Goal: Task Accomplishment & Management: Complete application form

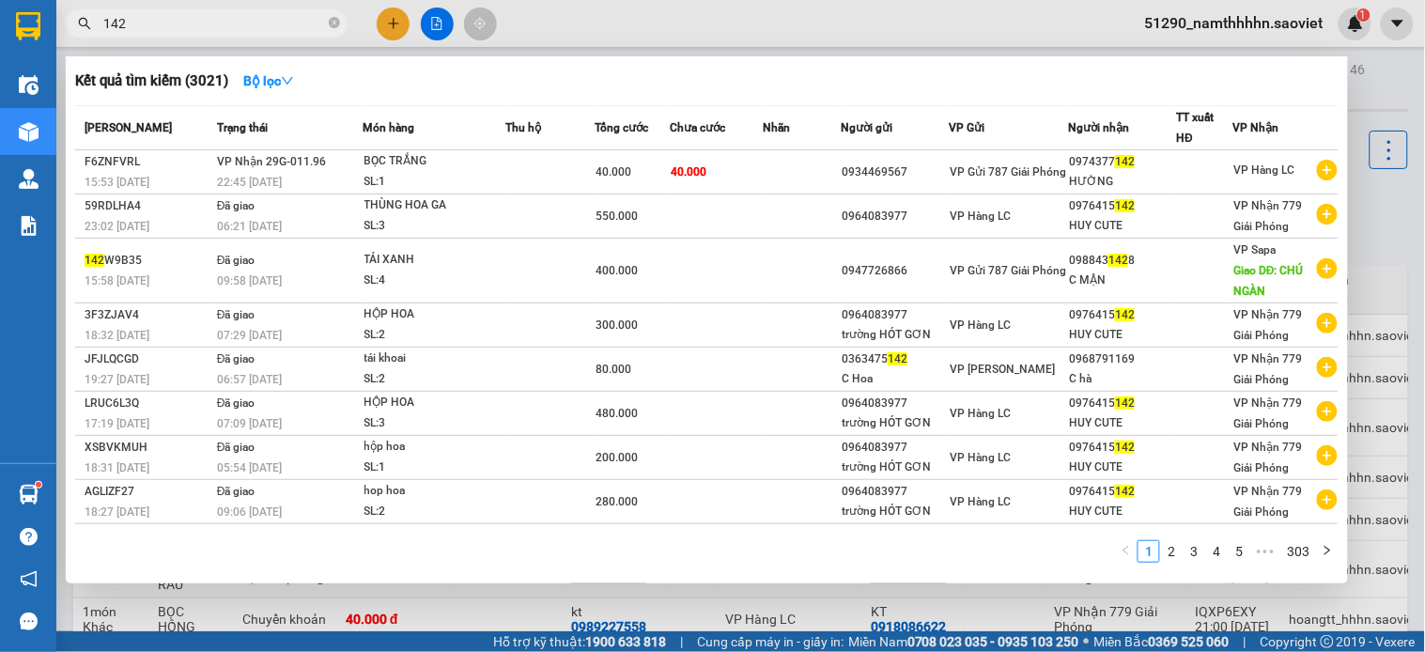
scroll to position [237, 0]
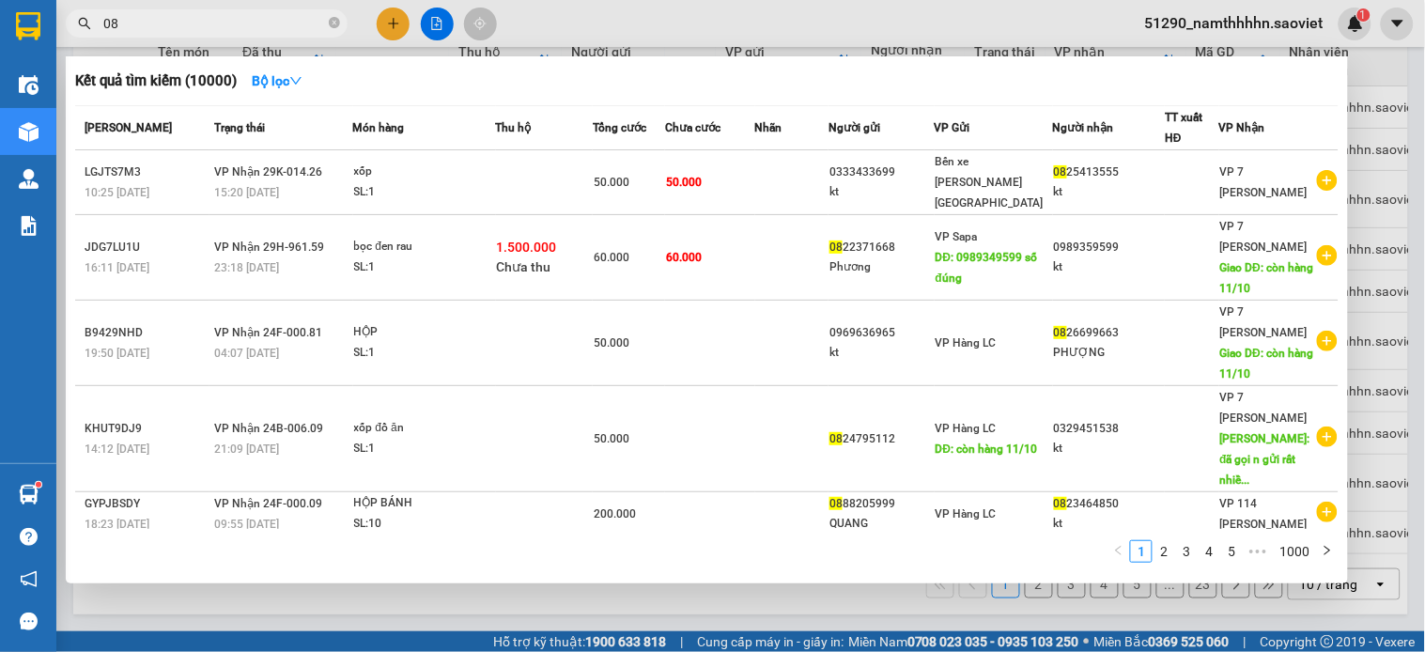
type input "0"
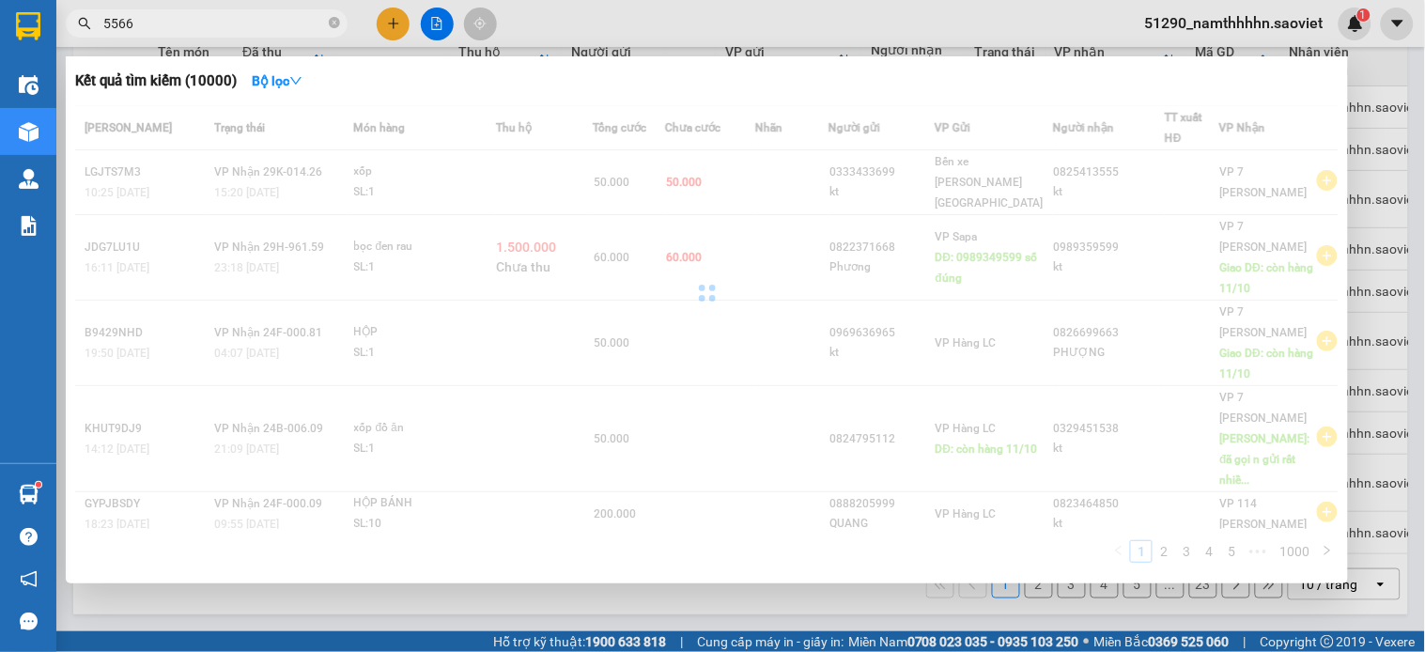
click at [183, 20] on input "5566" at bounding box center [214, 23] width 222 height 21
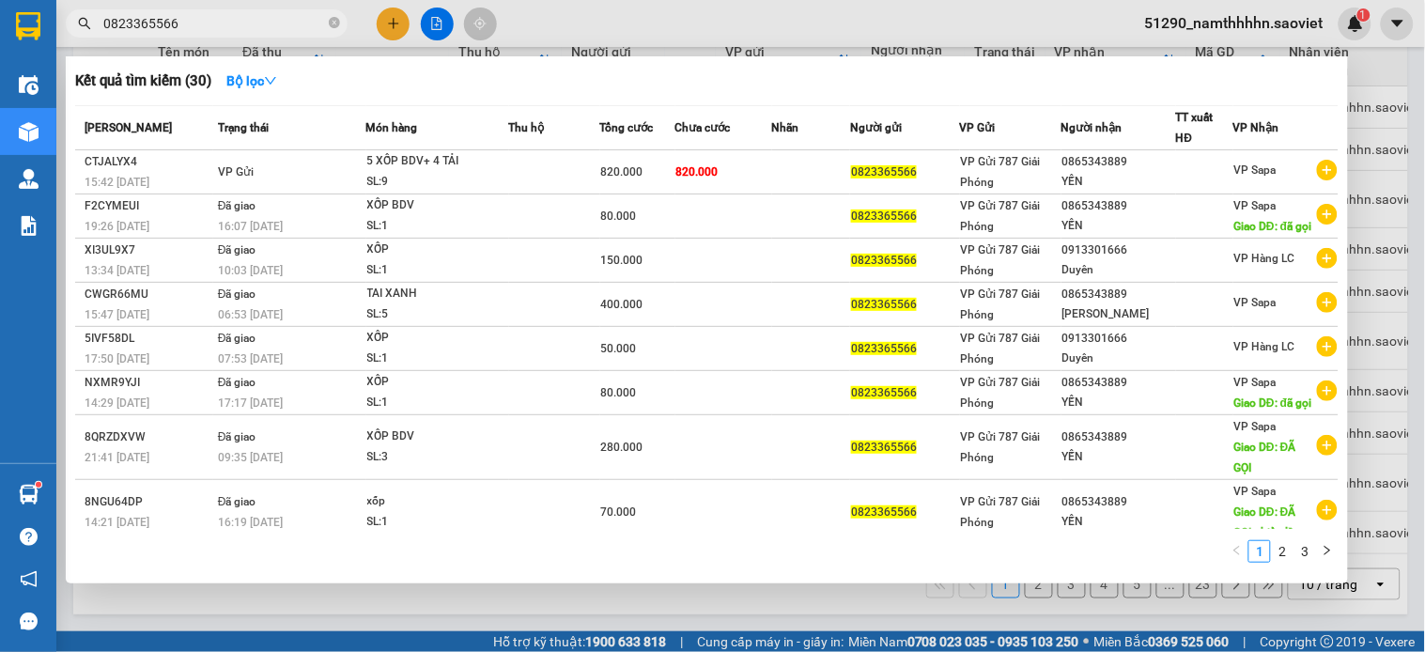
click at [185, 14] on input "0823365566" at bounding box center [214, 23] width 222 height 21
click at [186, 11] on span "0823365566" at bounding box center [207, 23] width 282 height 28
click at [221, 29] on input "0823365566" at bounding box center [214, 23] width 222 height 21
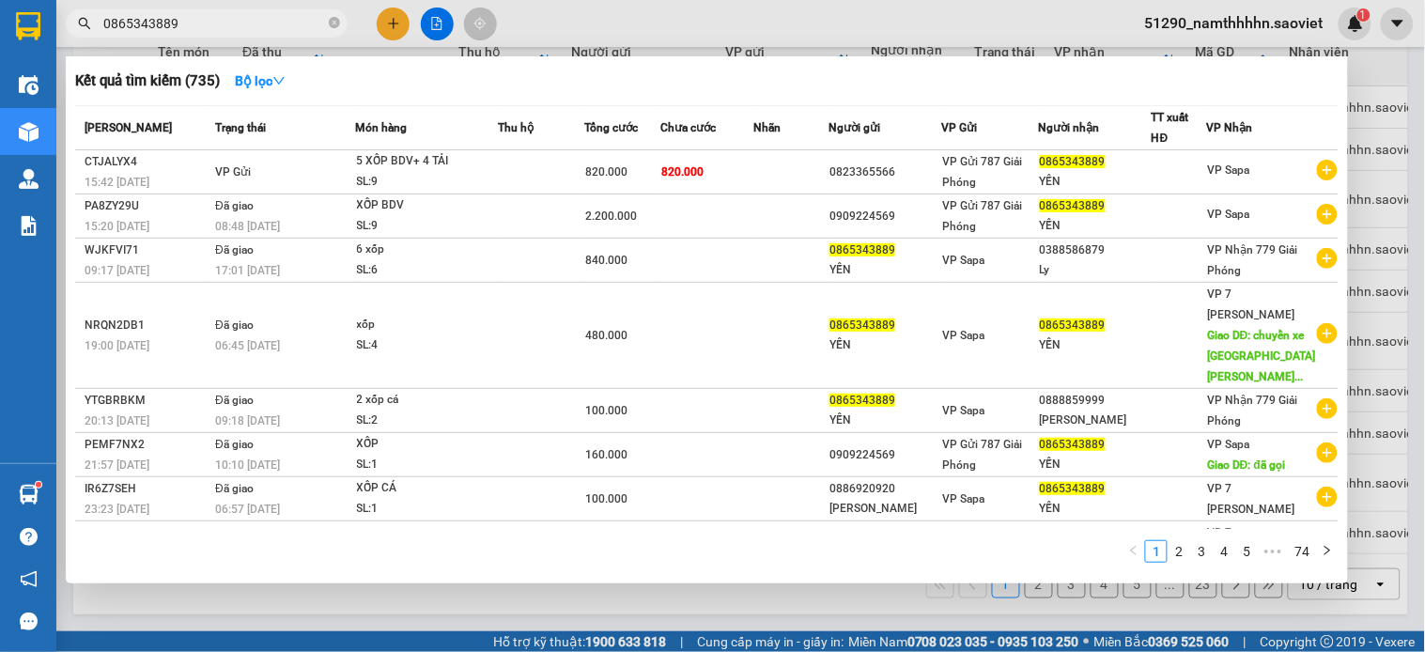
click at [199, 28] on input "0865343889" at bounding box center [214, 23] width 222 height 21
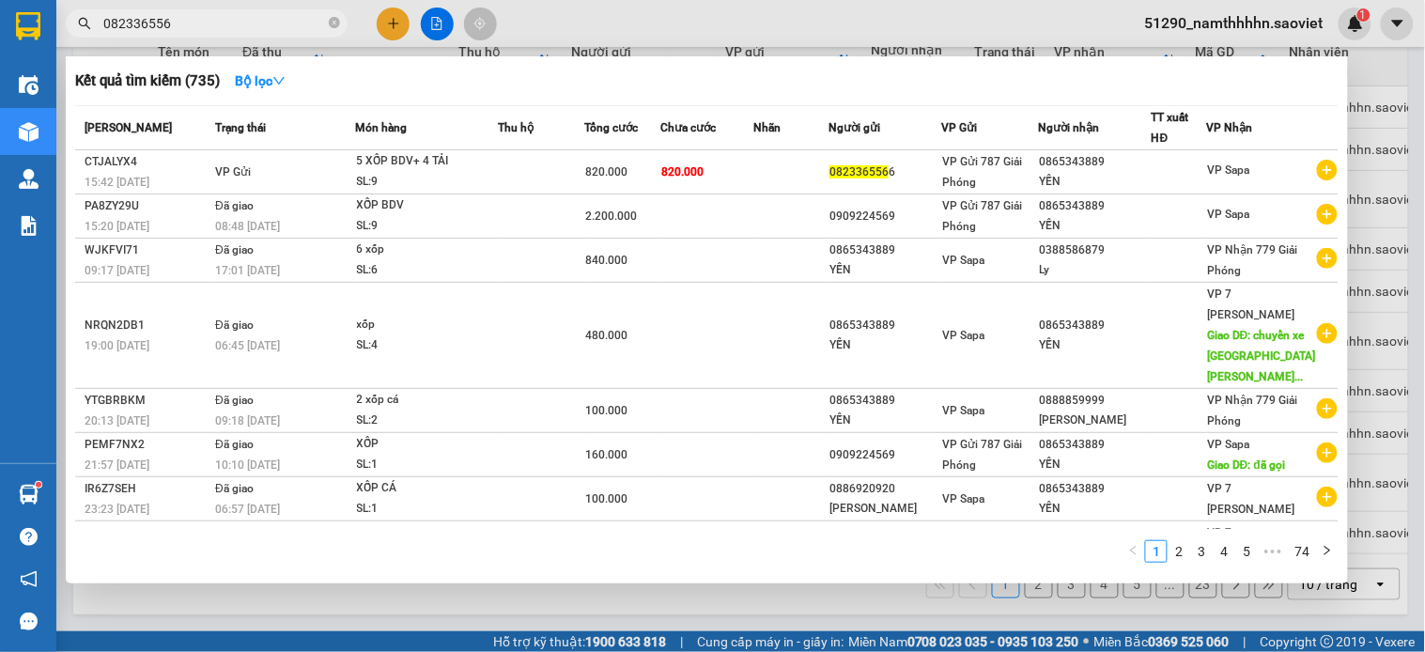
type input "0823365566"
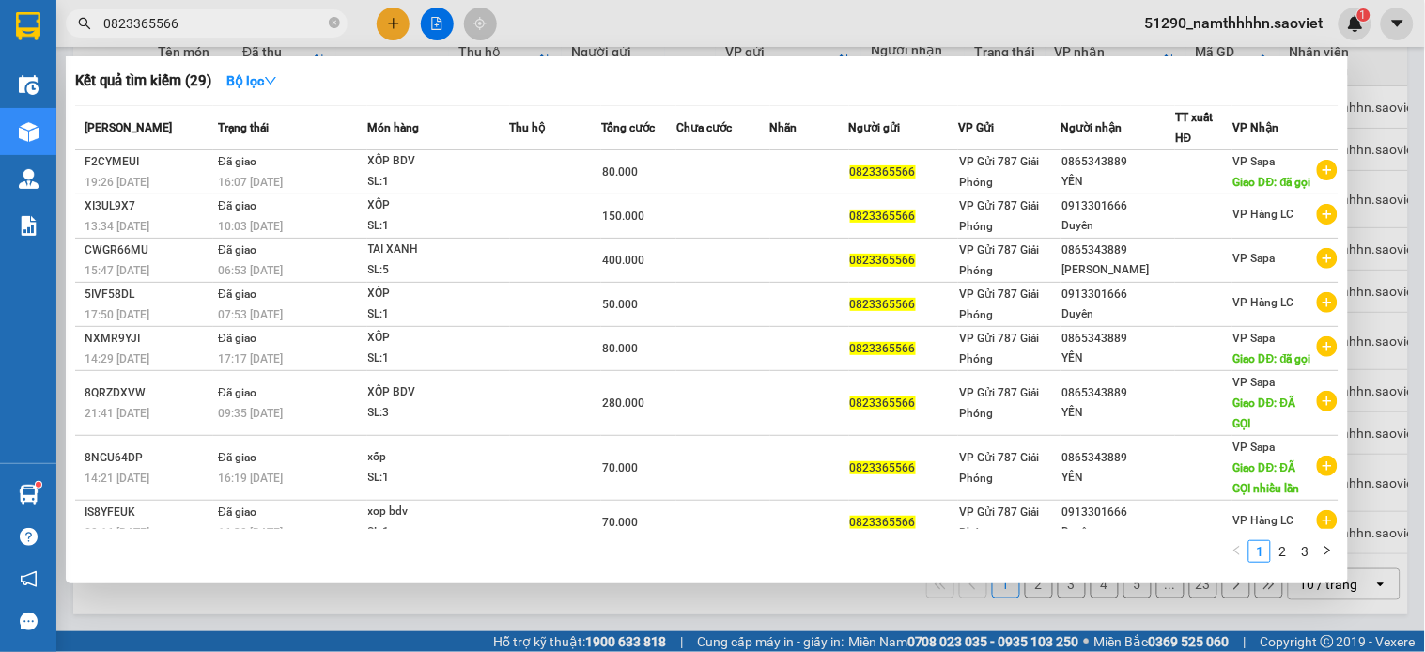
click at [263, 13] on input "0823365566" at bounding box center [214, 23] width 222 height 21
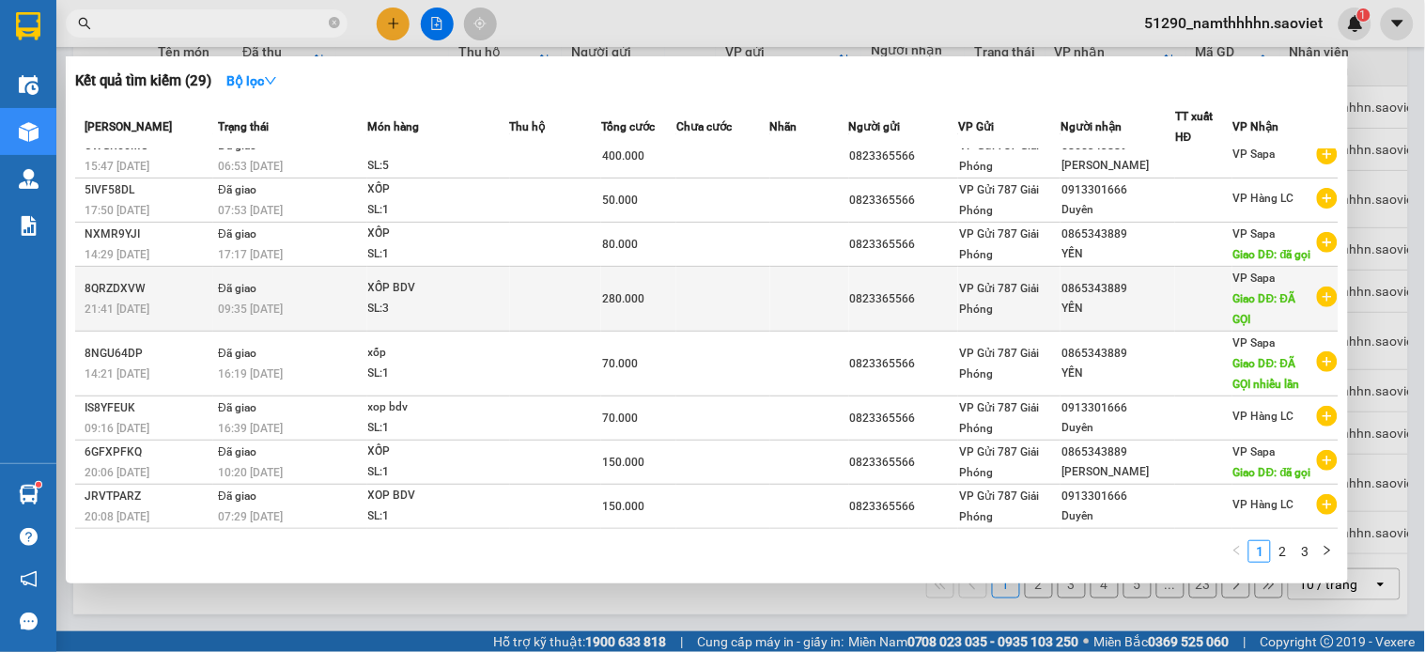
scroll to position [107, 0]
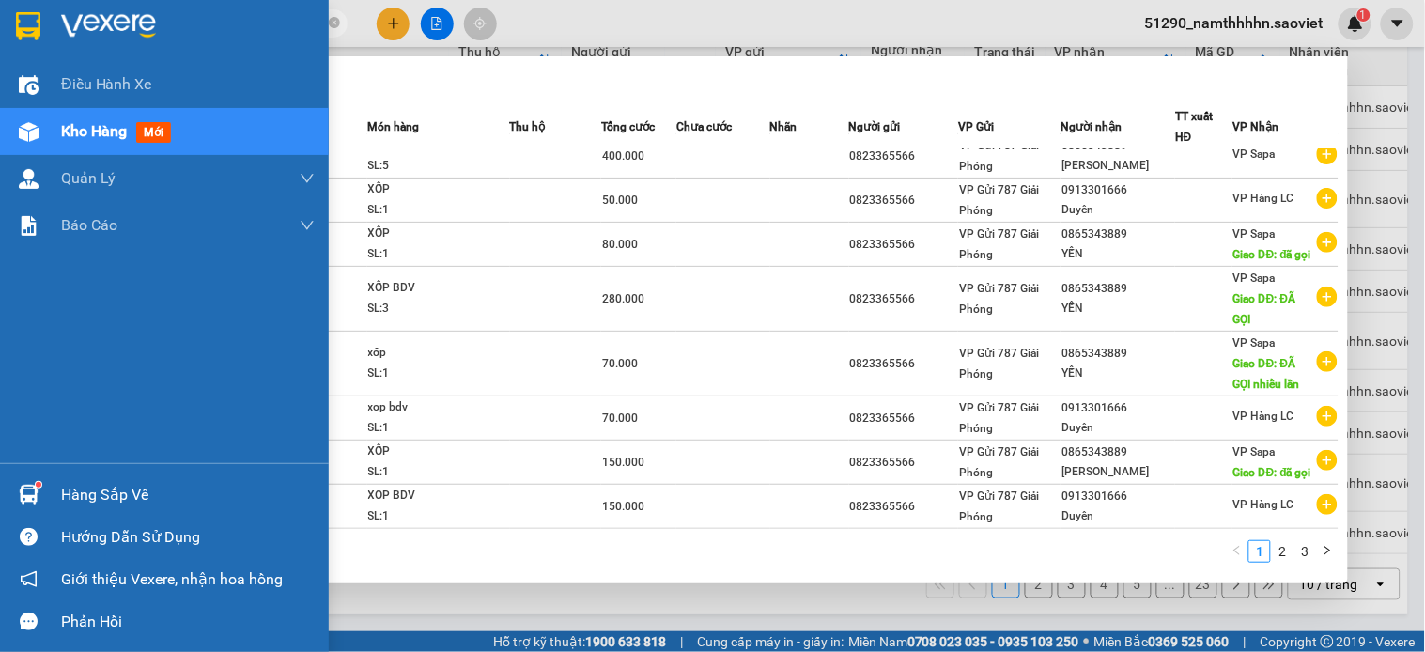
click at [98, 140] on span "Kho hàng" at bounding box center [94, 131] width 66 height 18
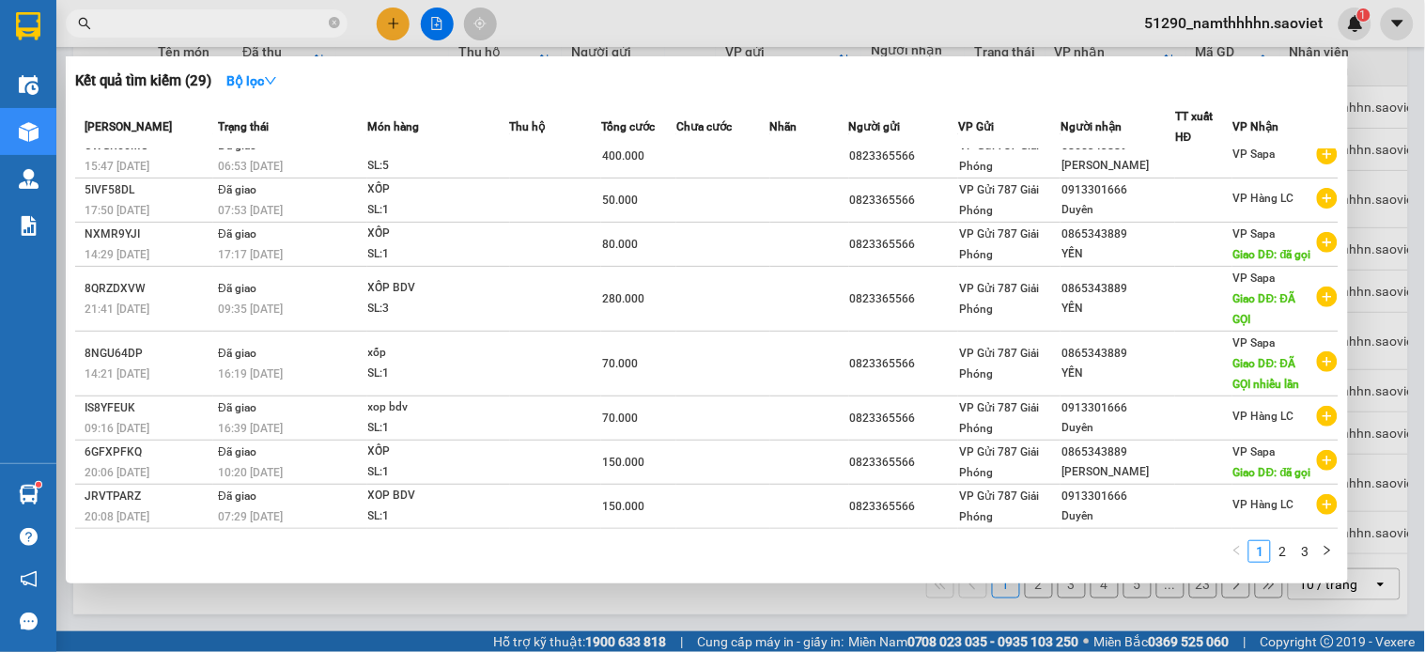
click at [1425, 471] on div at bounding box center [712, 326] width 1425 height 652
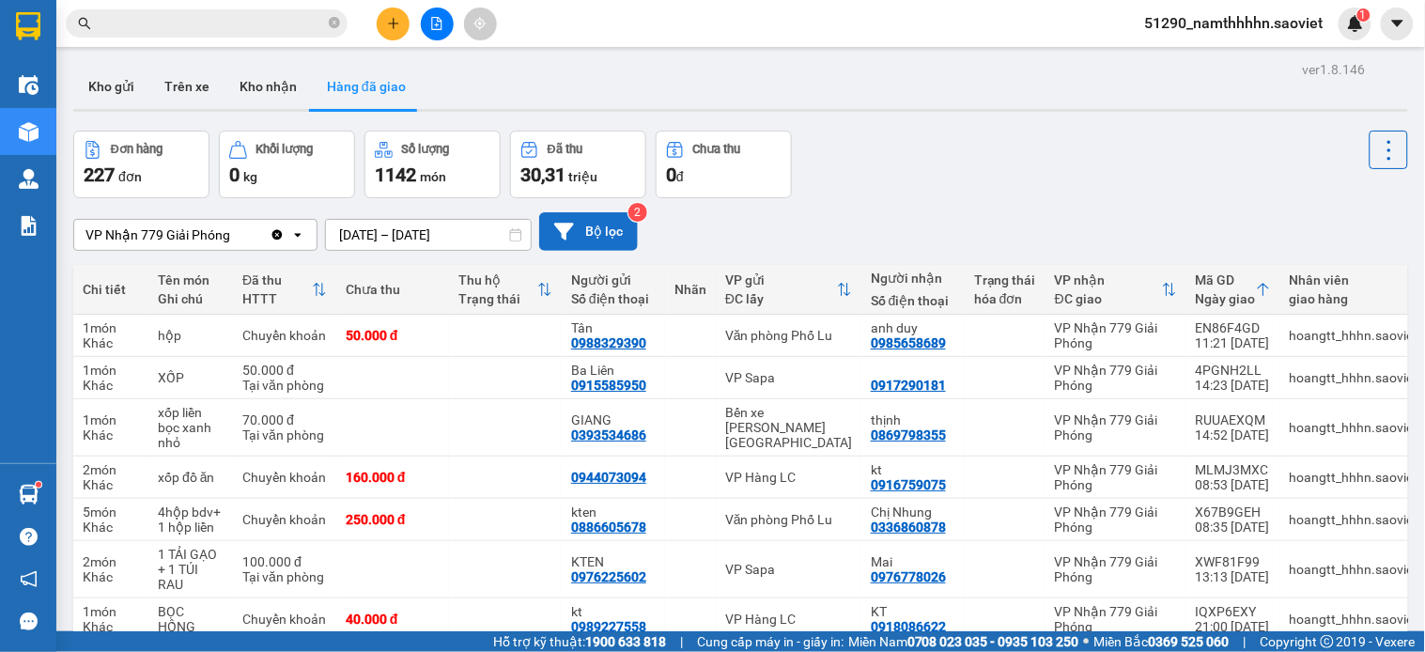
click at [564, 214] on button "Bộ lọc" at bounding box center [588, 231] width 99 height 39
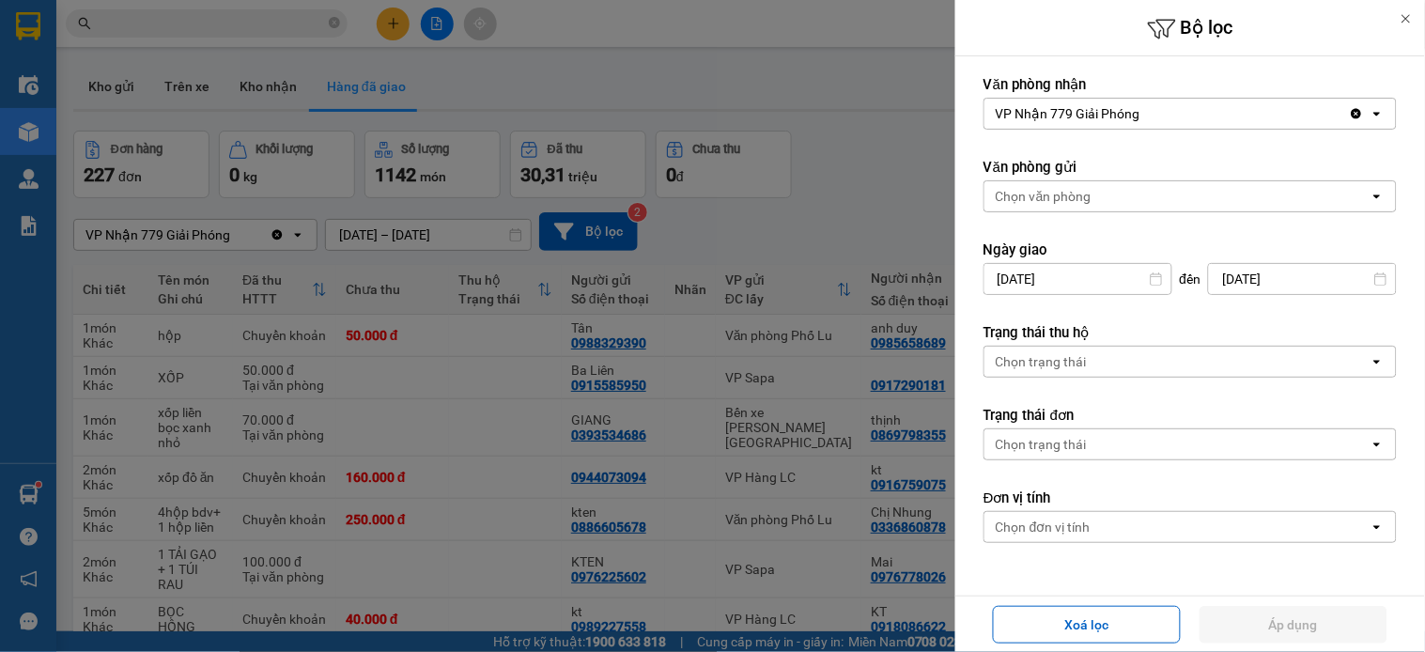
click at [1077, 203] on div "Chọn văn phòng" at bounding box center [1044, 196] width 96 height 19
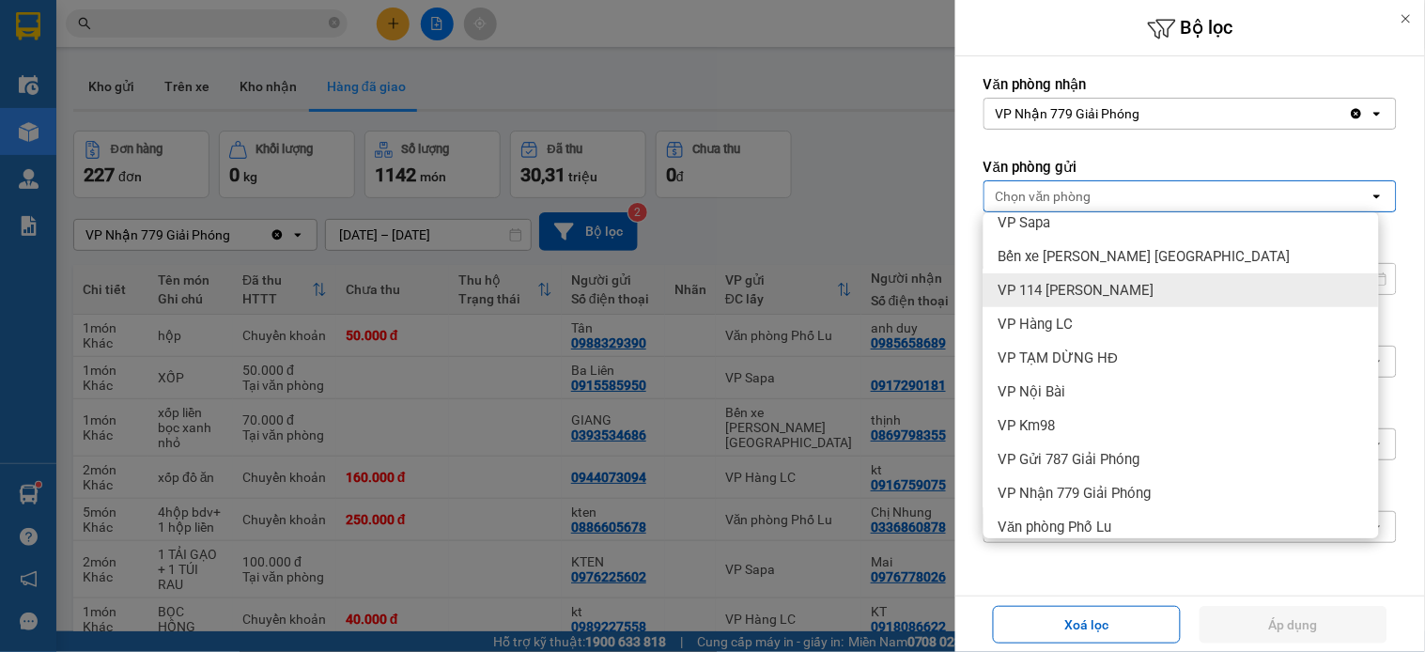
scroll to position [195, 0]
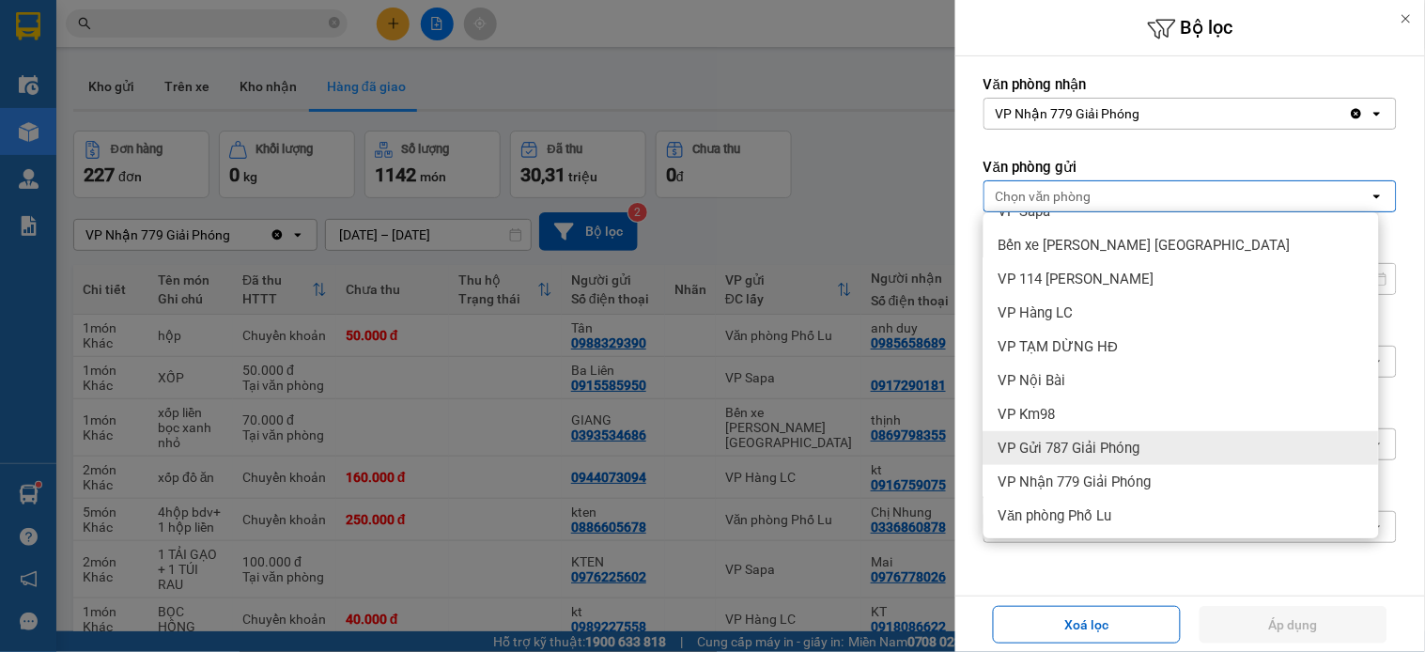
click at [1097, 447] on span "VP Gửi 787 Giải Phóng" at bounding box center [1070, 448] width 142 height 19
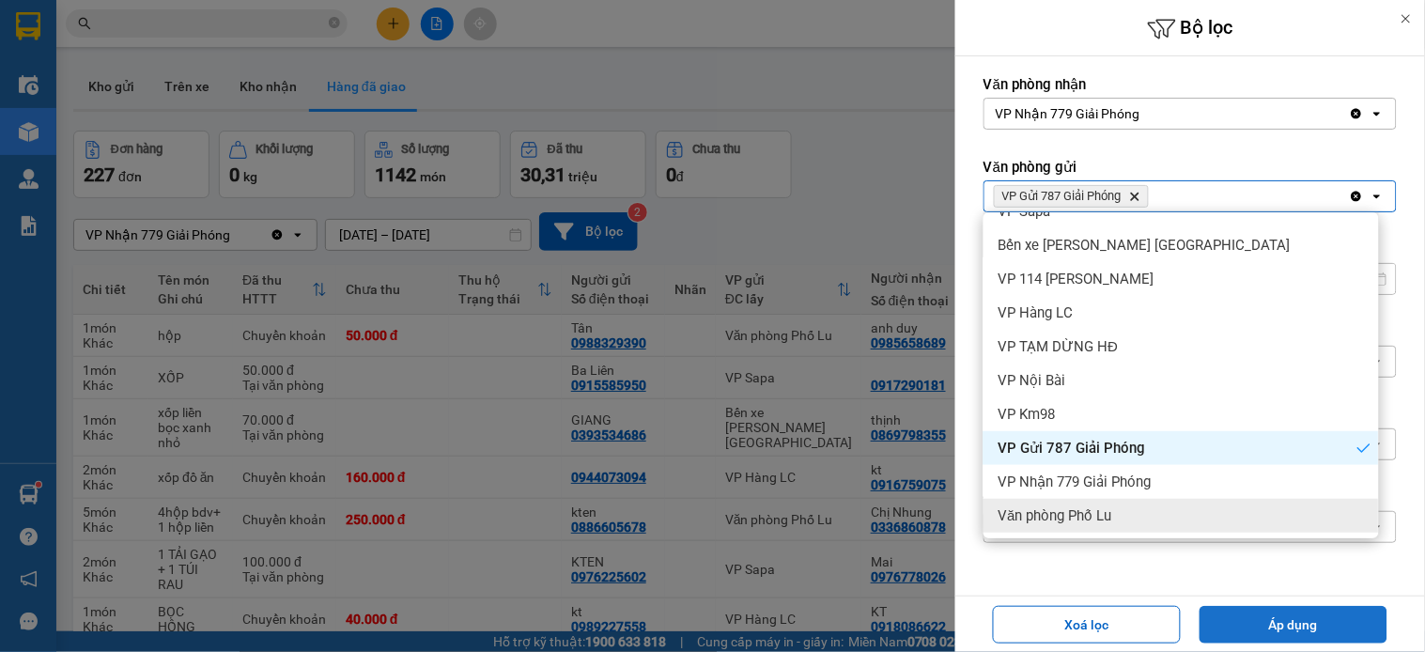
click at [1355, 626] on button "Áp dụng" at bounding box center [1294, 625] width 188 height 38
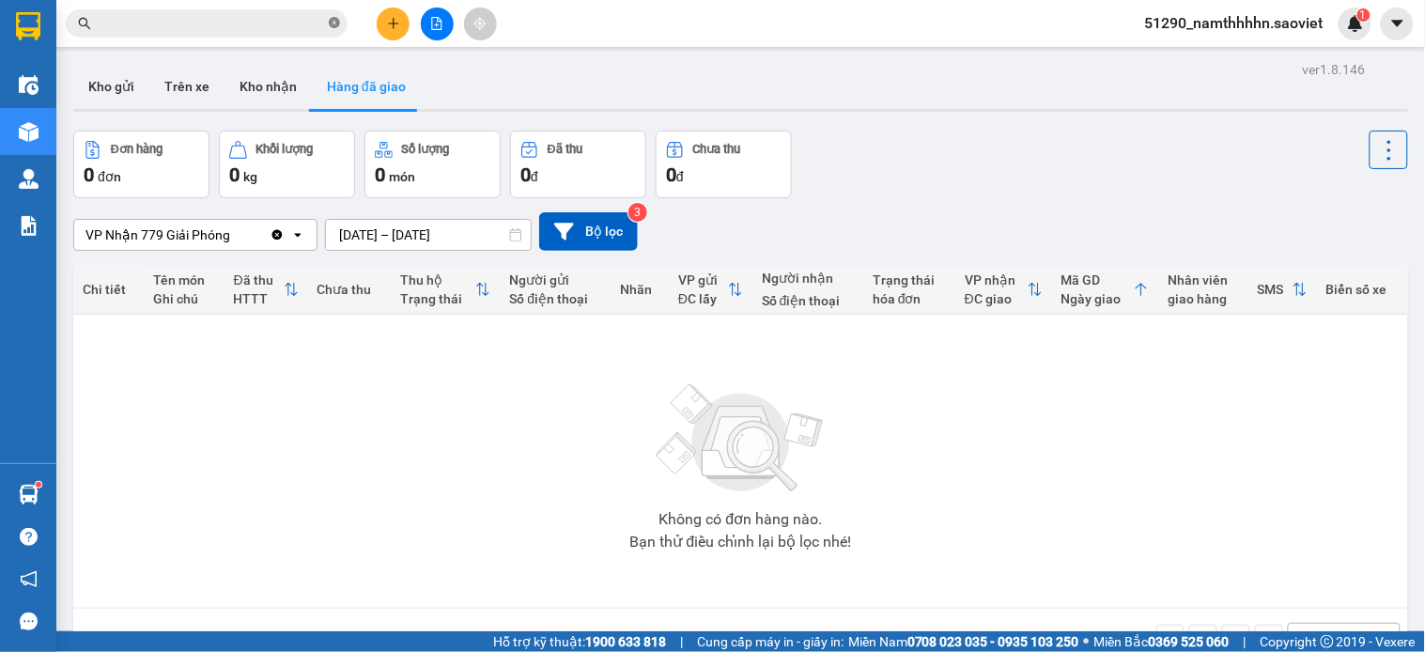
click at [333, 19] on icon "close-circle" at bounding box center [334, 22] width 11 height 11
click at [127, 91] on button "Kho gửi" at bounding box center [111, 86] width 76 height 45
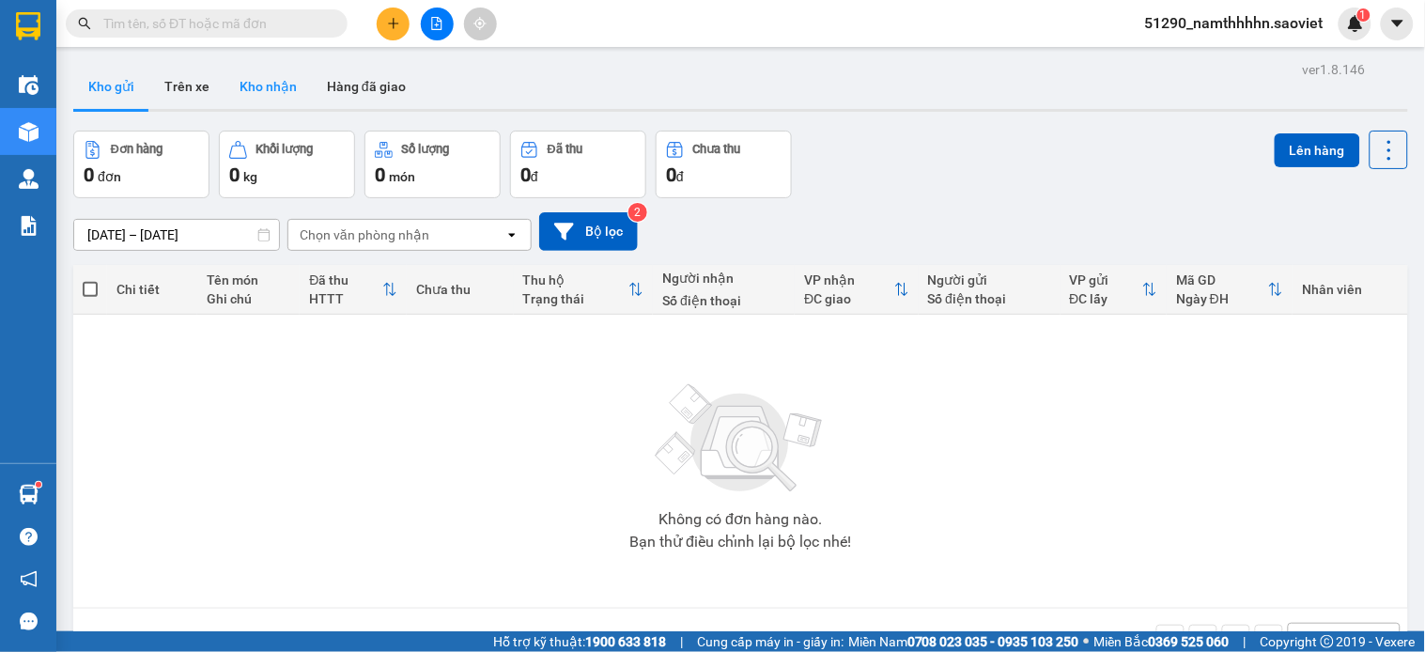
click at [286, 86] on button "Kho nhận" at bounding box center [268, 86] width 87 height 45
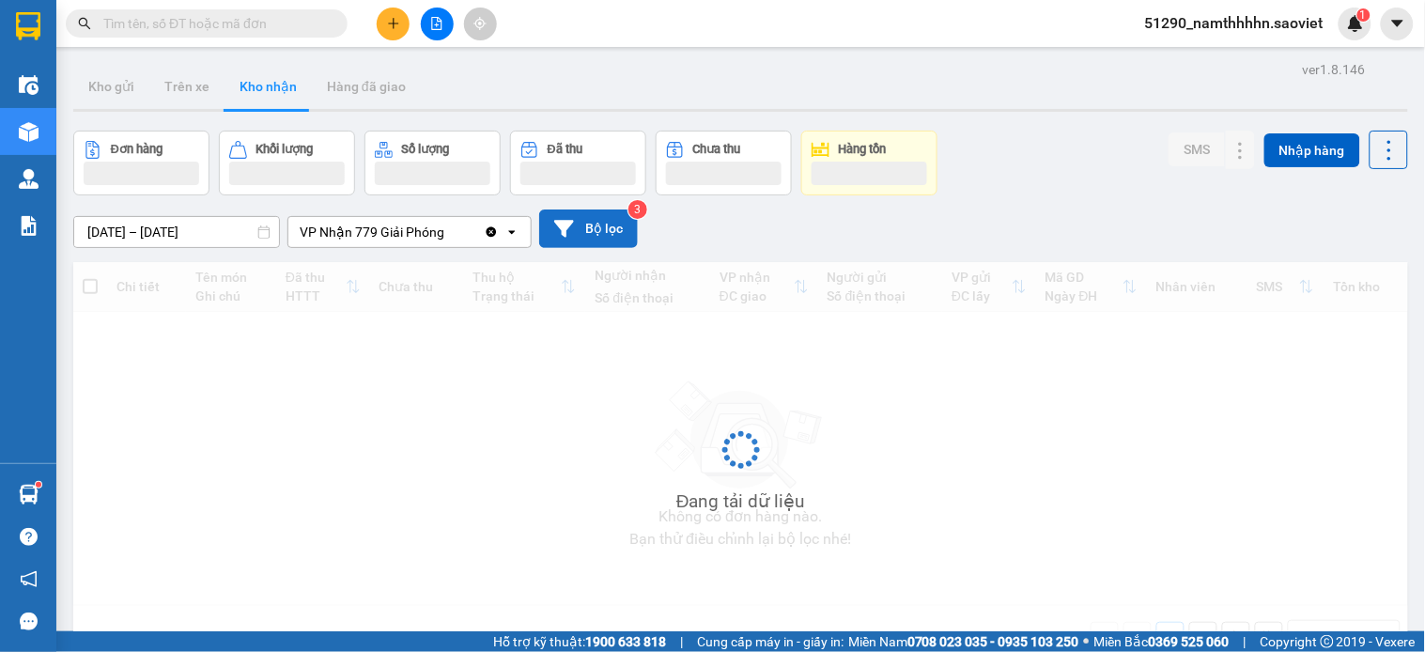
click at [586, 232] on button "Bộ lọc" at bounding box center [588, 229] width 99 height 39
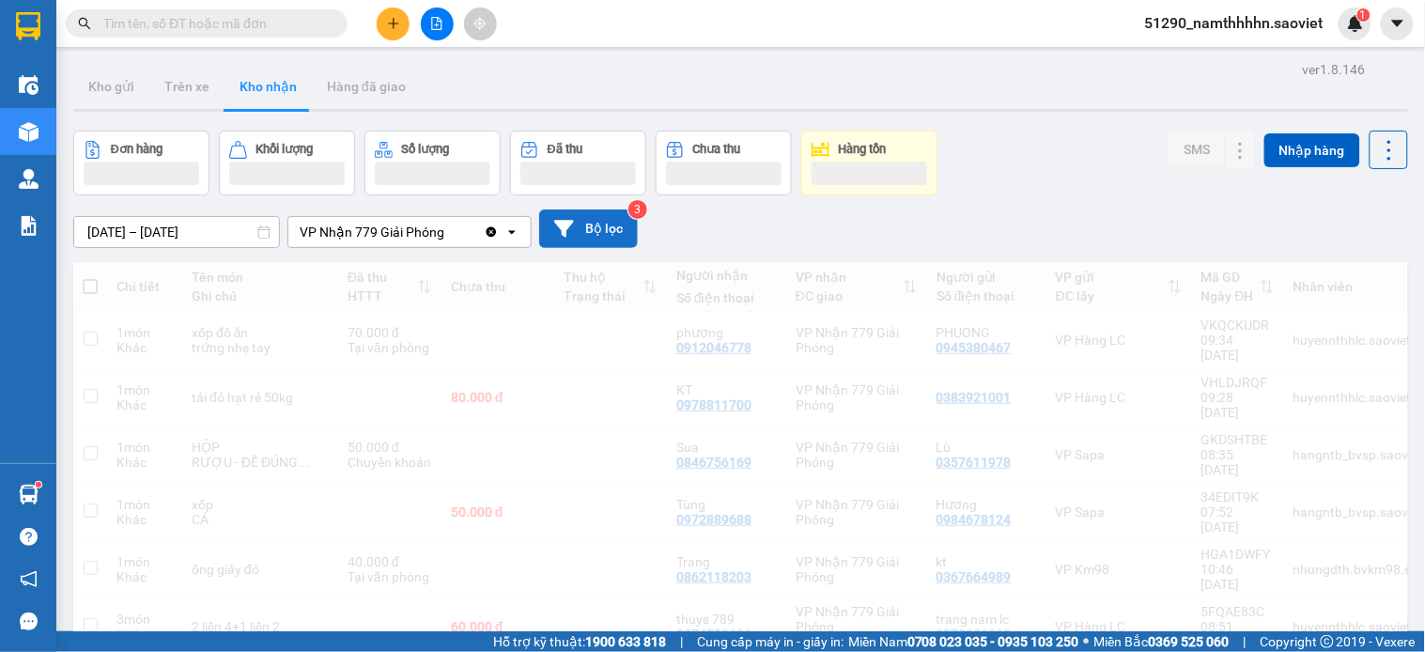
click at [484, 226] on div at bounding box center [712, 326] width 1425 height 652
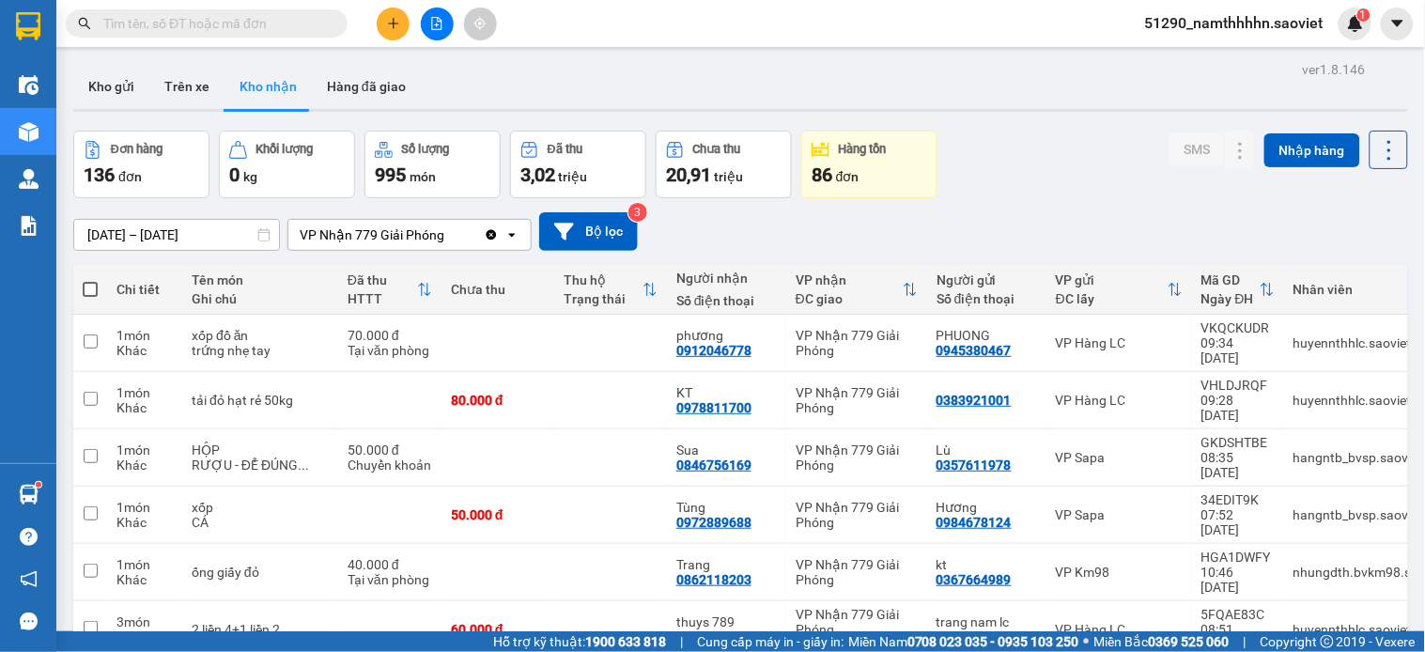
click at [489, 232] on icon "Clear value" at bounding box center [492, 234] width 10 height 10
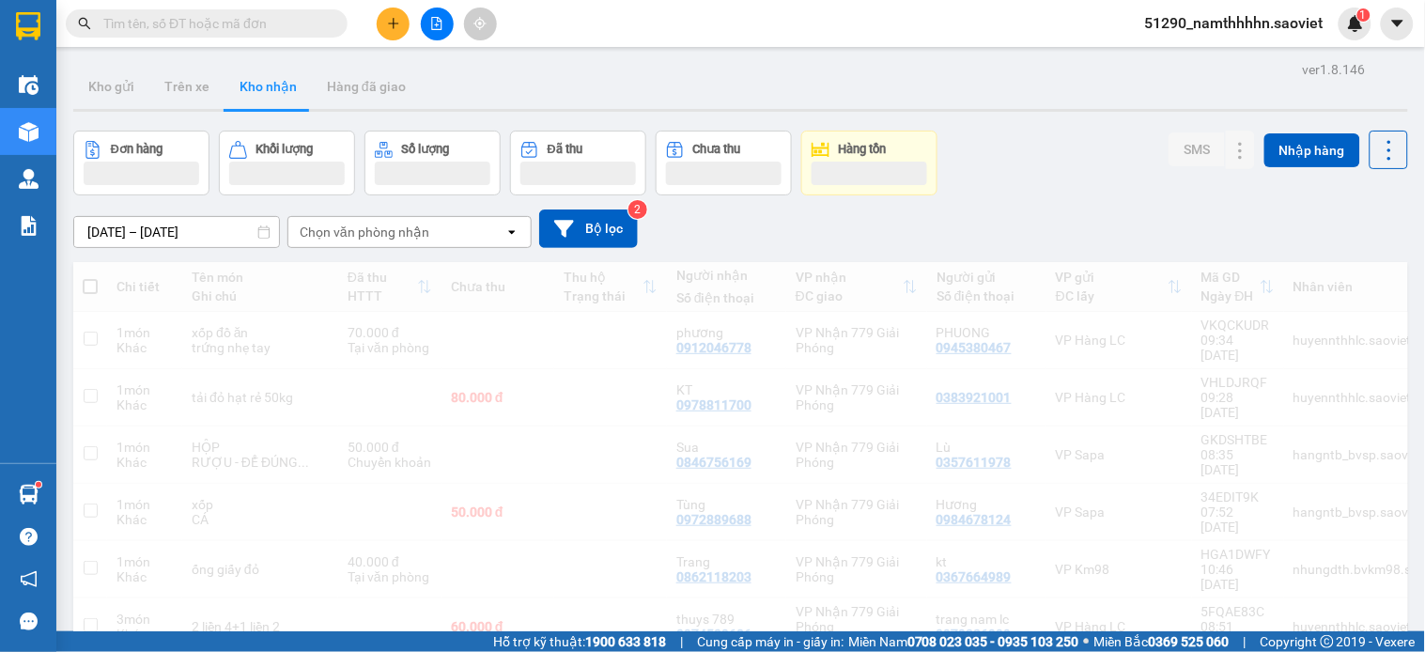
click at [435, 226] on div "Chọn văn phòng nhận" at bounding box center [396, 232] width 216 height 30
click at [423, 226] on div "Chọn văn phòng nhận" at bounding box center [365, 232] width 130 height 19
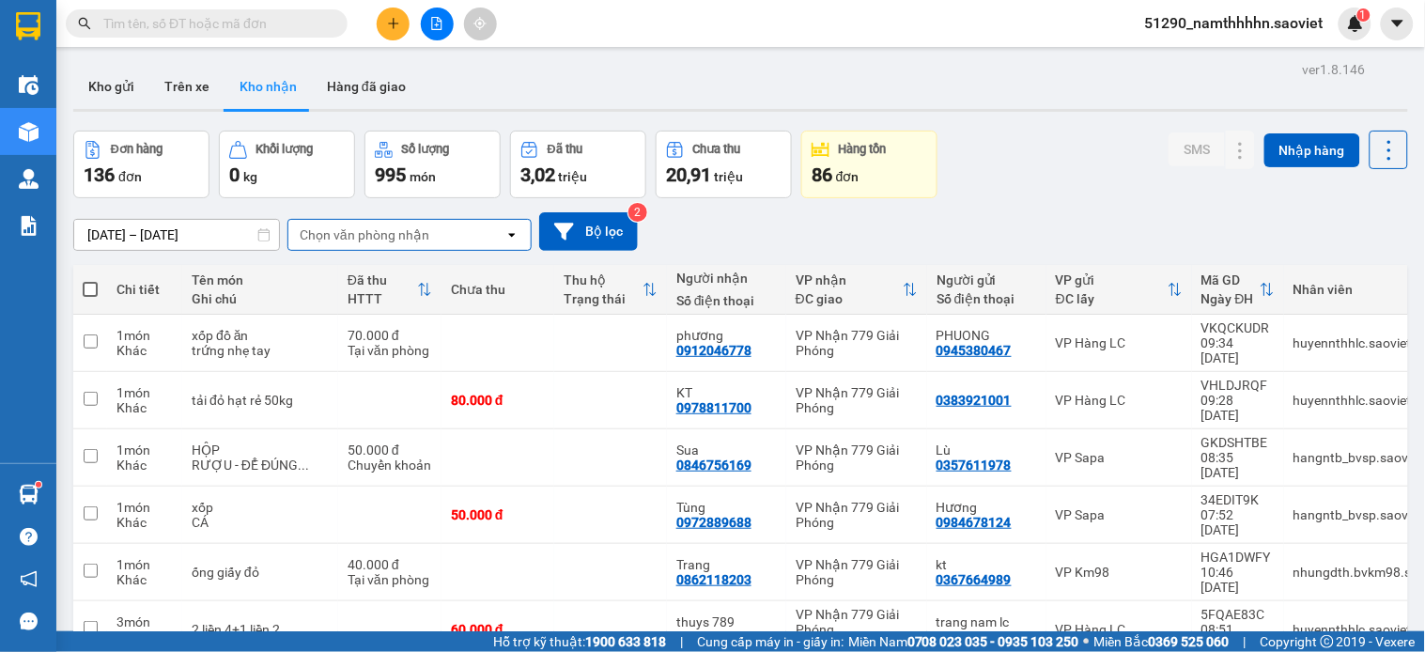
click at [427, 212] on div "01/09/2025 – 11/10/2025 Press the down arrow key to interact with the calendar …" at bounding box center [740, 231] width 1335 height 39
click at [428, 226] on div "Chọn văn phòng nhận" at bounding box center [396, 235] width 216 height 30
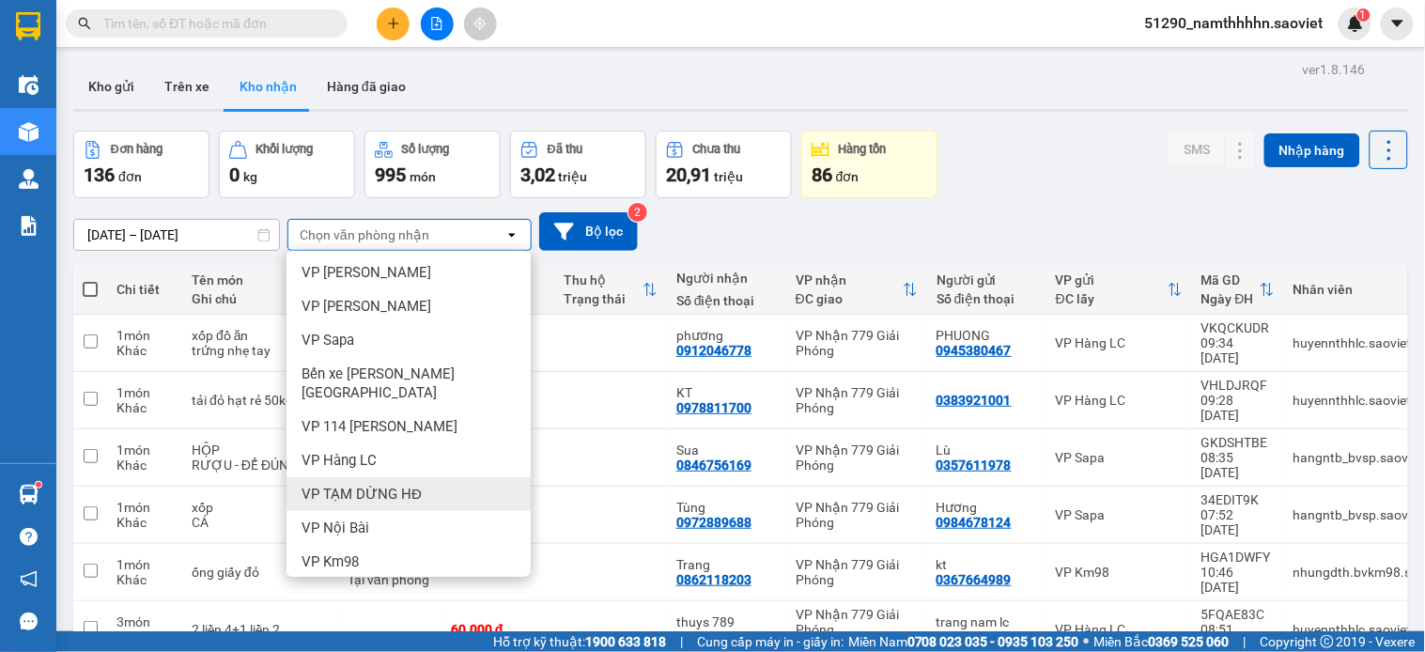
scroll to position [162, 0]
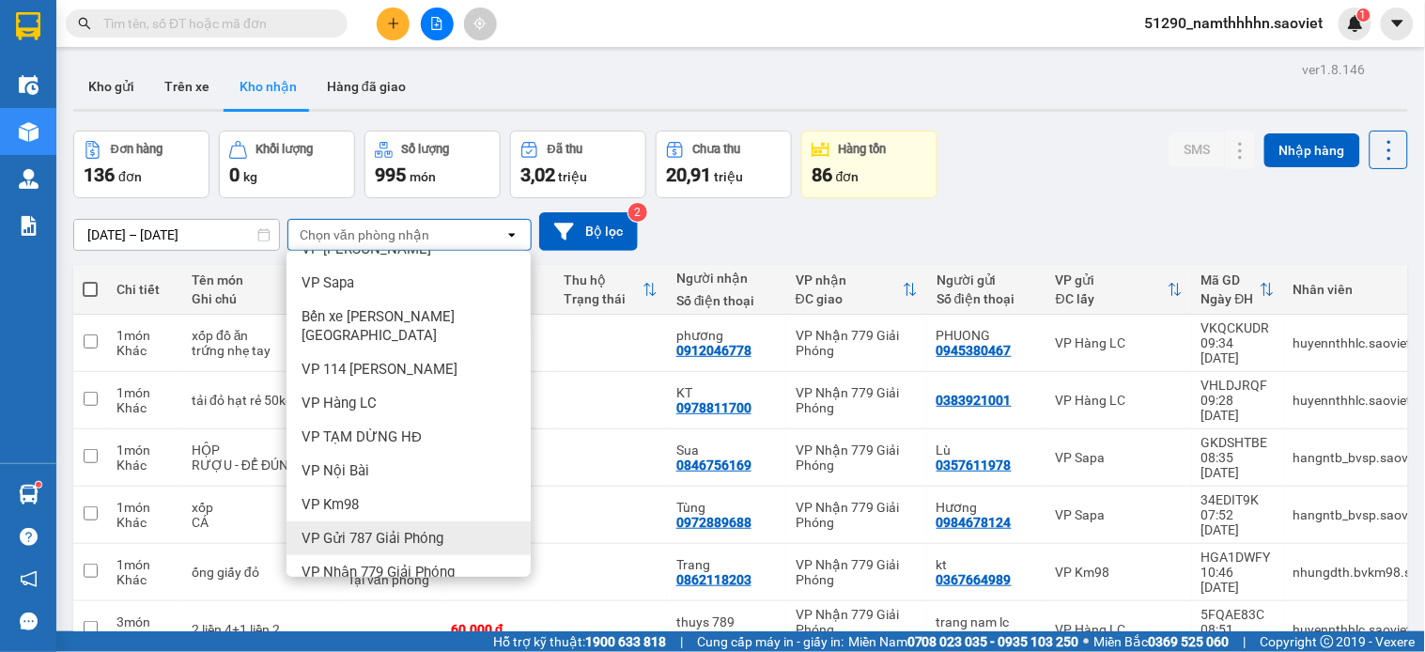
click at [417, 522] on div "VP Gửi 787 Giải Phóng" at bounding box center [409, 539] width 244 height 34
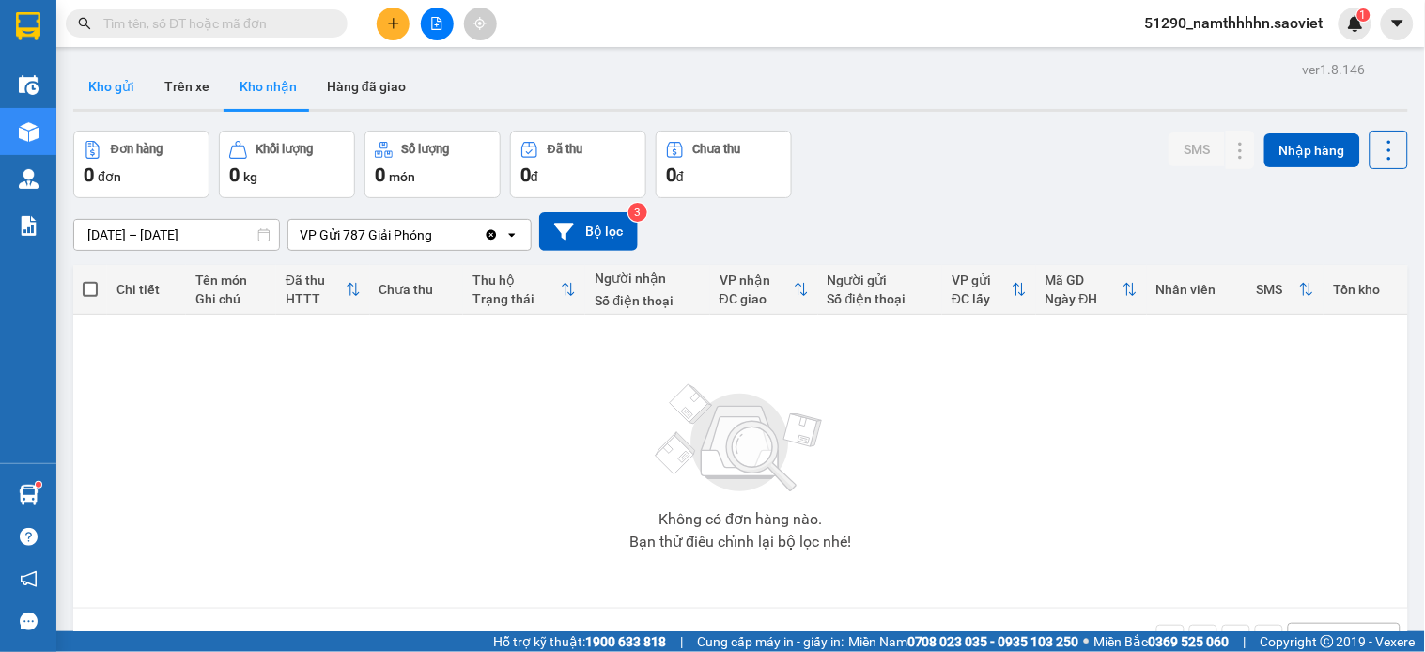
click at [89, 79] on button "Kho gửi" at bounding box center [111, 86] width 76 height 45
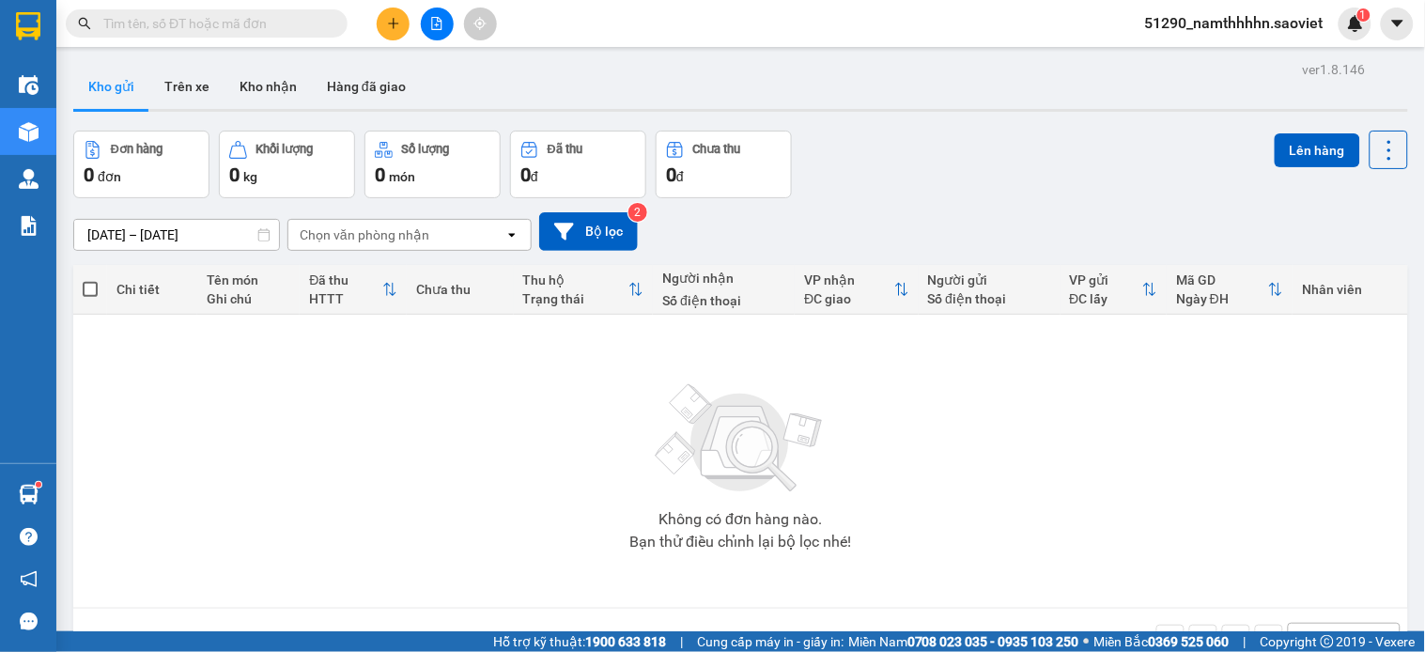
click at [402, 228] on div "Chọn văn phòng nhận" at bounding box center [365, 235] width 130 height 19
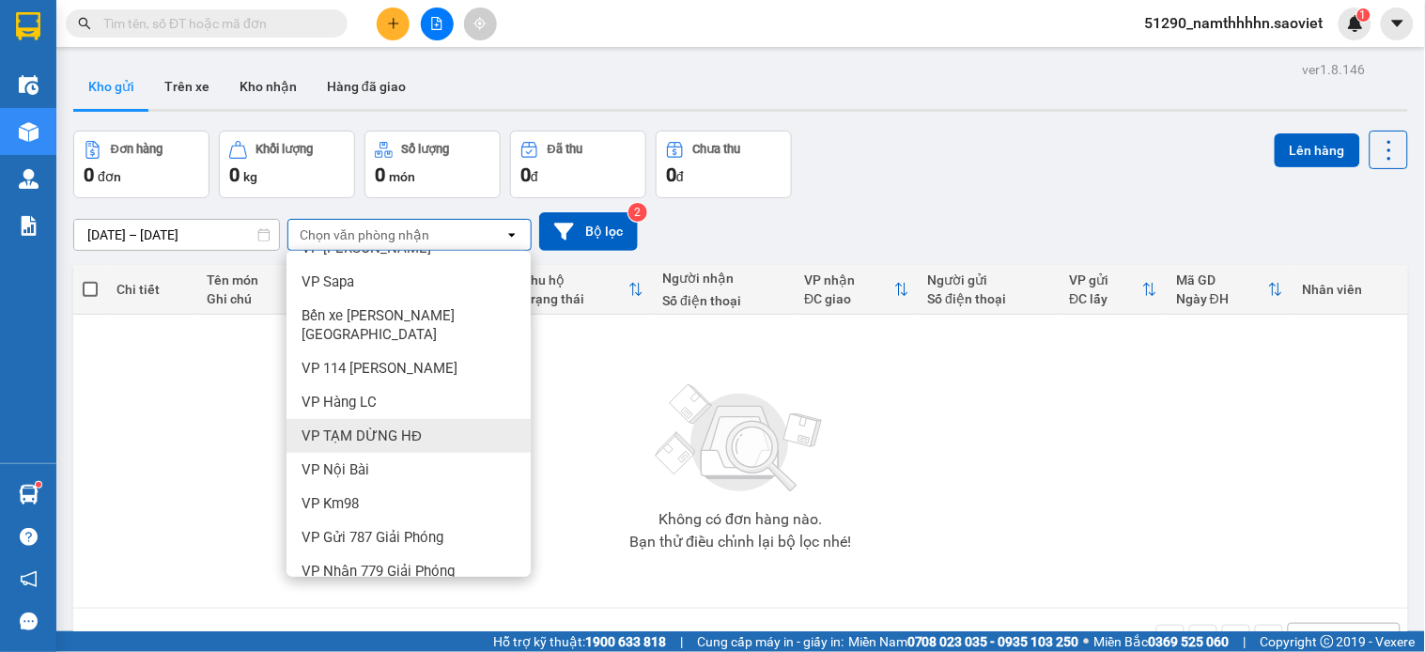
scroll to position [195, 0]
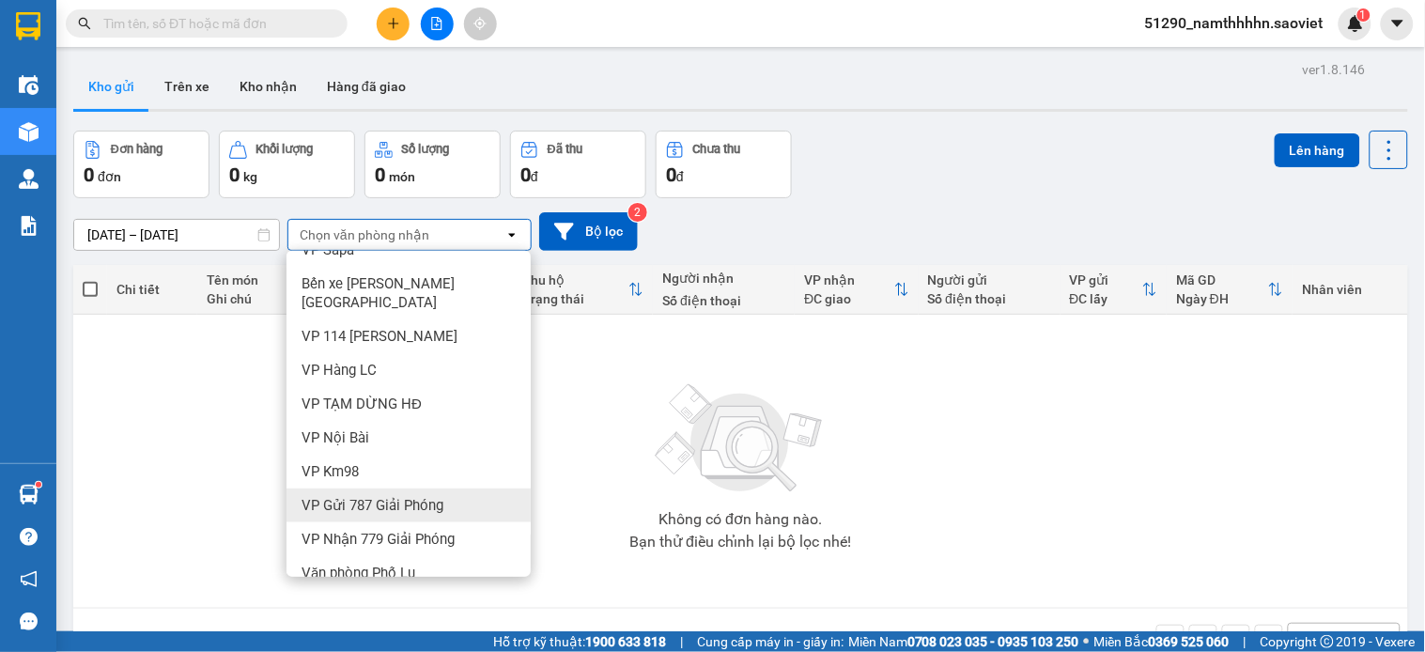
click at [397, 489] on div "VP Gửi 787 Giải Phóng" at bounding box center [409, 506] width 244 height 34
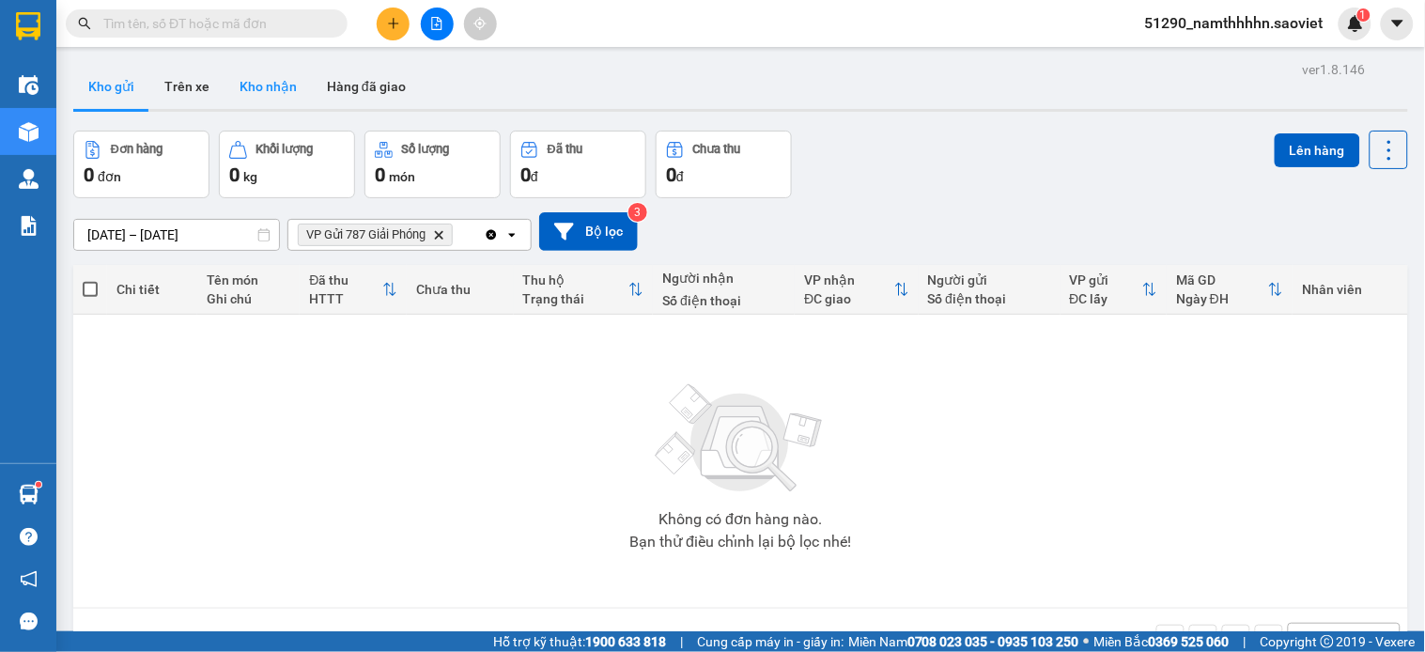
click at [241, 92] on button "Kho nhận" at bounding box center [268, 86] width 87 height 45
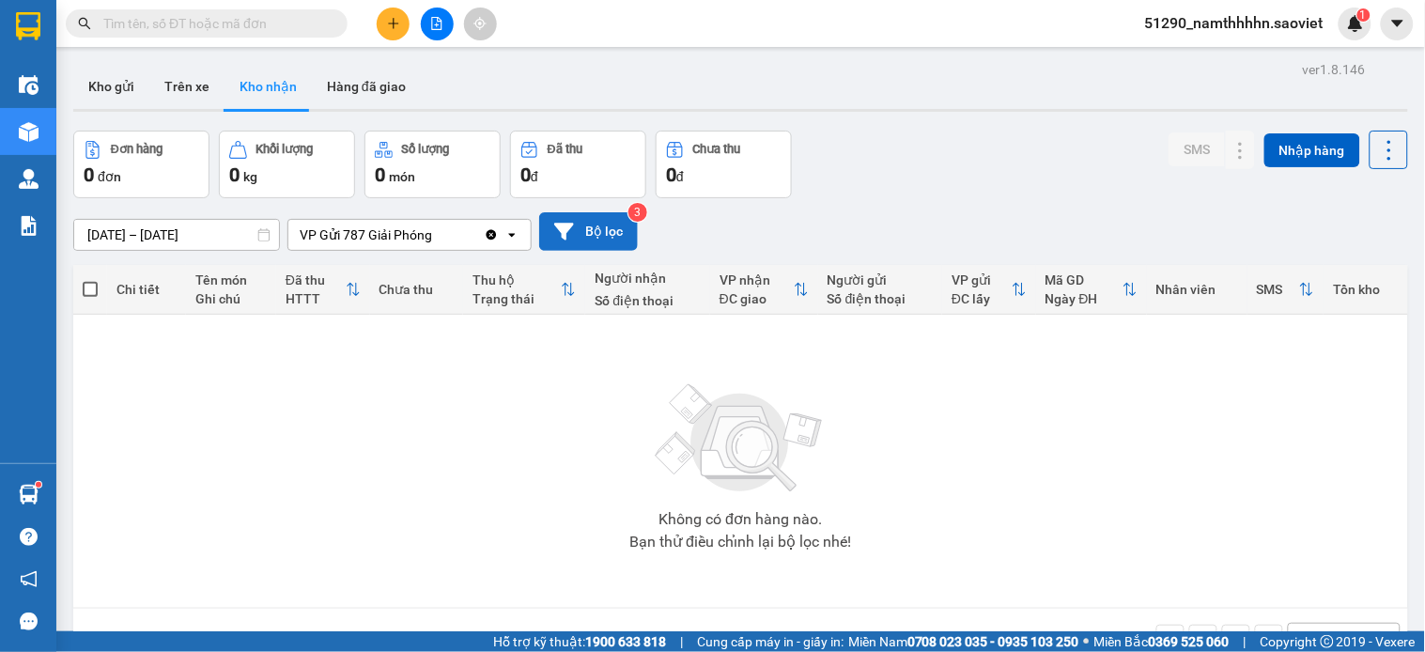
click at [625, 244] on button "Bộ lọc" at bounding box center [588, 231] width 99 height 39
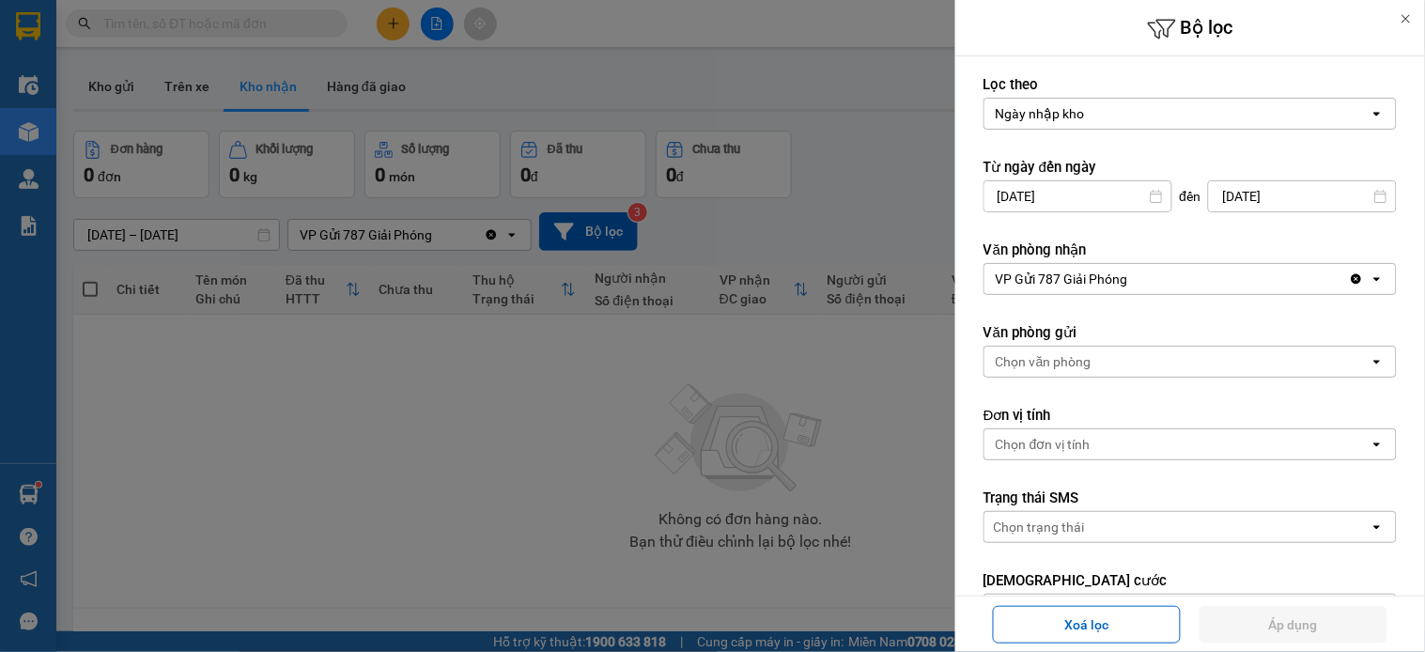
click at [1349, 284] on icon "Clear value" at bounding box center [1356, 279] width 15 height 15
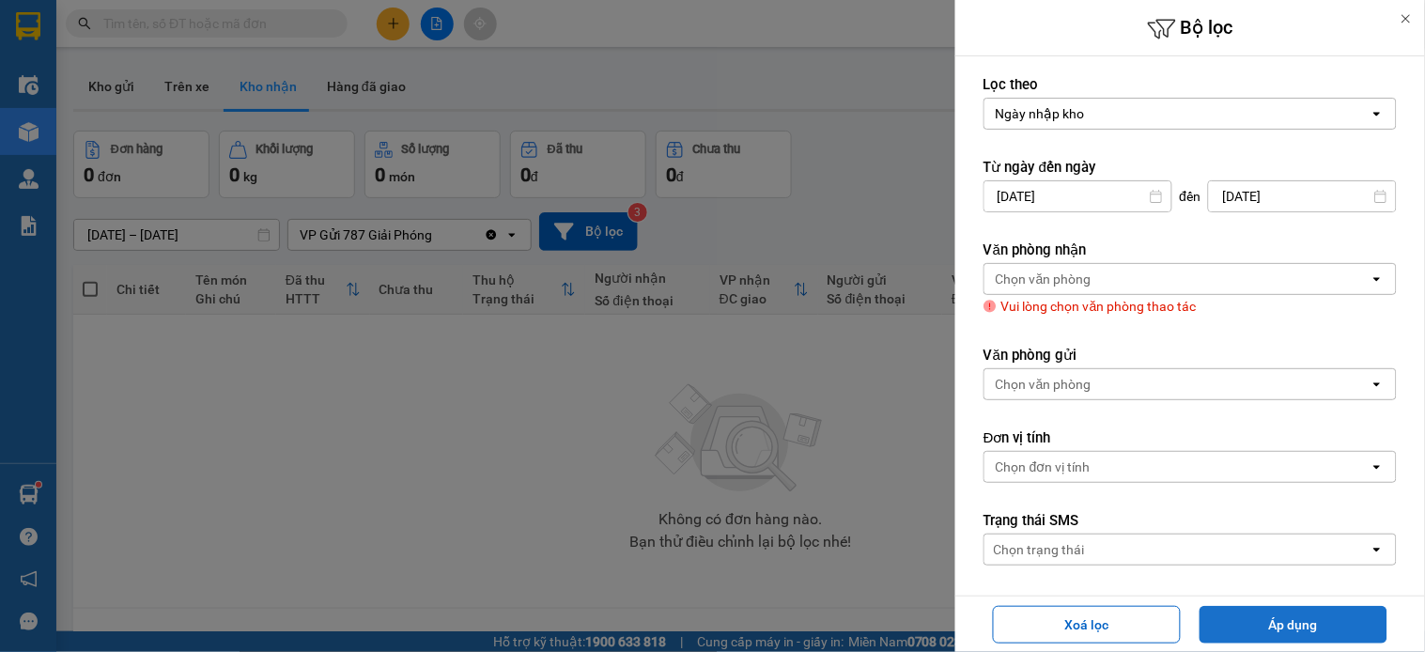
click at [1328, 625] on button "Áp dụng" at bounding box center [1294, 625] width 188 height 38
click at [1256, 377] on div "Chọn văn phòng" at bounding box center [1177, 384] width 385 height 30
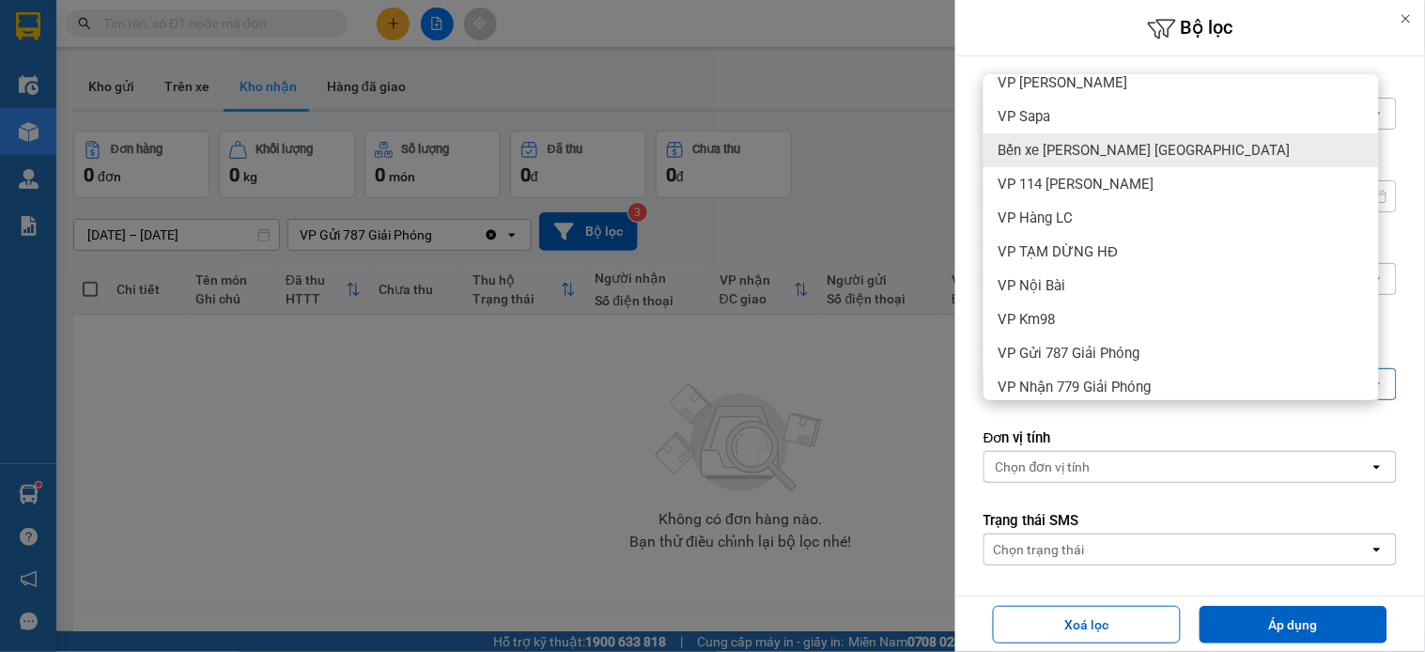
scroll to position [195, 0]
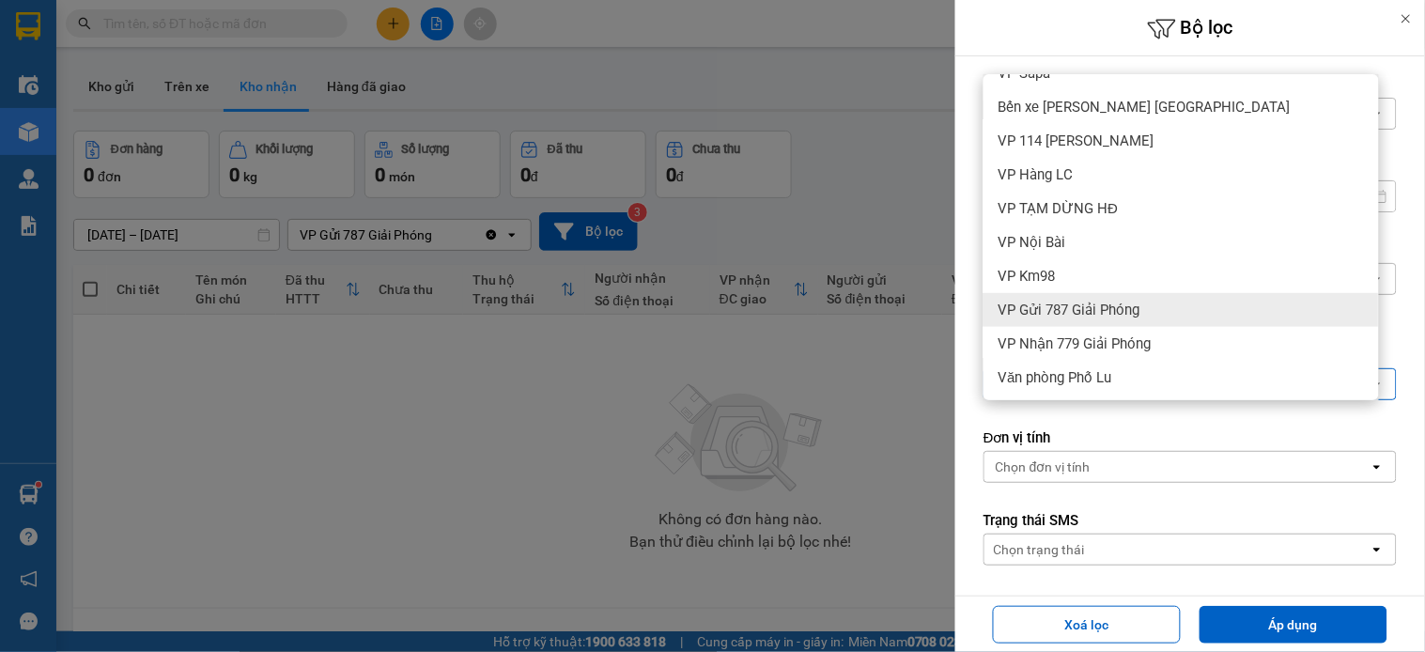
click at [1093, 301] on span "VP Gửi 787 Giải Phóng" at bounding box center [1070, 310] width 142 height 19
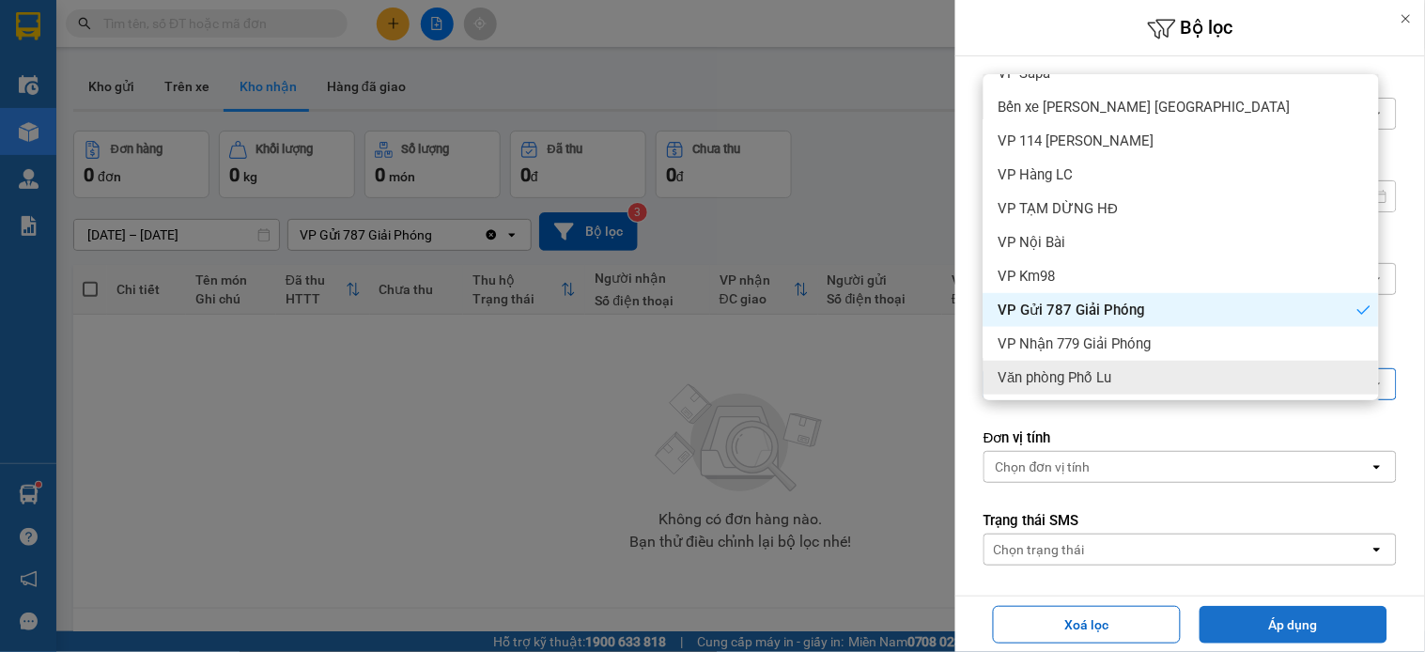
click at [1263, 606] on button "Áp dụng" at bounding box center [1294, 625] width 188 height 38
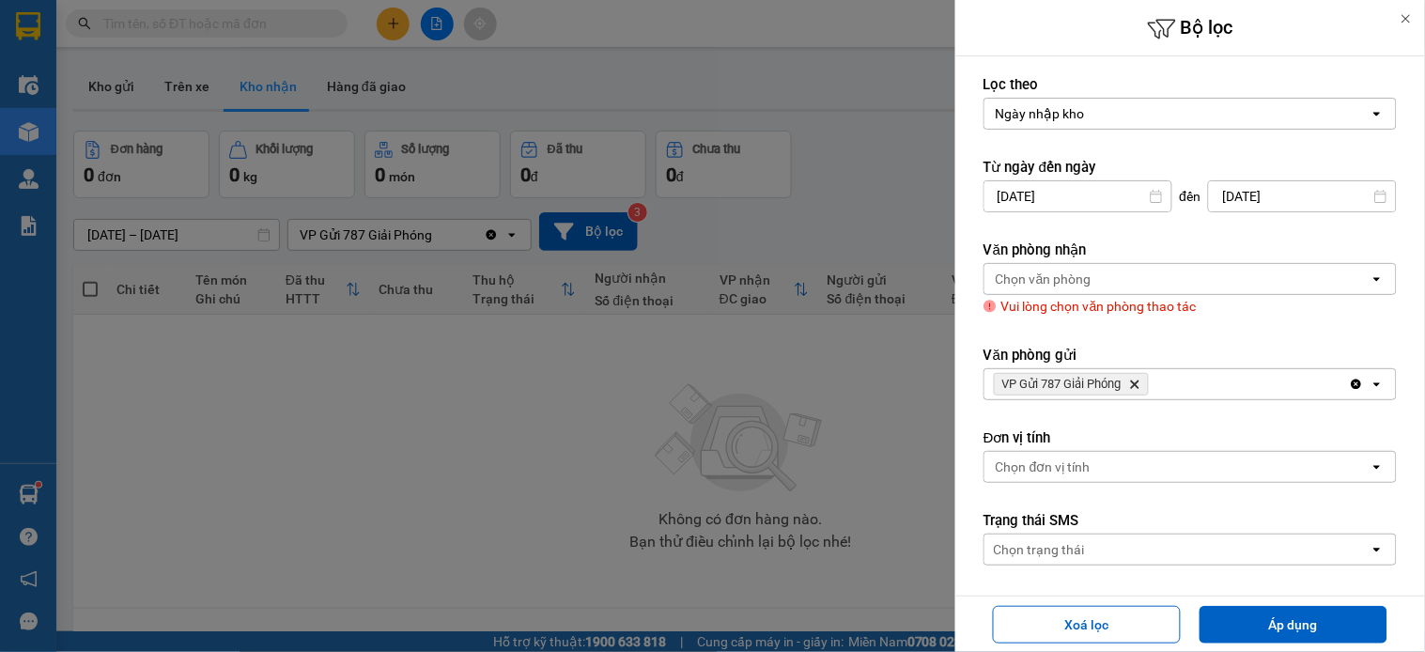
click at [1132, 383] on icon "Delete" at bounding box center [1134, 384] width 11 height 11
click at [1132, 295] on div "Chọn văn phòng open" at bounding box center [1190, 279] width 413 height 32
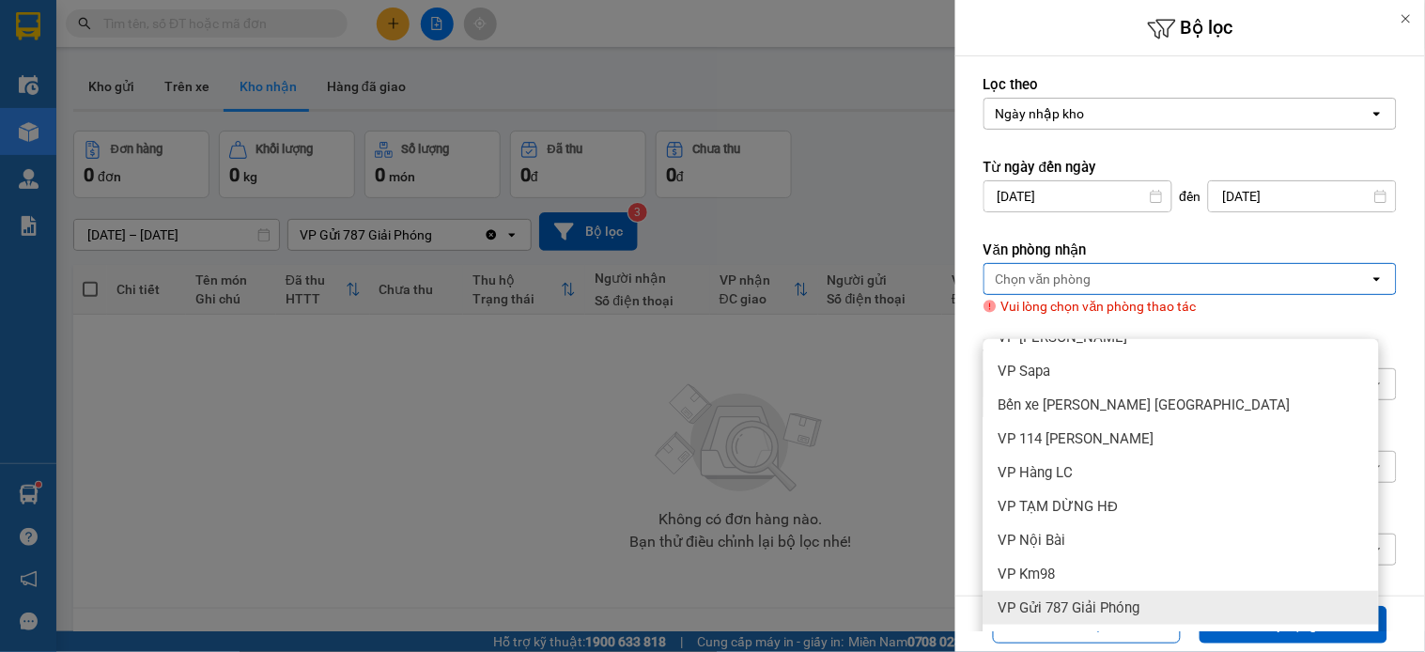
scroll to position [86, 0]
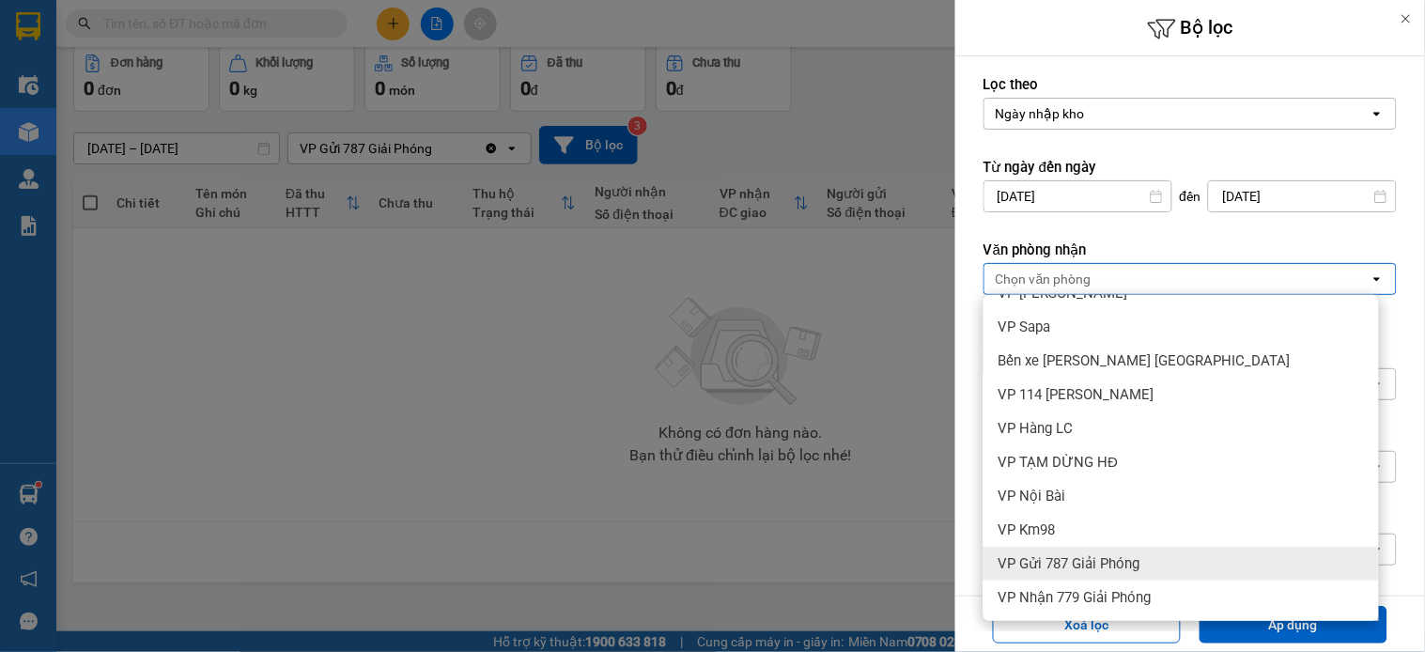
click at [1100, 554] on span "VP Gửi 787 Giải Phóng" at bounding box center [1070, 563] width 142 height 19
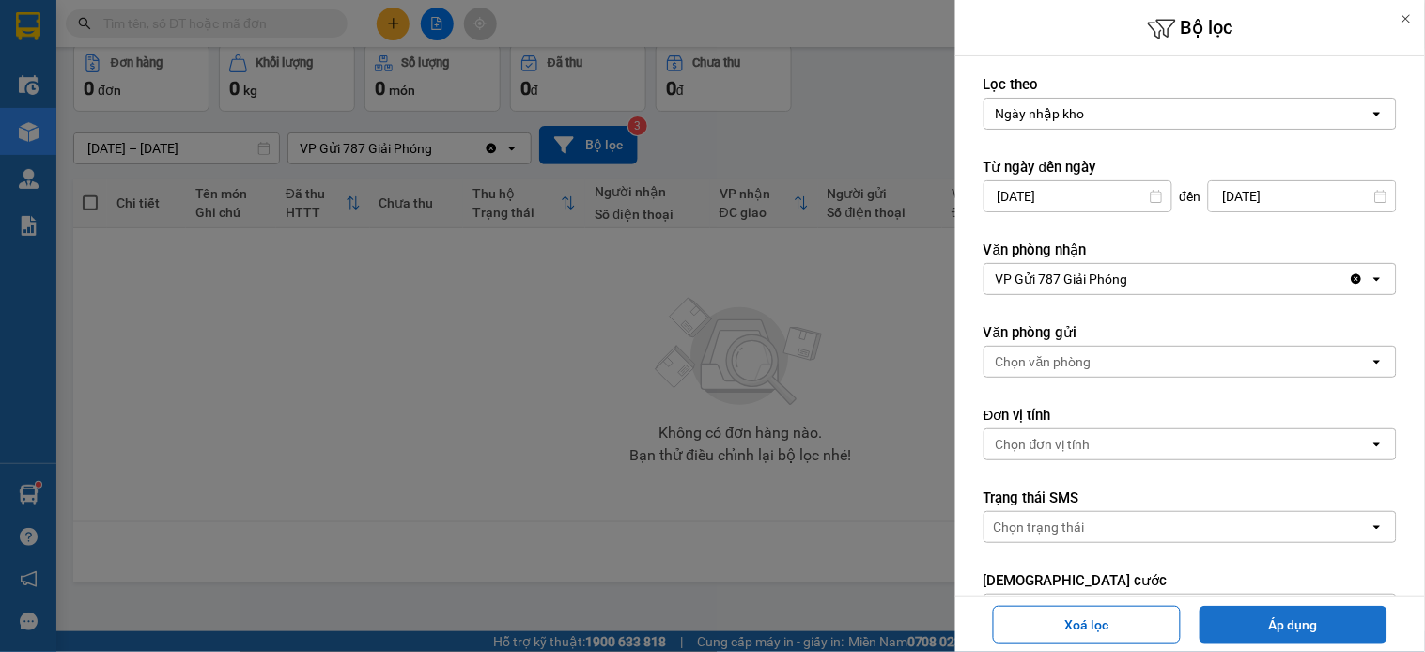
click at [1283, 615] on button "Áp dụng" at bounding box center [1294, 625] width 188 height 38
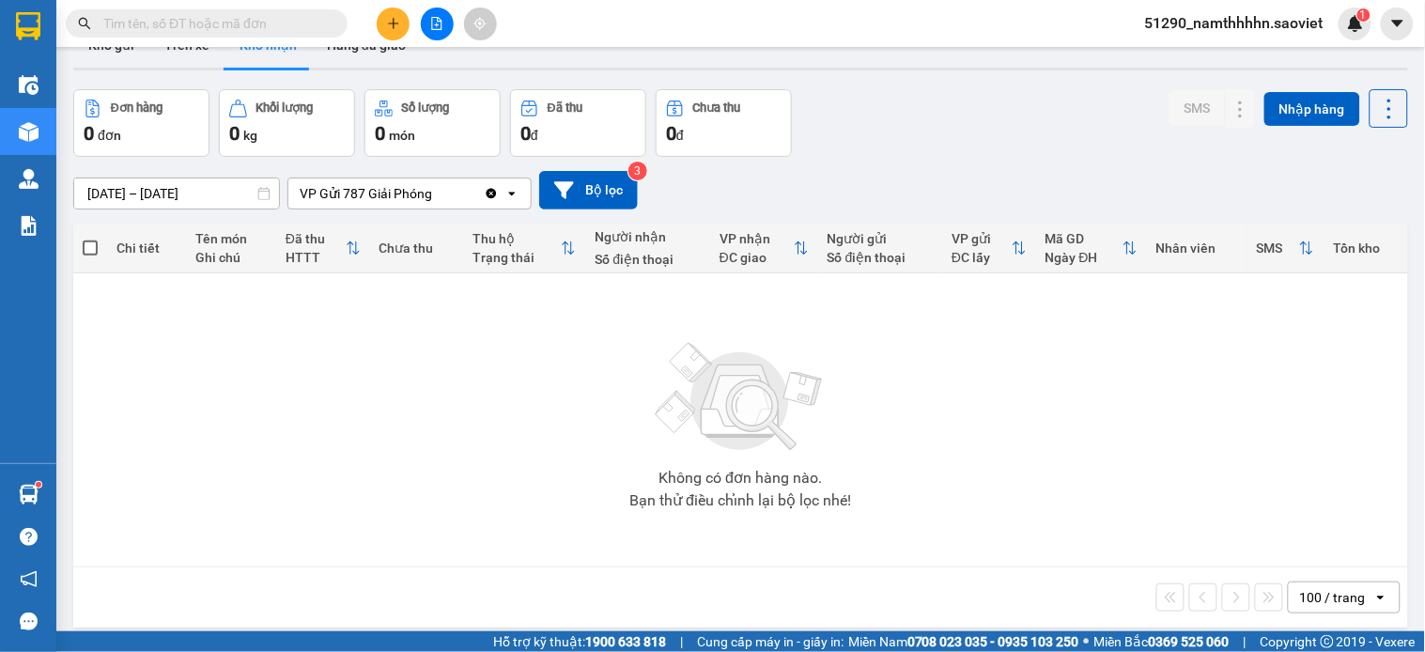
scroll to position [0, 0]
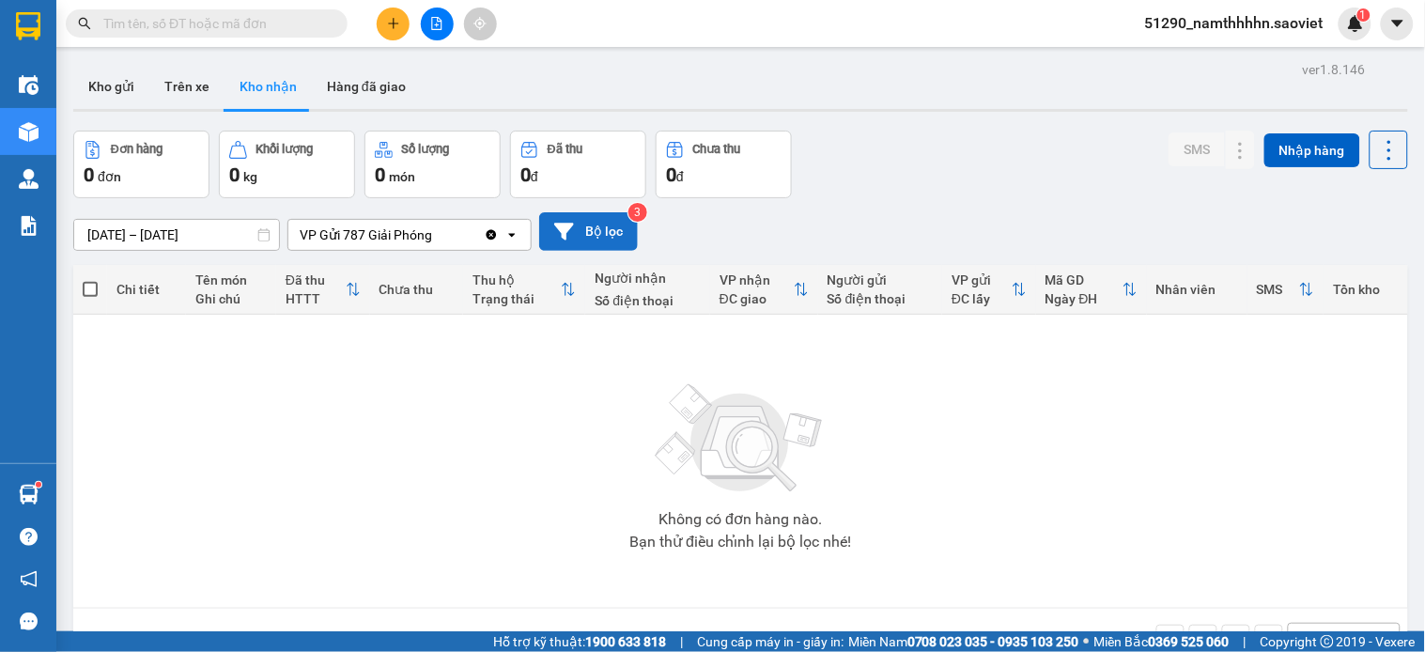
click at [546, 240] on button "Bộ lọc" at bounding box center [588, 231] width 99 height 39
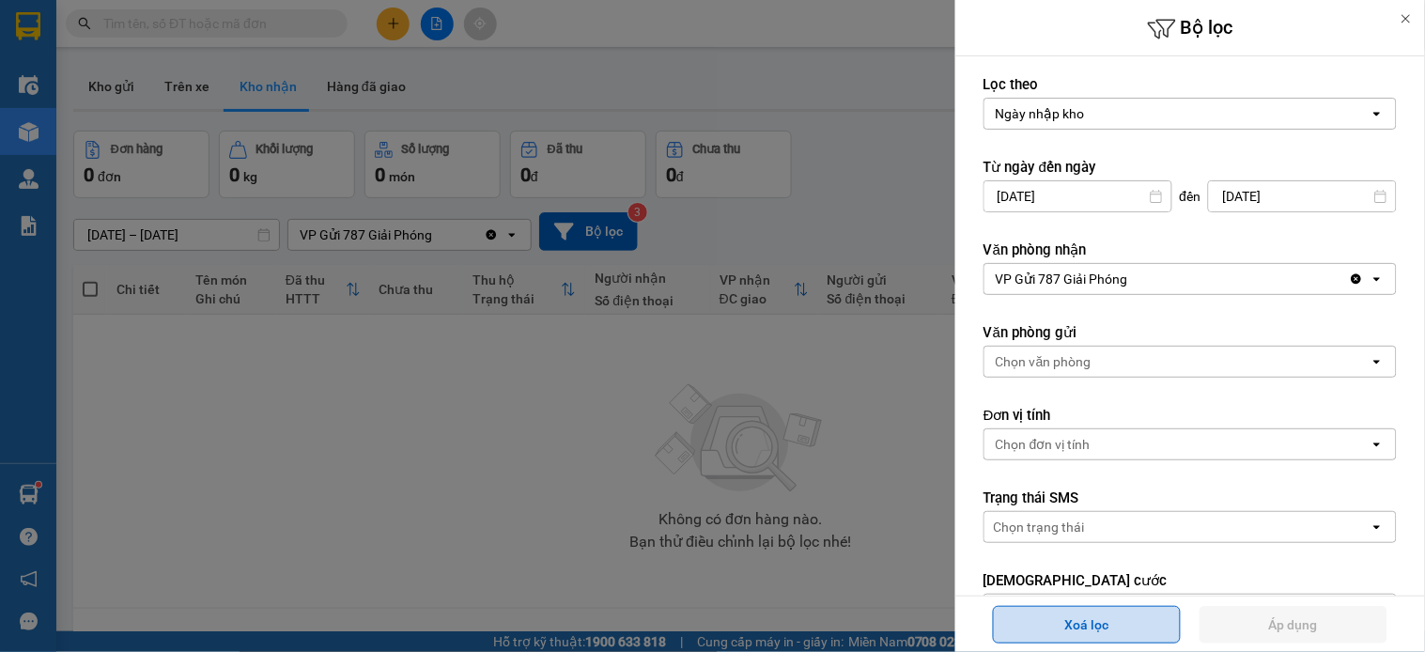
click at [1176, 627] on button "Xoá lọc" at bounding box center [1087, 625] width 188 height 38
type input "09/10/2025"
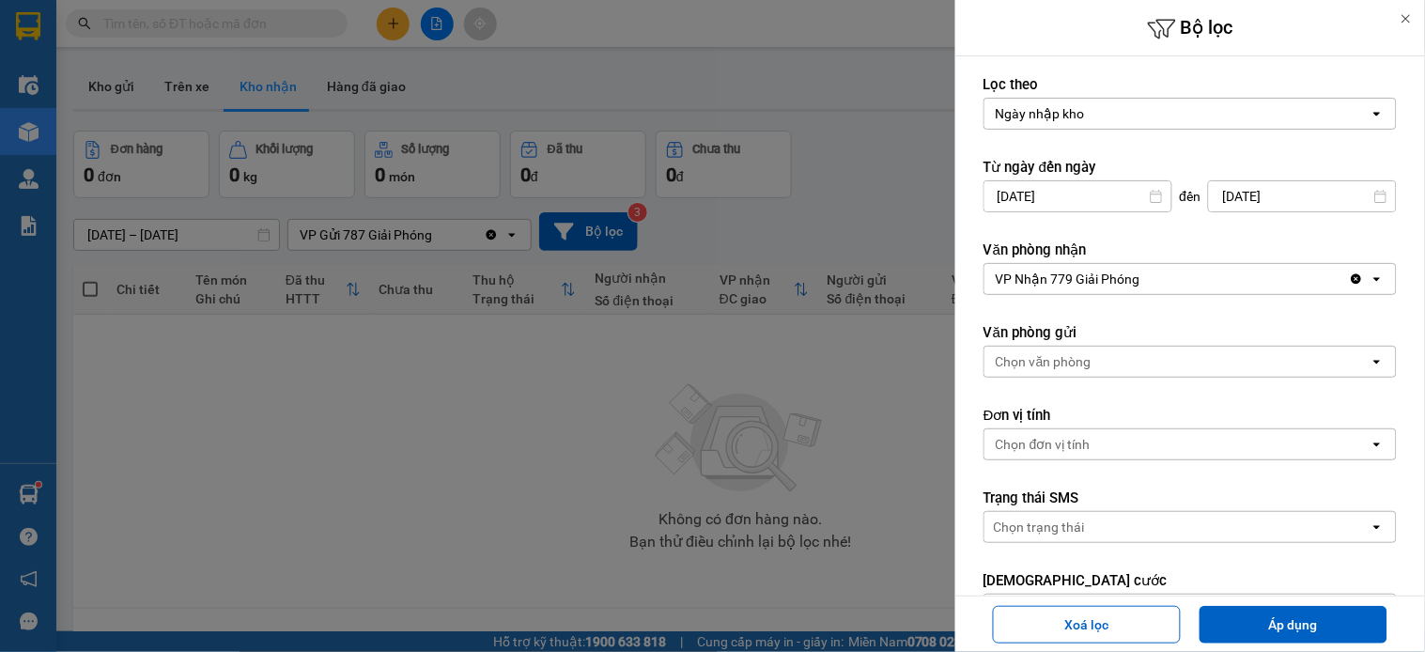
type input "[DATE] – [DATE]"
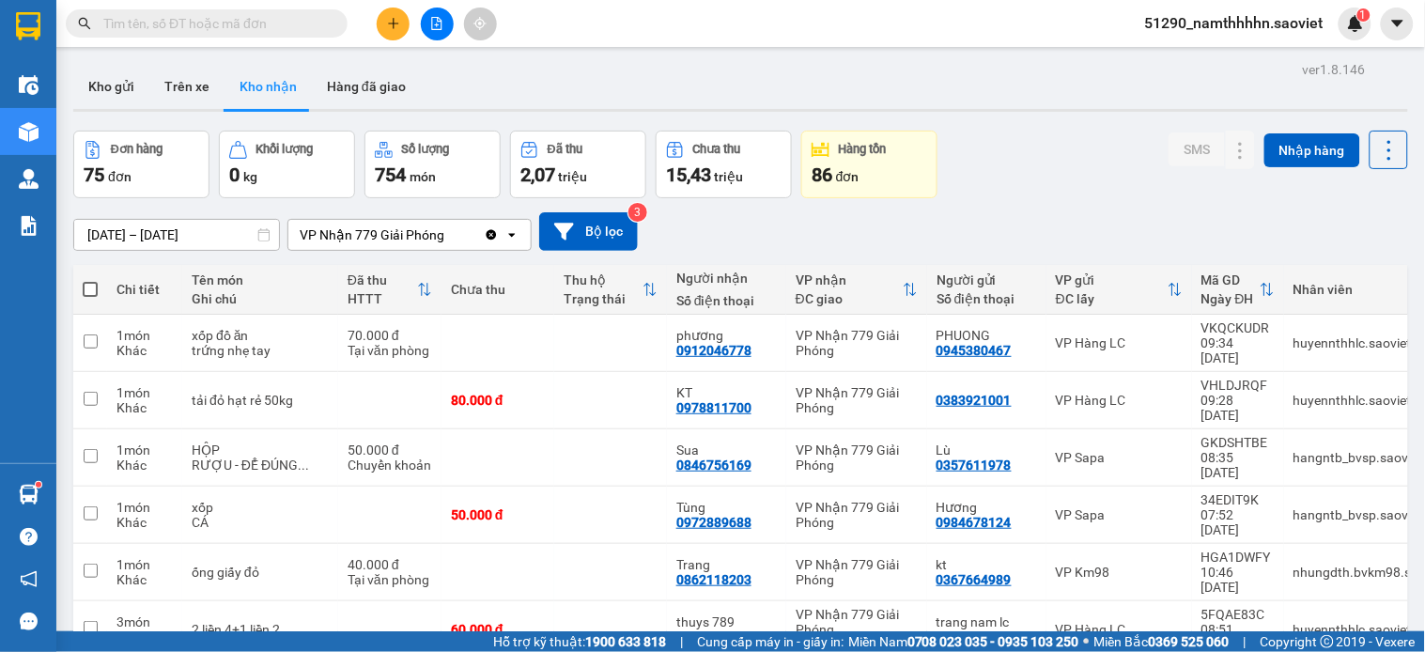
click at [111, 87] on button "Kho gửi" at bounding box center [111, 86] width 76 height 45
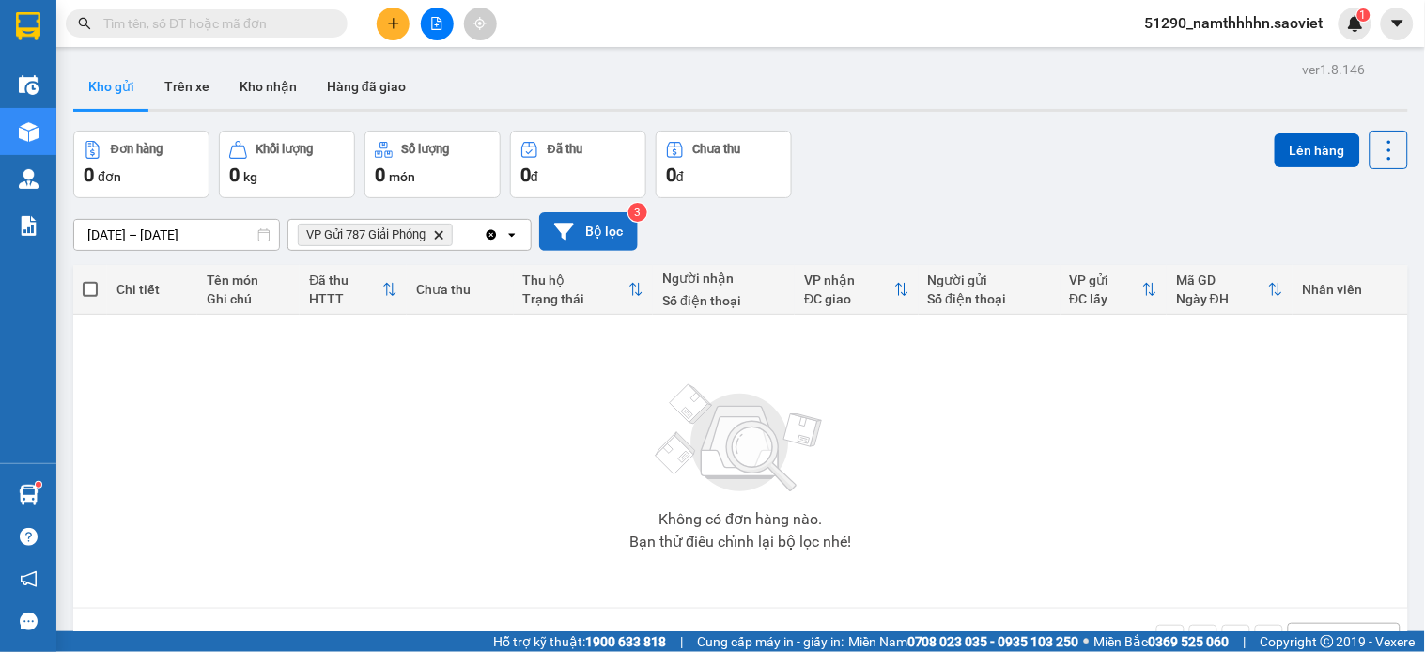
click at [568, 238] on icon at bounding box center [564, 232] width 20 height 20
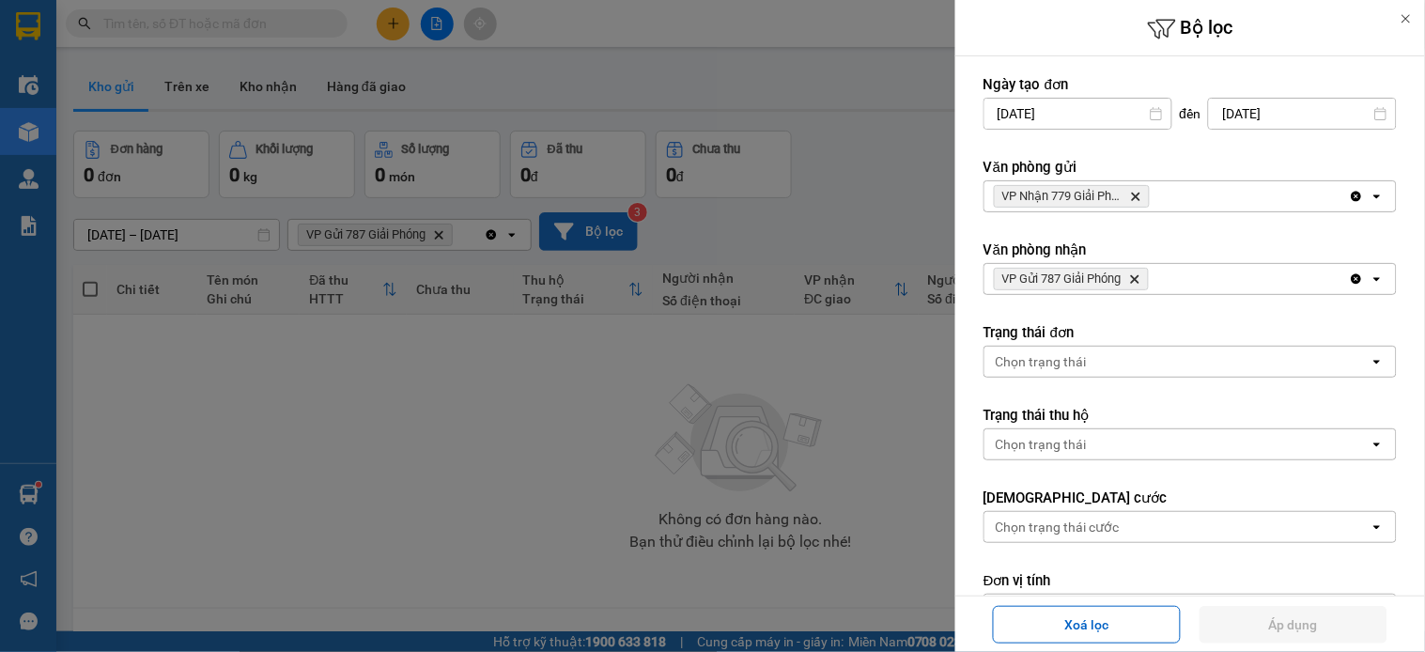
click at [577, 233] on div at bounding box center [712, 326] width 1425 height 652
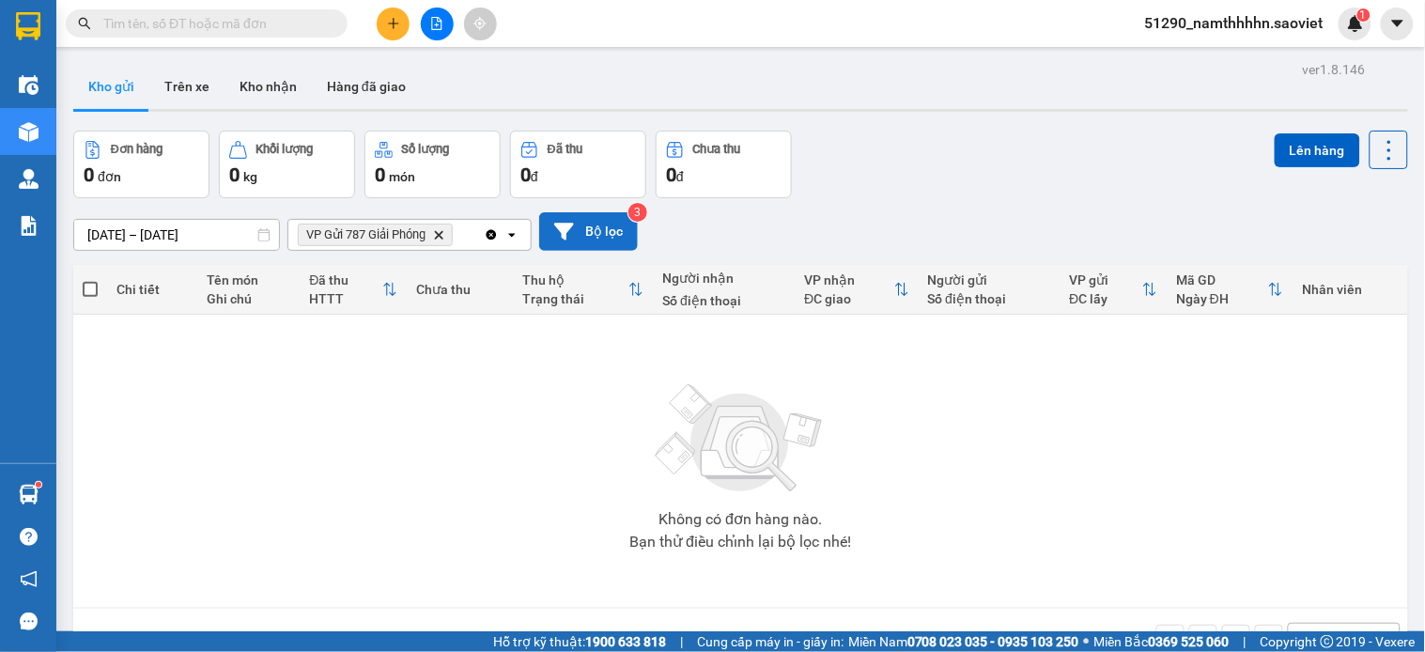
click at [568, 238] on icon at bounding box center [564, 232] width 20 height 20
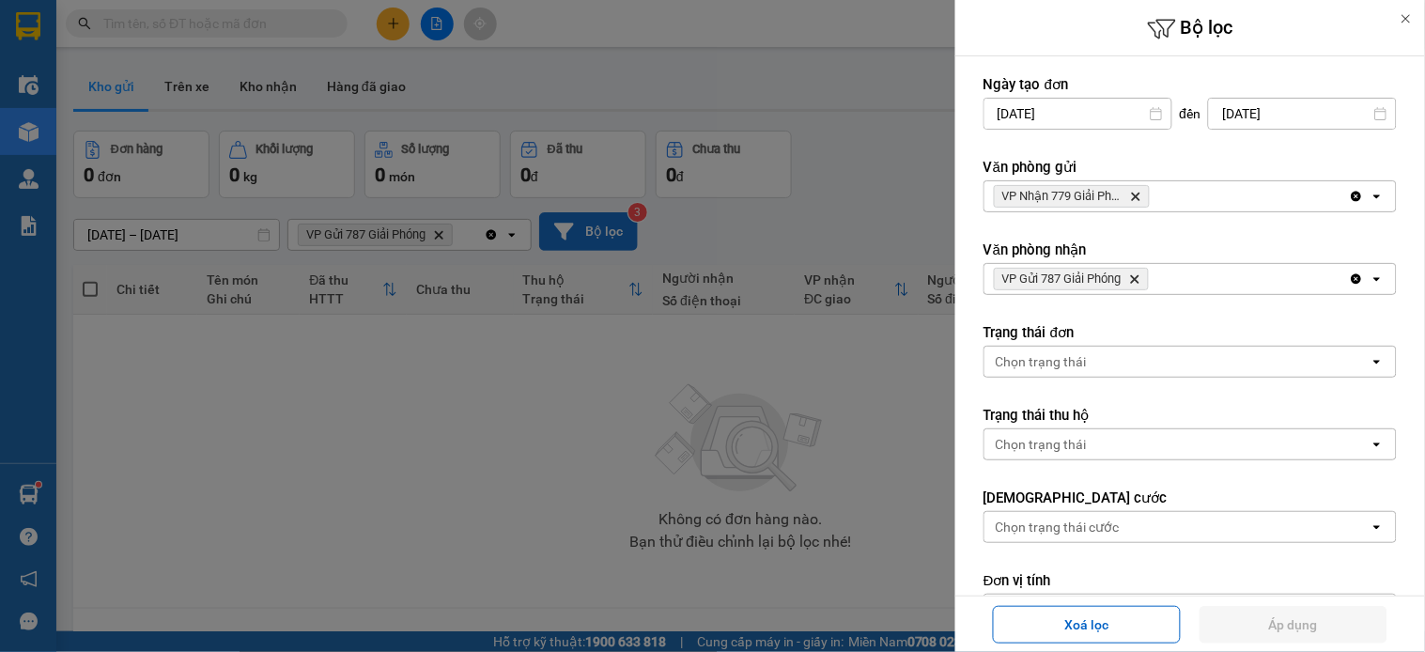
click at [1134, 197] on icon "Delete" at bounding box center [1135, 196] width 11 height 11
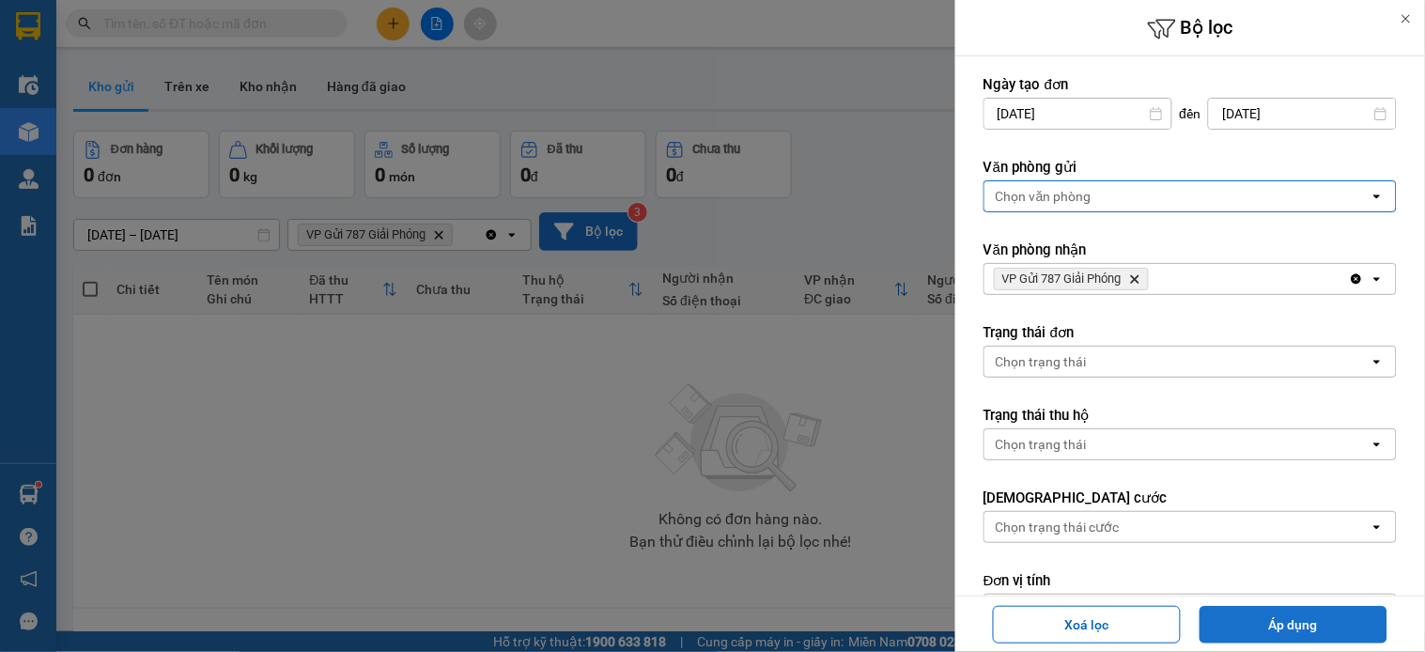
click at [1341, 618] on button "Áp dụng" at bounding box center [1294, 625] width 188 height 38
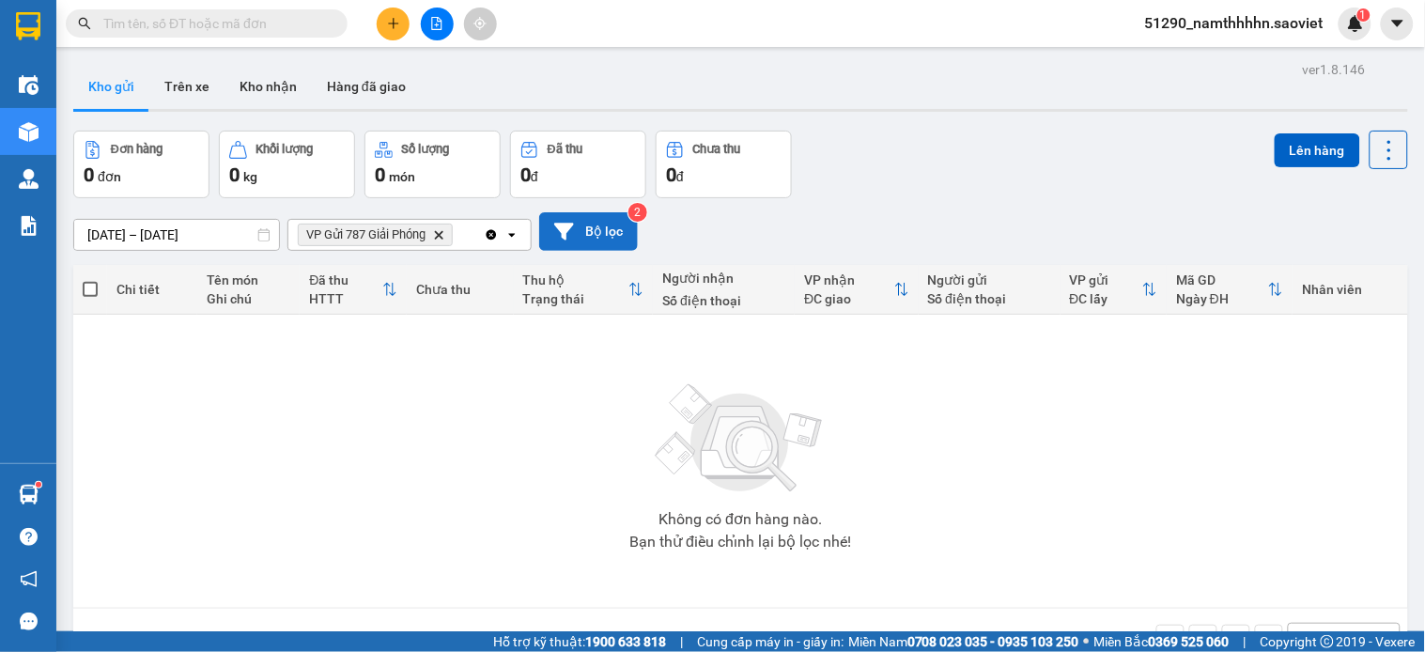
click at [436, 229] on icon "Delete" at bounding box center [438, 234] width 11 height 11
click at [575, 231] on button "Bộ lọc" at bounding box center [588, 231] width 99 height 39
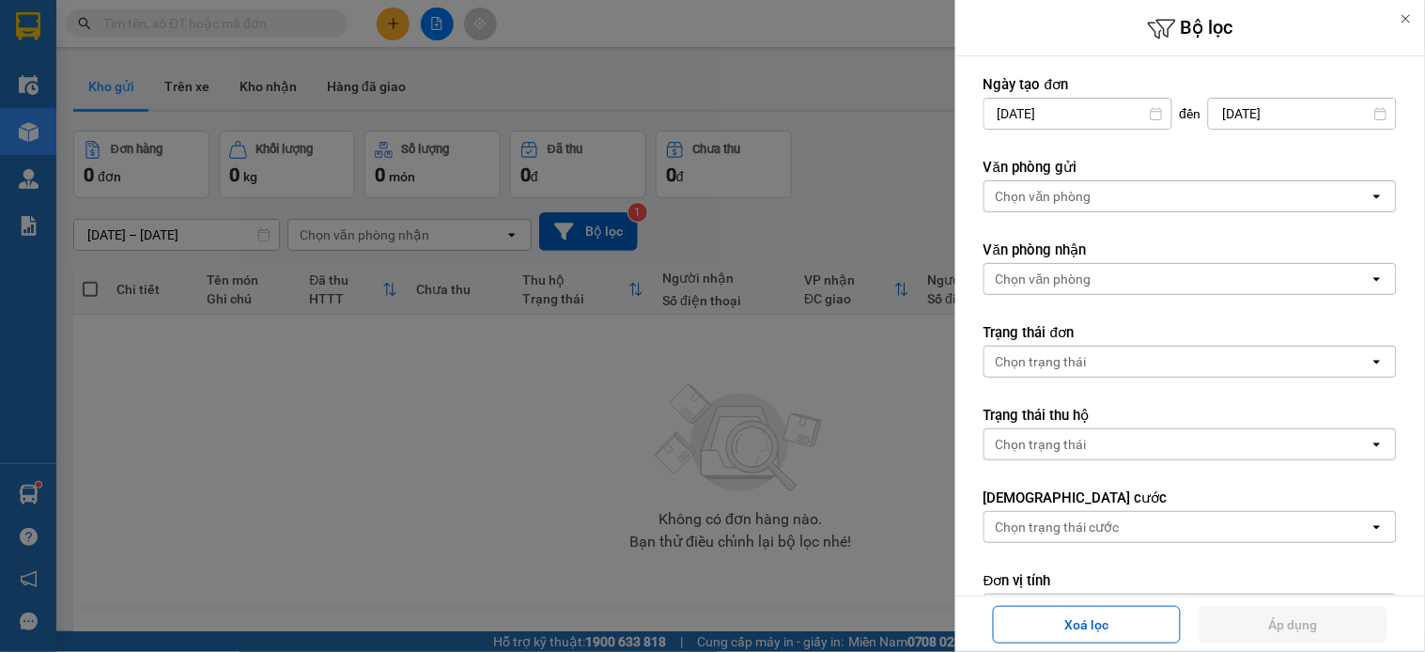
click at [1124, 190] on div "Chọn văn phòng" at bounding box center [1177, 196] width 385 height 30
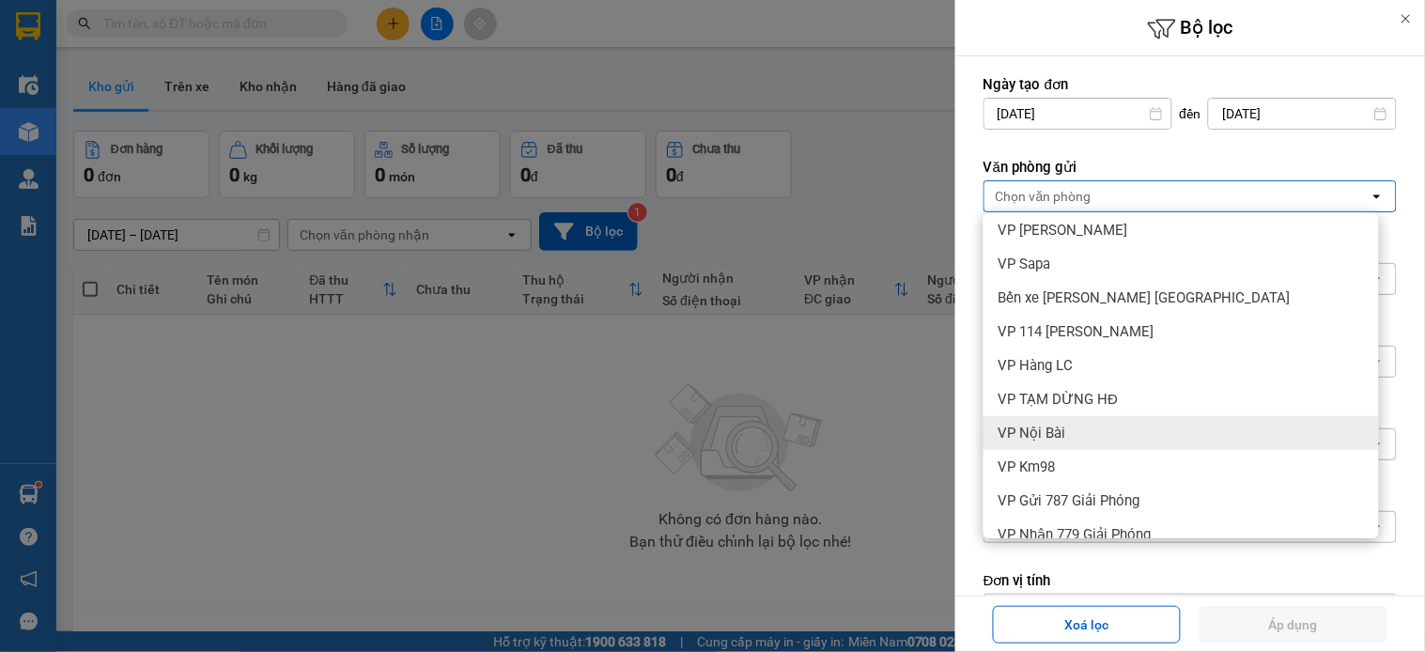
scroll to position [162, 0]
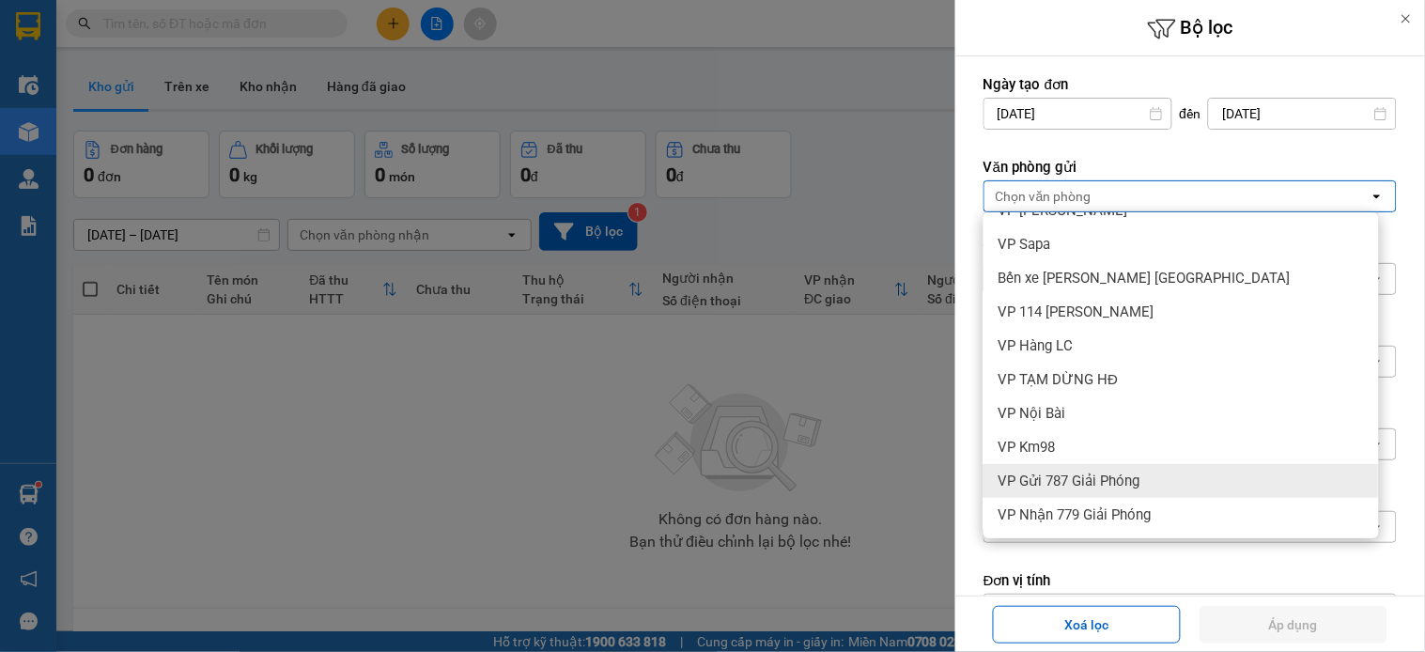
click at [1088, 475] on span "VP Gửi 787 Giải Phóng" at bounding box center [1070, 481] width 142 height 19
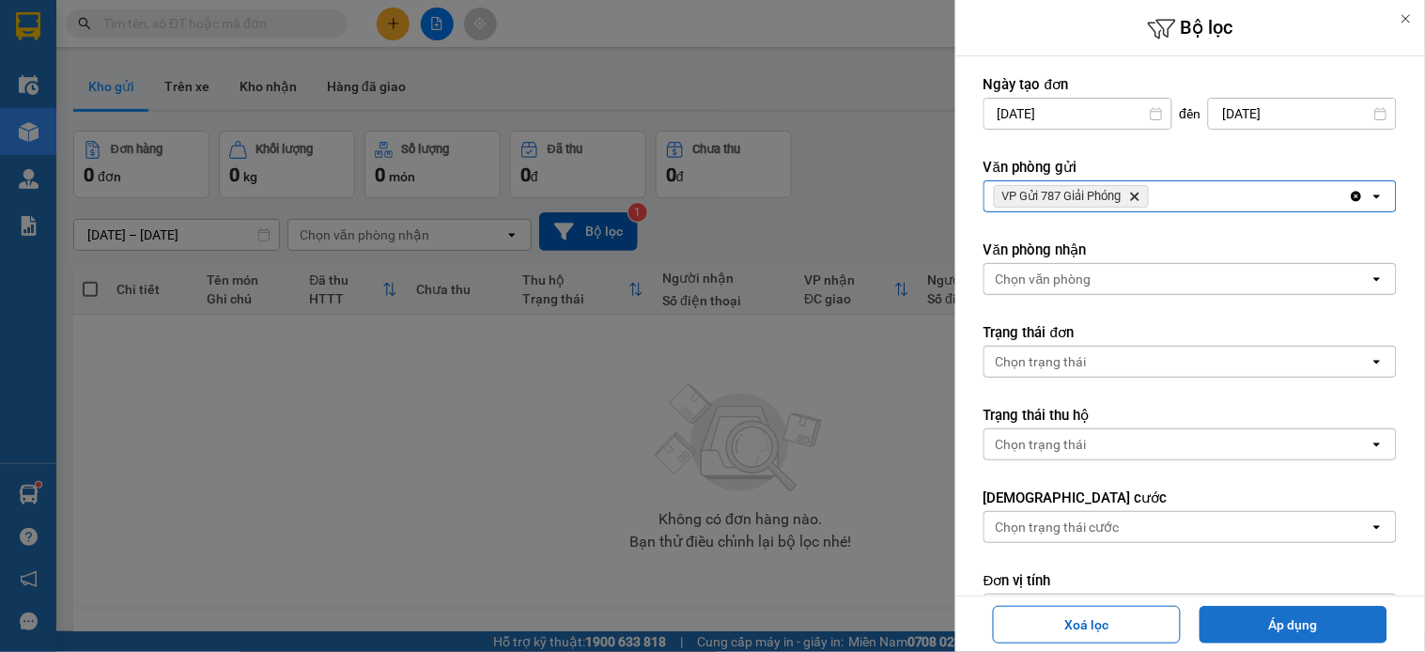
click at [1311, 616] on button "Áp dụng" at bounding box center [1294, 625] width 188 height 38
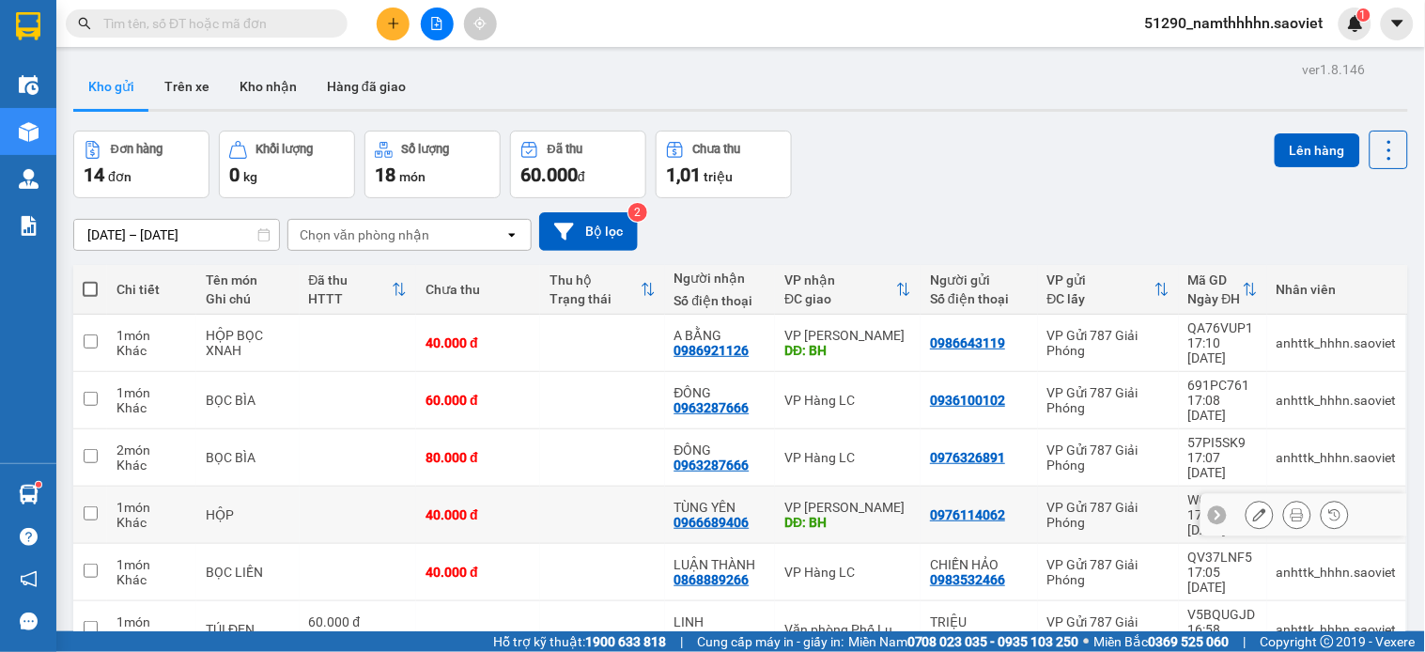
scroll to position [184, 0]
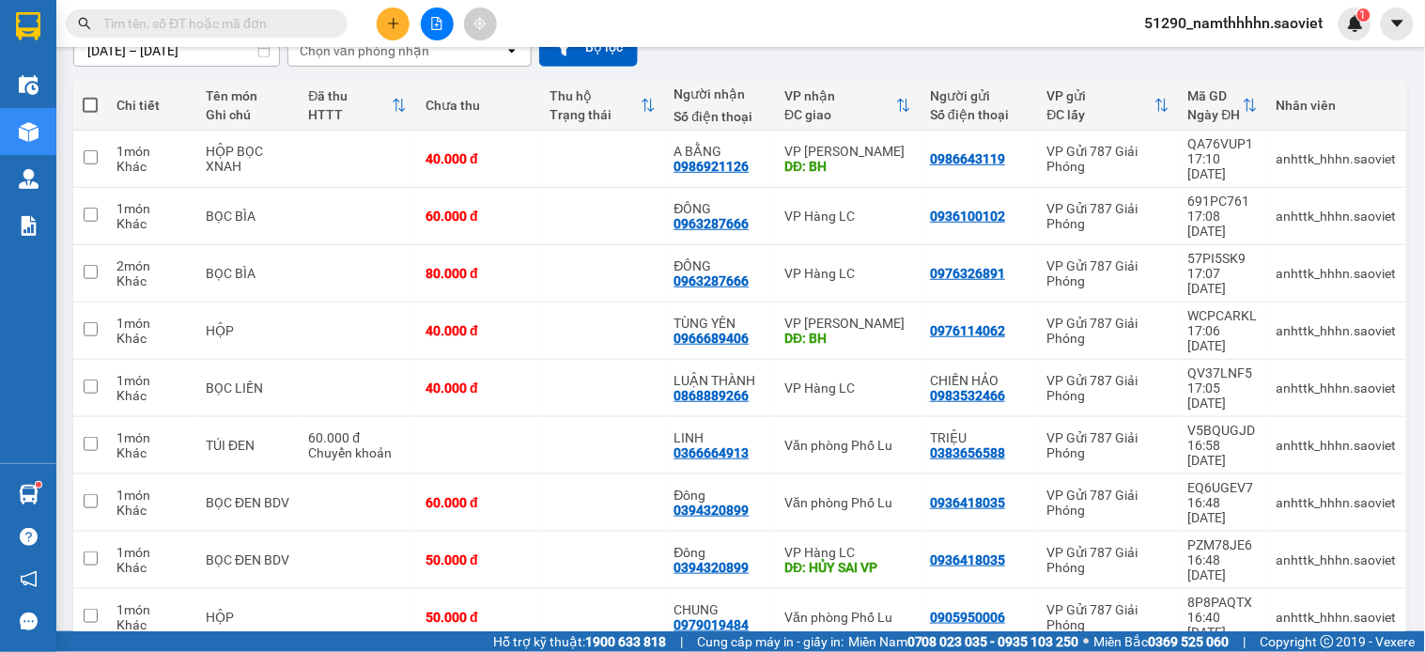
click at [1224, 21] on span "51290_namthhhhn.saoviet" at bounding box center [1234, 22] width 209 height 23
click at [1203, 62] on span "Đăng xuất" at bounding box center [1244, 58] width 168 height 21
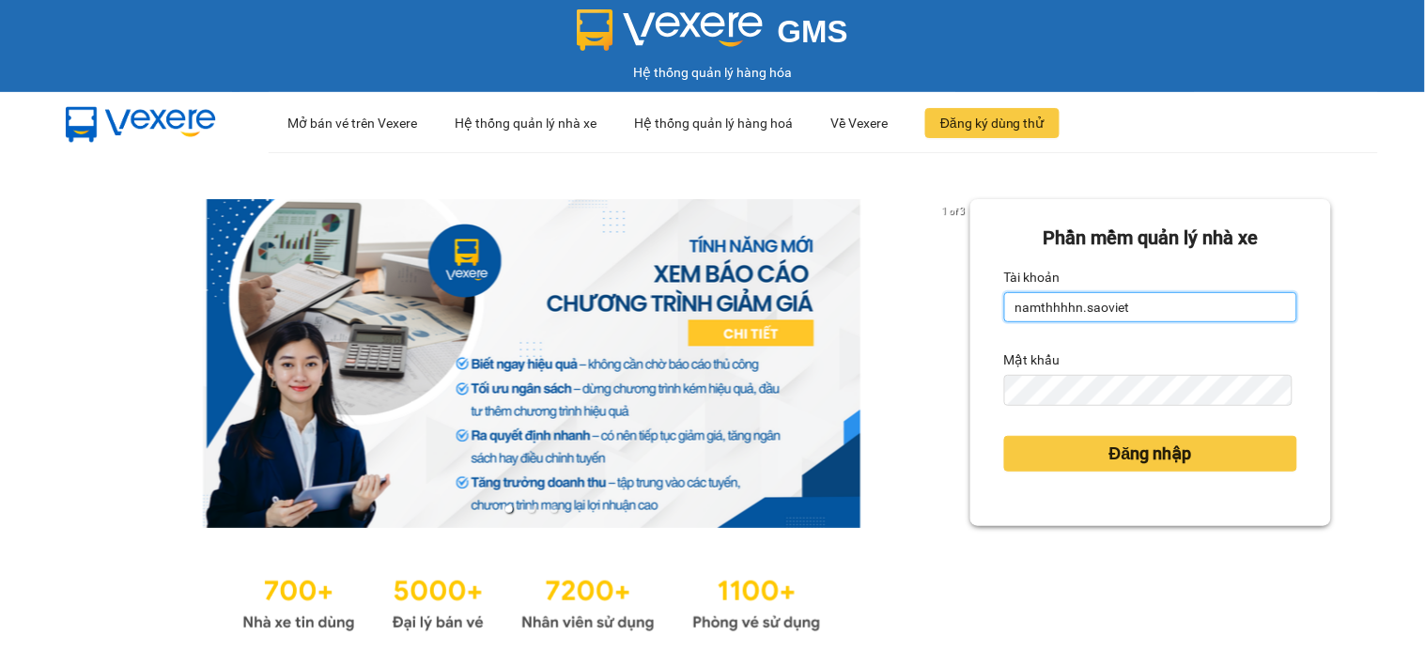
click at [1088, 299] on input "namthhhhn.saoviet" at bounding box center [1150, 307] width 293 height 30
type input "anhttk_hhhn.saoviet"
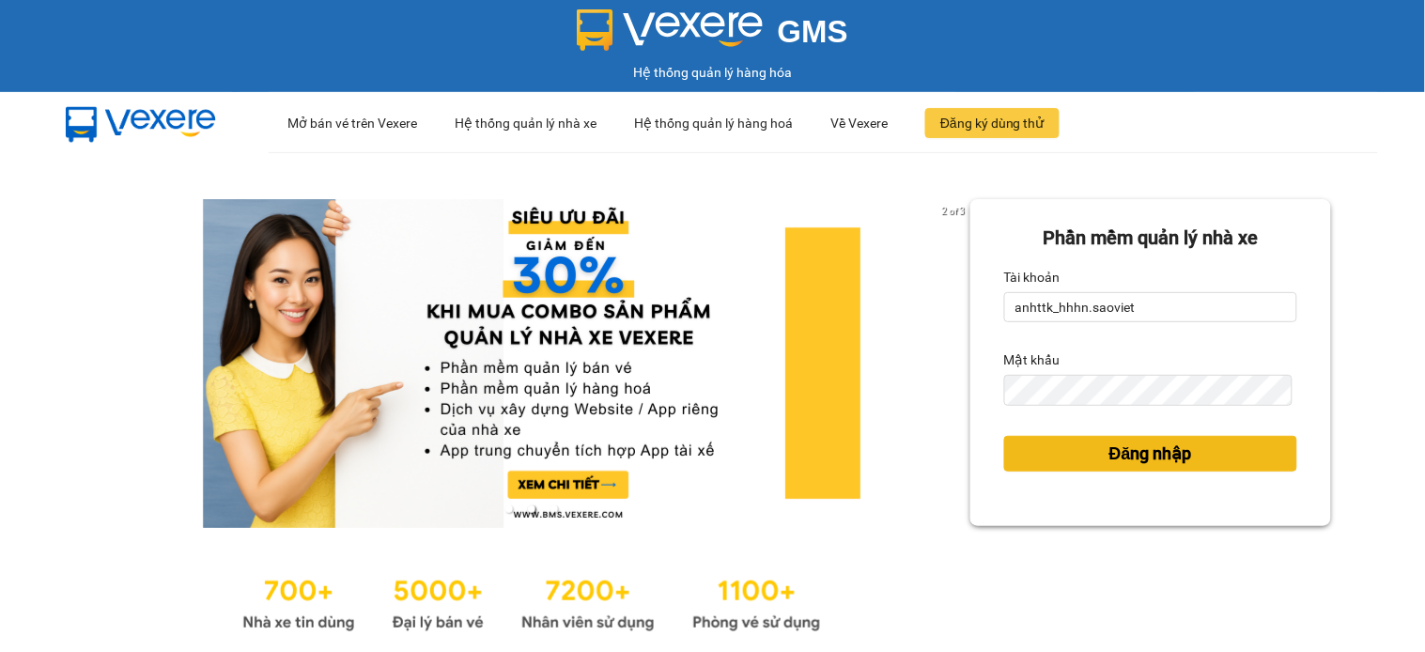
click at [1191, 464] on button "Đăng nhập" at bounding box center [1150, 454] width 293 height 36
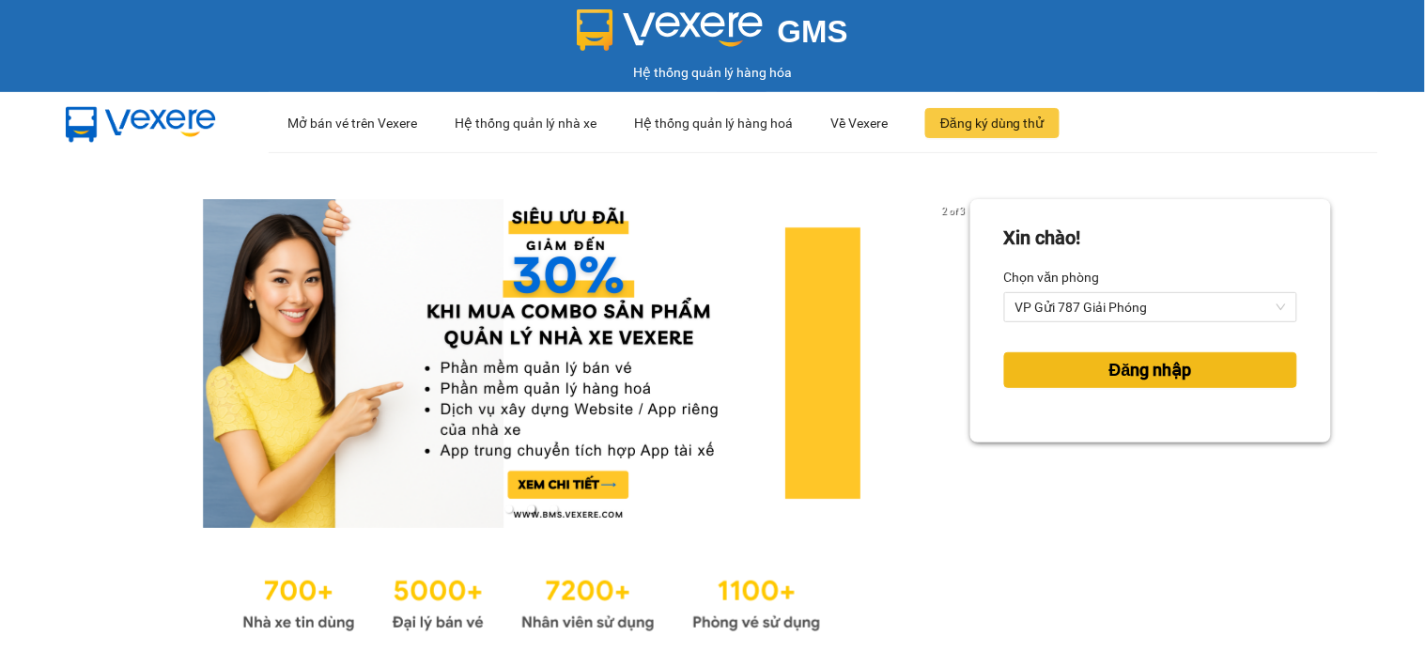
click at [1085, 377] on button "Đăng nhập" at bounding box center [1150, 370] width 293 height 36
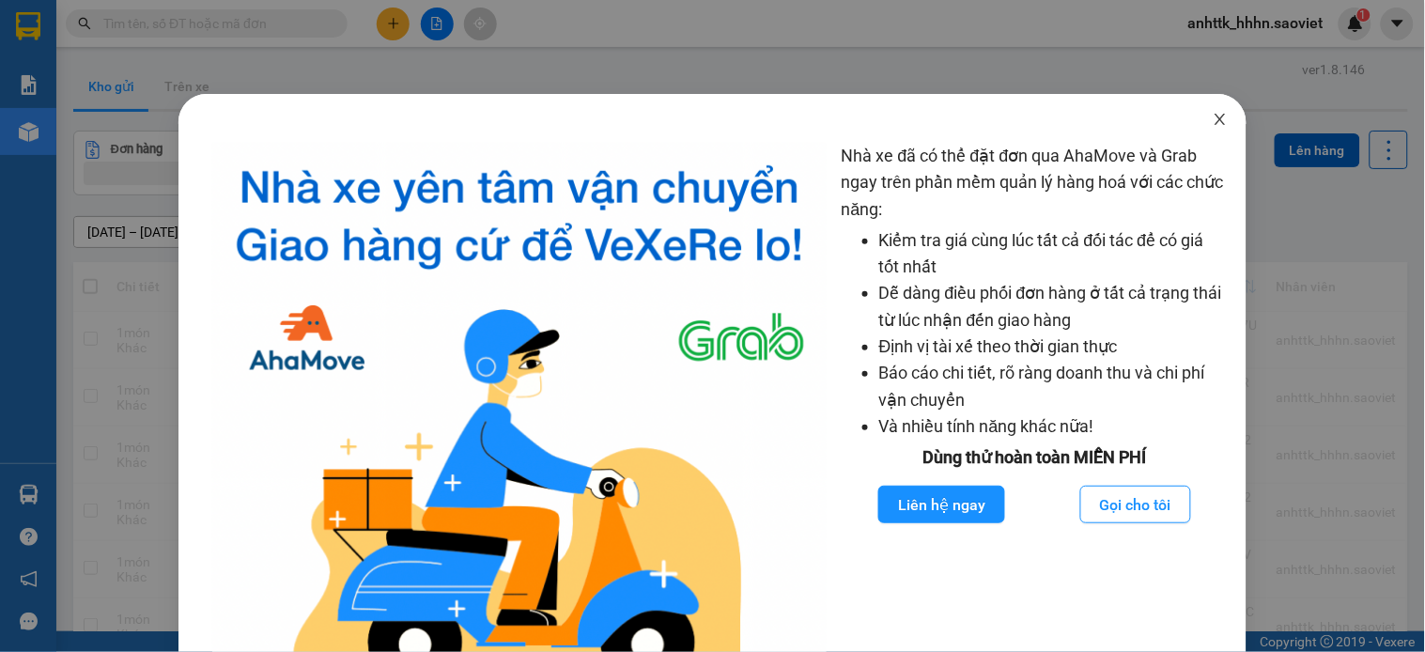
click at [1213, 123] on icon "close" at bounding box center [1220, 119] width 15 height 15
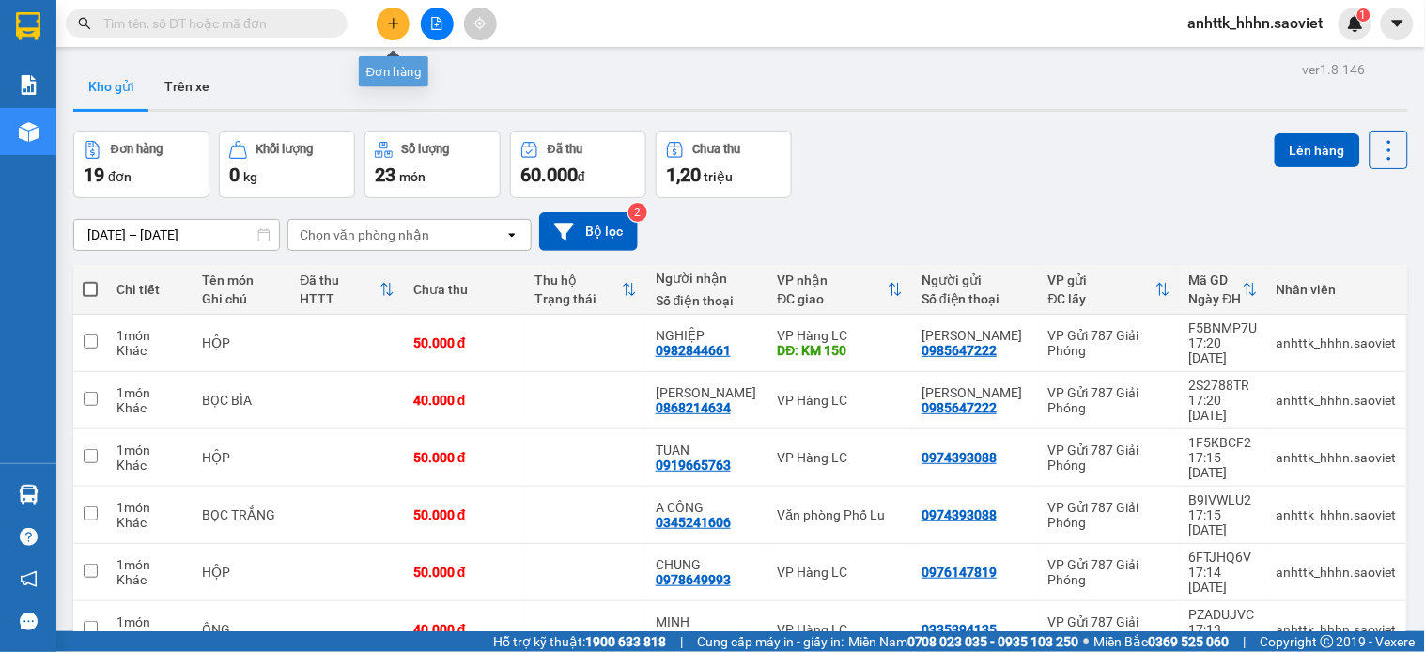
click at [393, 14] on button at bounding box center [393, 24] width 33 height 33
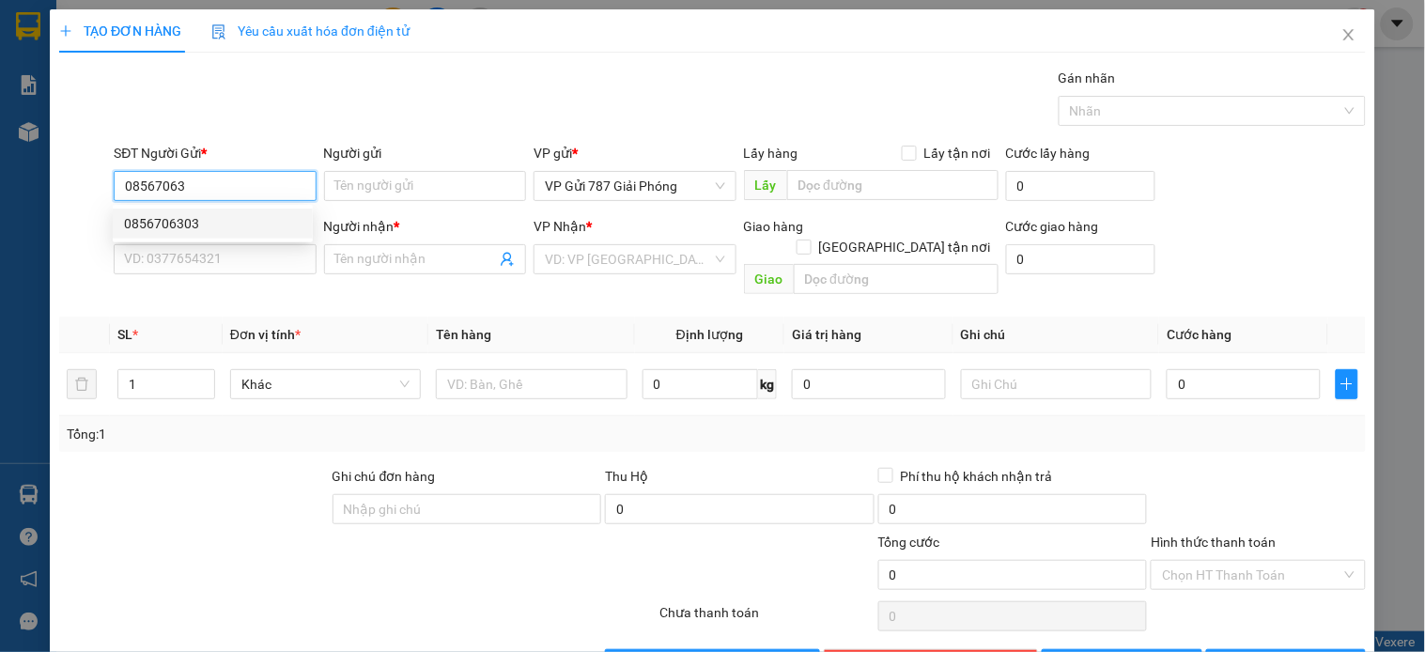
click at [263, 214] on div "0856706303" at bounding box center [213, 223] width 178 height 21
type input "0856706303"
type input "0967296689"
type input "trung"
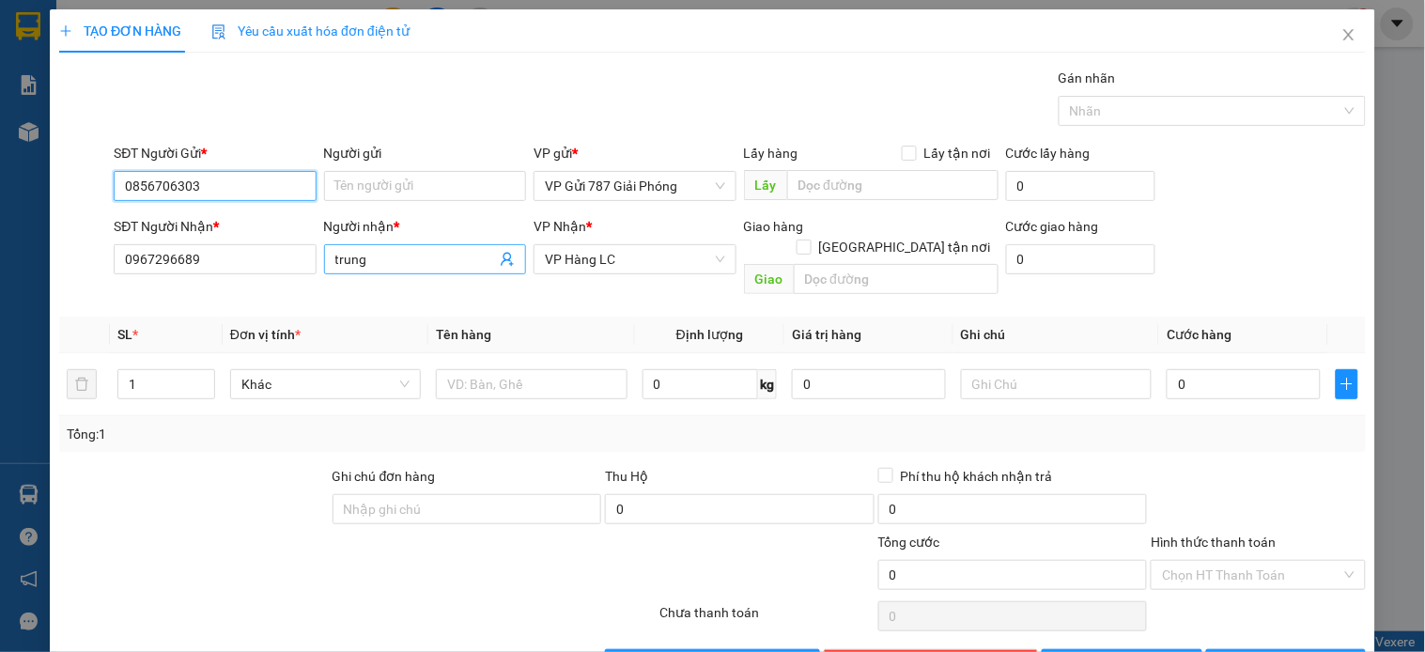
type input "0856706303"
click at [343, 260] on input "trung" at bounding box center [415, 259] width 161 height 21
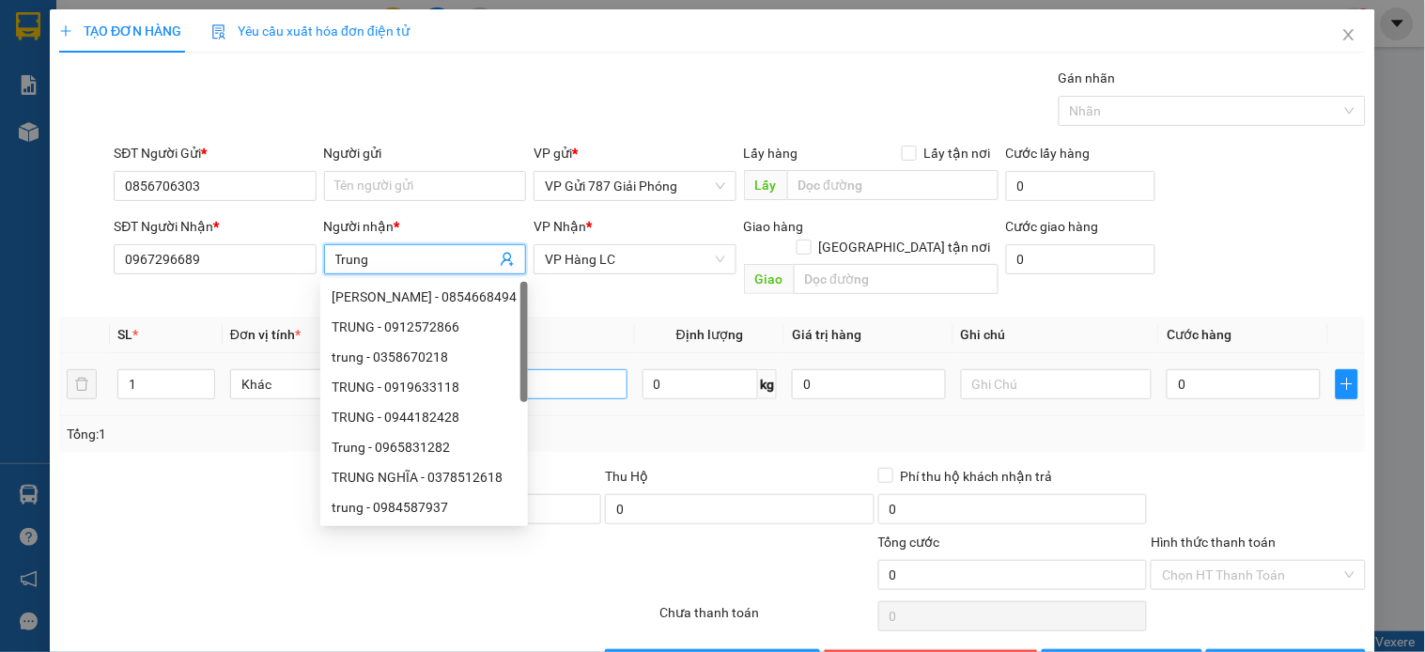
type input "Trung"
click at [573, 372] on input "text" at bounding box center [531, 384] width 191 height 30
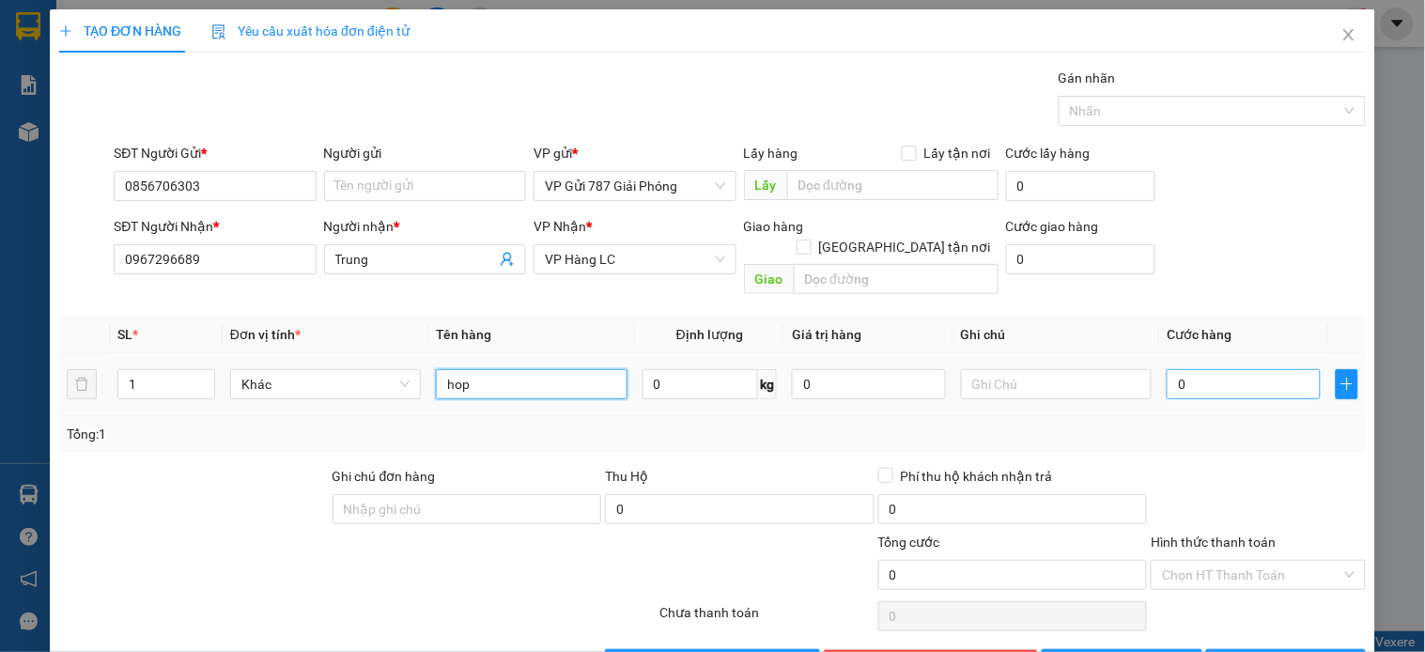
type input "hop"
click at [1181, 369] on input "0" at bounding box center [1244, 384] width 154 height 30
type input "8"
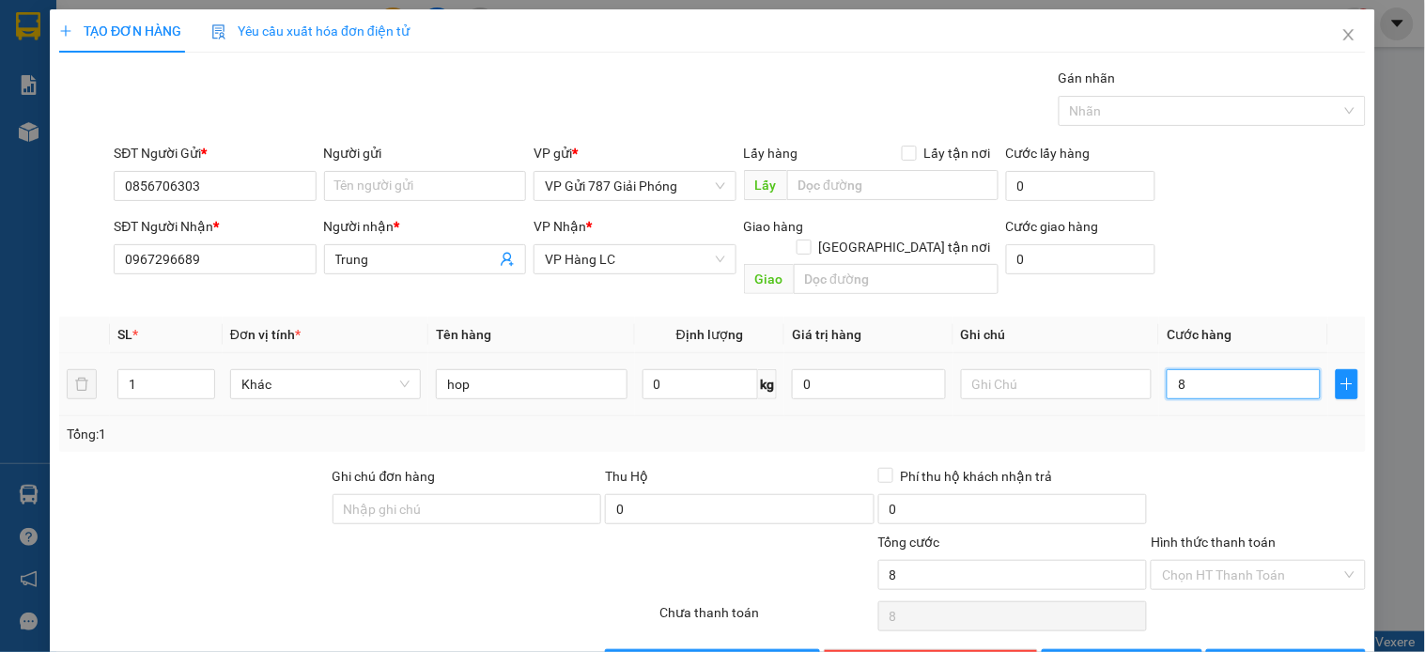
type input "80"
click at [1341, 649] on button "Lưu và In" at bounding box center [1287, 664] width 160 height 30
type input "80.000"
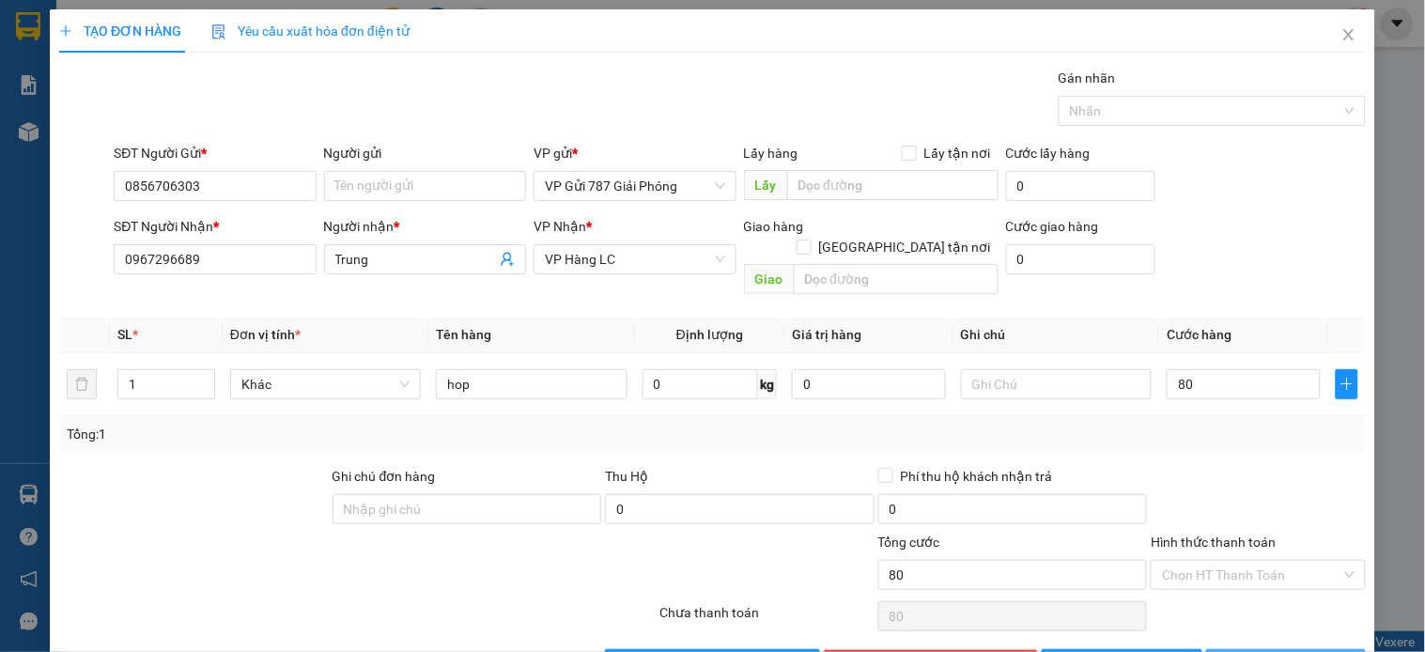
type input "80.000"
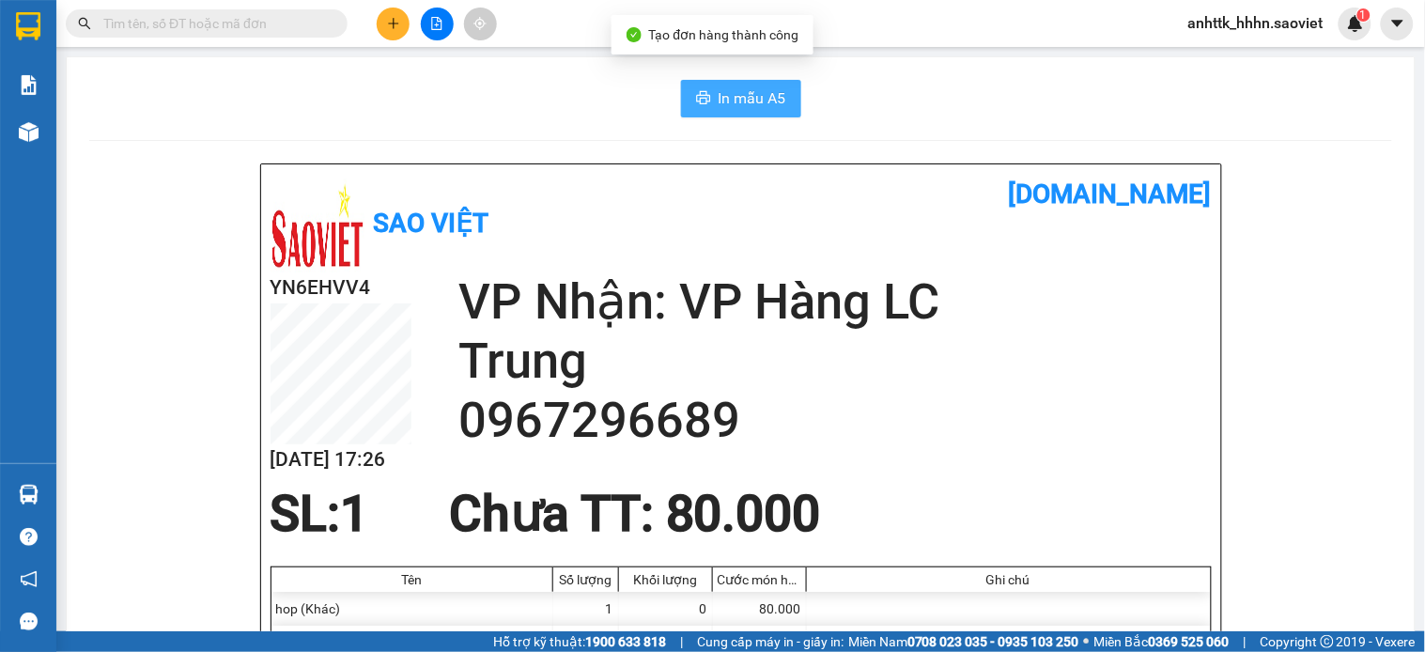
click at [774, 89] on span "In mẫu A5" at bounding box center [753, 97] width 68 height 23
click at [365, 5] on div "Kết quả tìm kiếm ( 0 ) Bộ lọc No Data anhttk_hhhn.saoviet 1" at bounding box center [712, 23] width 1425 height 47
click at [382, 23] on button at bounding box center [393, 24] width 33 height 33
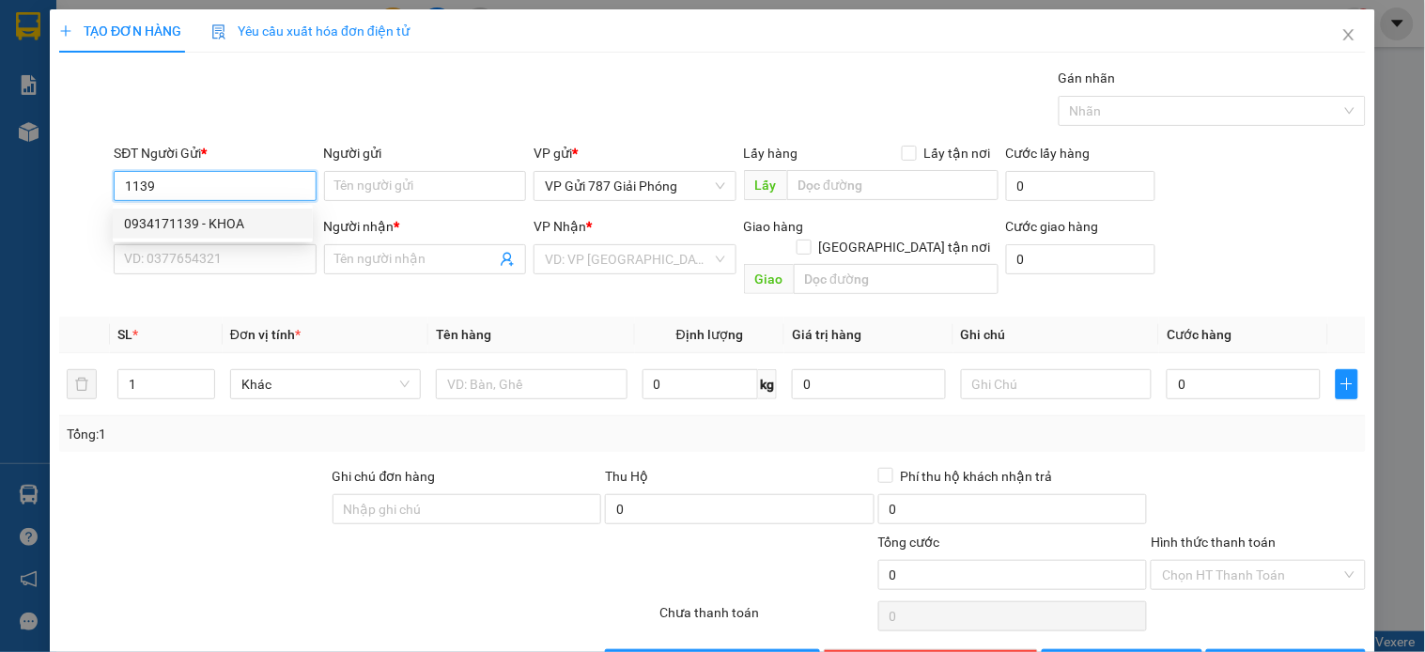
click at [203, 228] on div "0934171139 - KHOA" at bounding box center [213, 223] width 178 height 21
type input "0934171139"
type input "KHOA"
type input "0985515000"
type input "ĐIỂN"
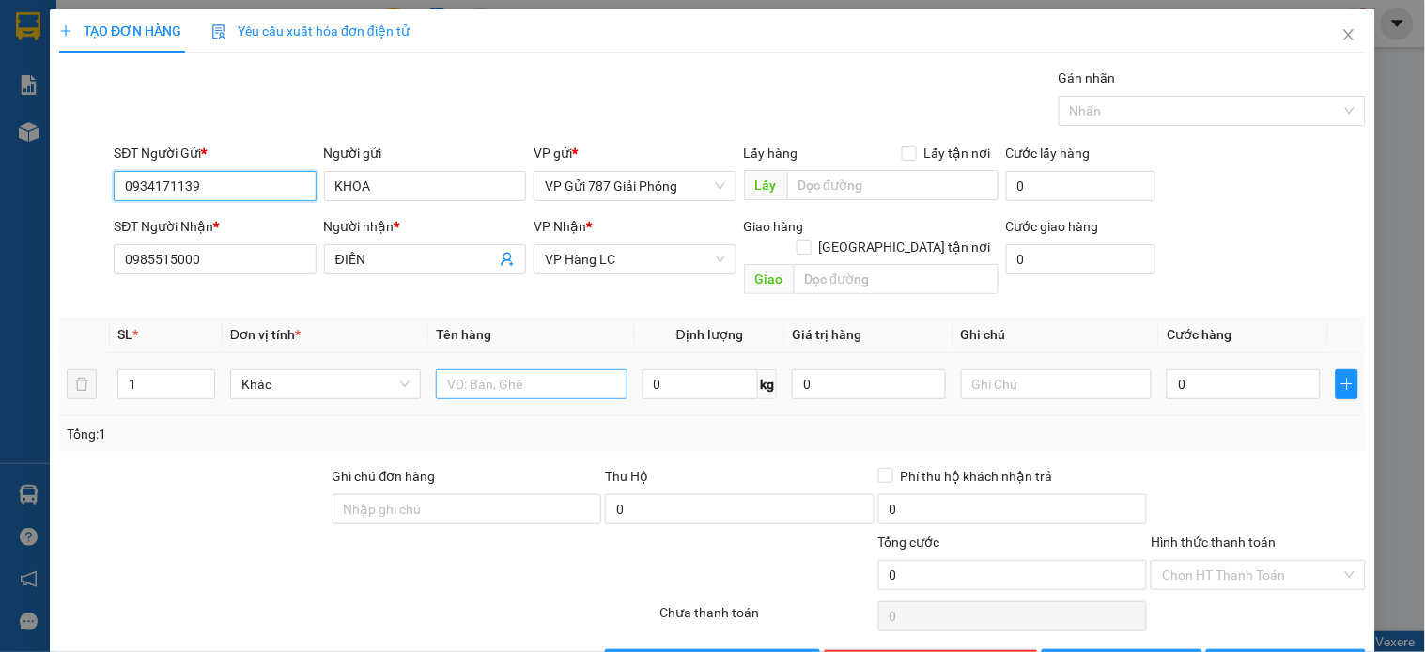
type input "0934171139"
click at [580, 369] on input "text" at bounding box center [531, 384] width 191 height 30
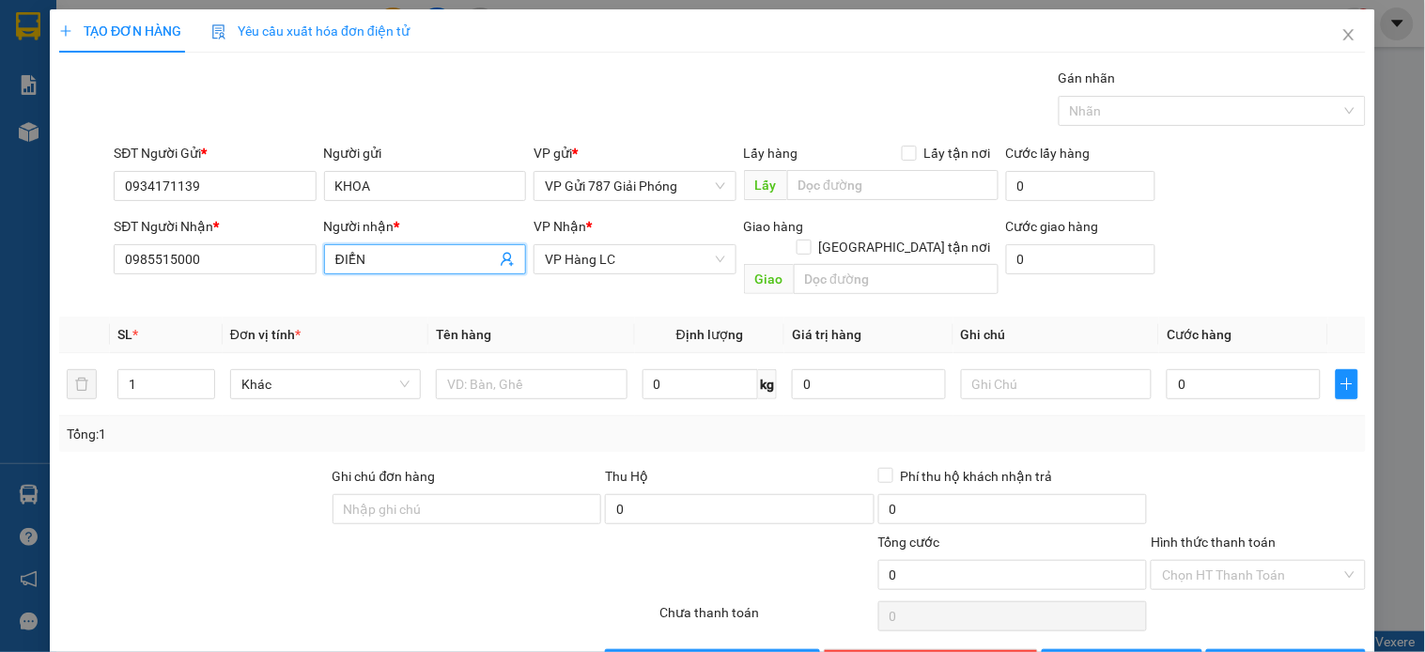
click at [501, 258] on icon "user-add" at bounding box center [507, 260] width 12 height 14
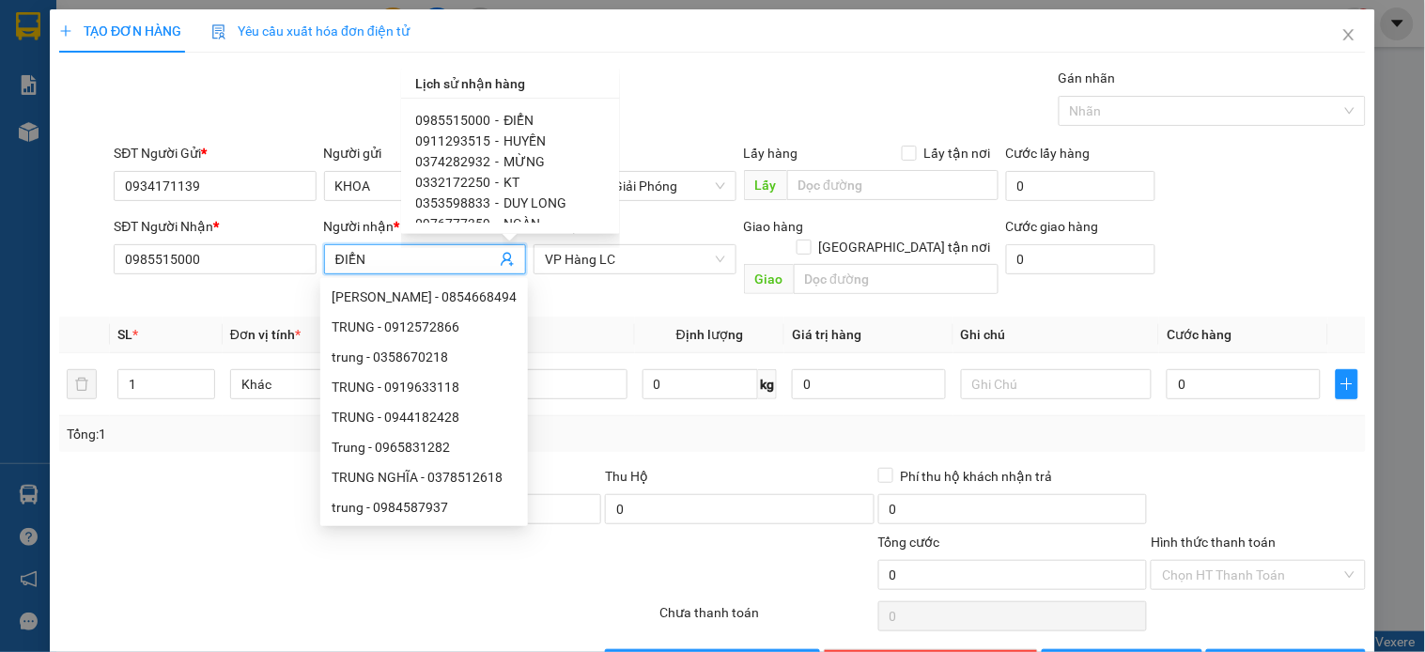
click at [518, 138] on span "HUYỀN" at bounding box center [526, 140] width 42 height 15
type input "0911293515"
type input "HUYỀN"
type input "CÁP TREO- GỒM PHÍ CTN"
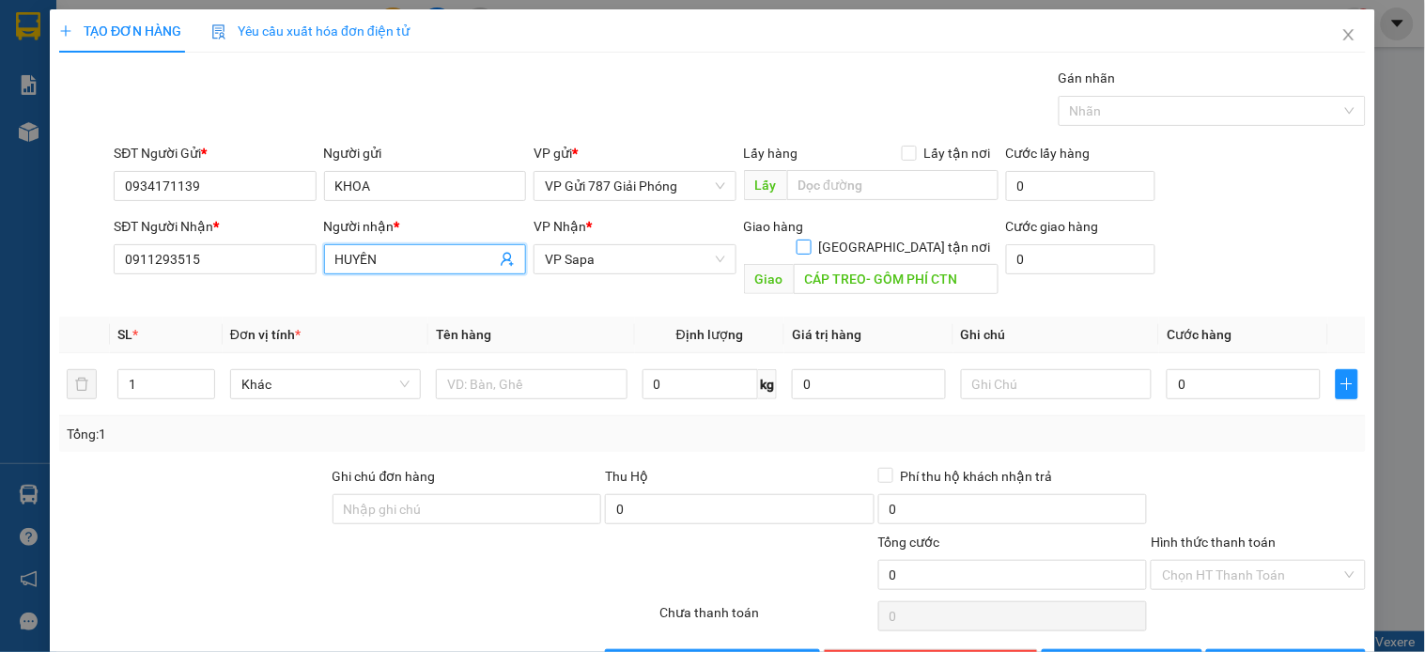
click at [810, 240] on input "Giao tận nơi" at bounding box center [803, 246] width 13 height 13
checkbox input "true"
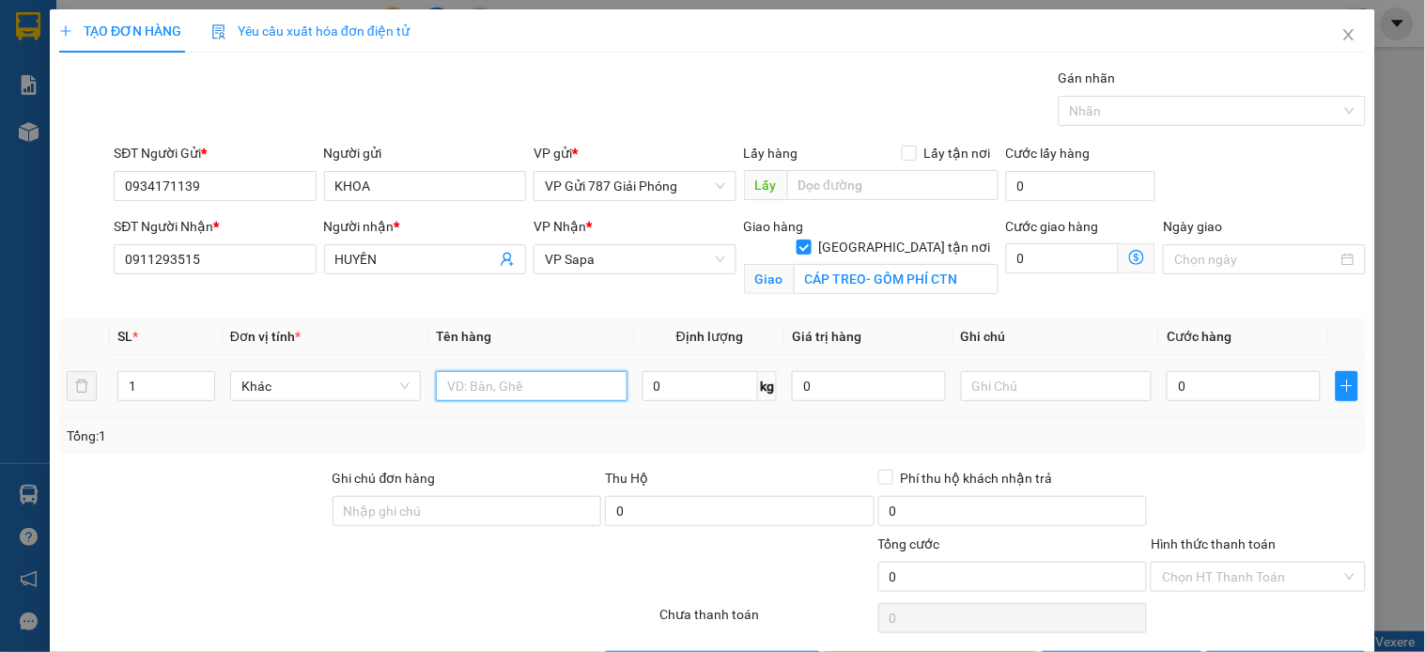
click at [548, 382] on input "text" at bounding box center [531, 386] width 191 height 30
click at [155, 379] on input "1" at bounding box center [166, 386] width 96 height 28
type input "3"
click at [580, 379] on input "text" at bounding box center [531, 386] width 191 height 30
type input "xop"
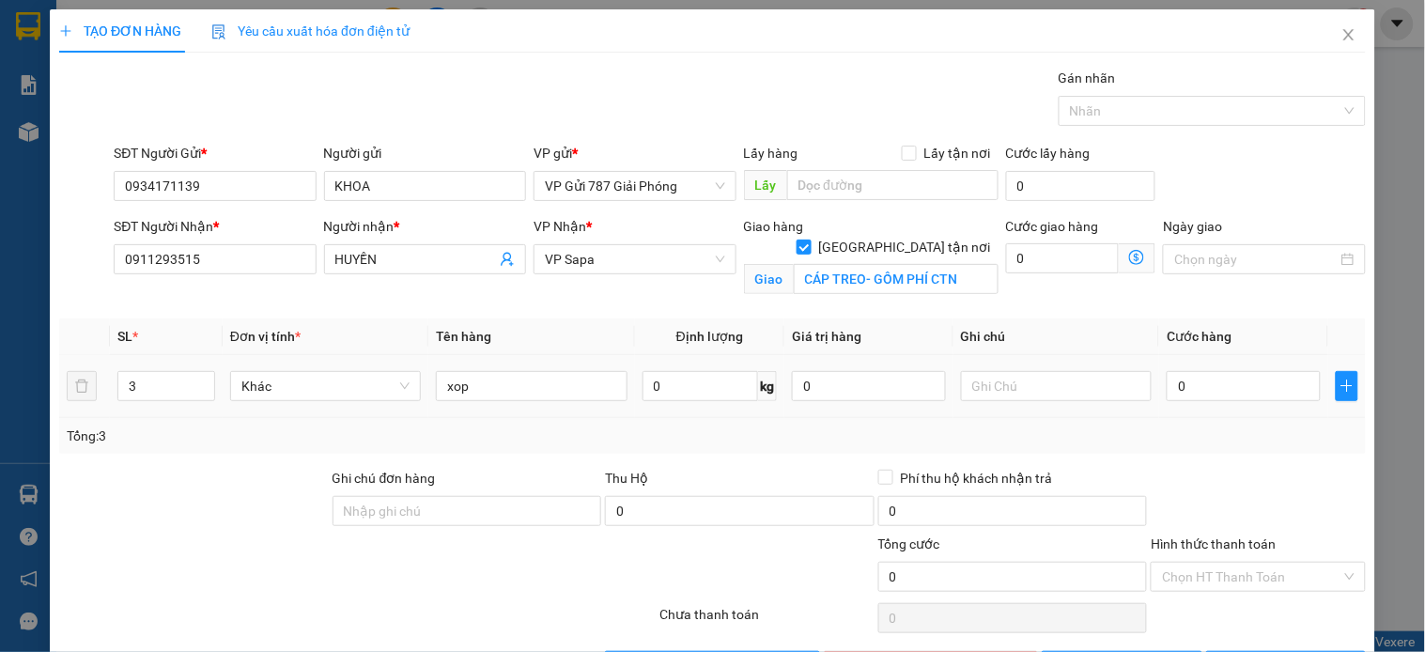
click at [1279, 407] on td "0" at bounding box center [1244, 386] width 169 height 63
click at [1203, 332] on span "Cước hàng" at bounding box center [1199, 336] width 65 height 15
click at [1212, 383] on input "0" at bounding box center [1244, 386] width 154 height 30
type input "5"
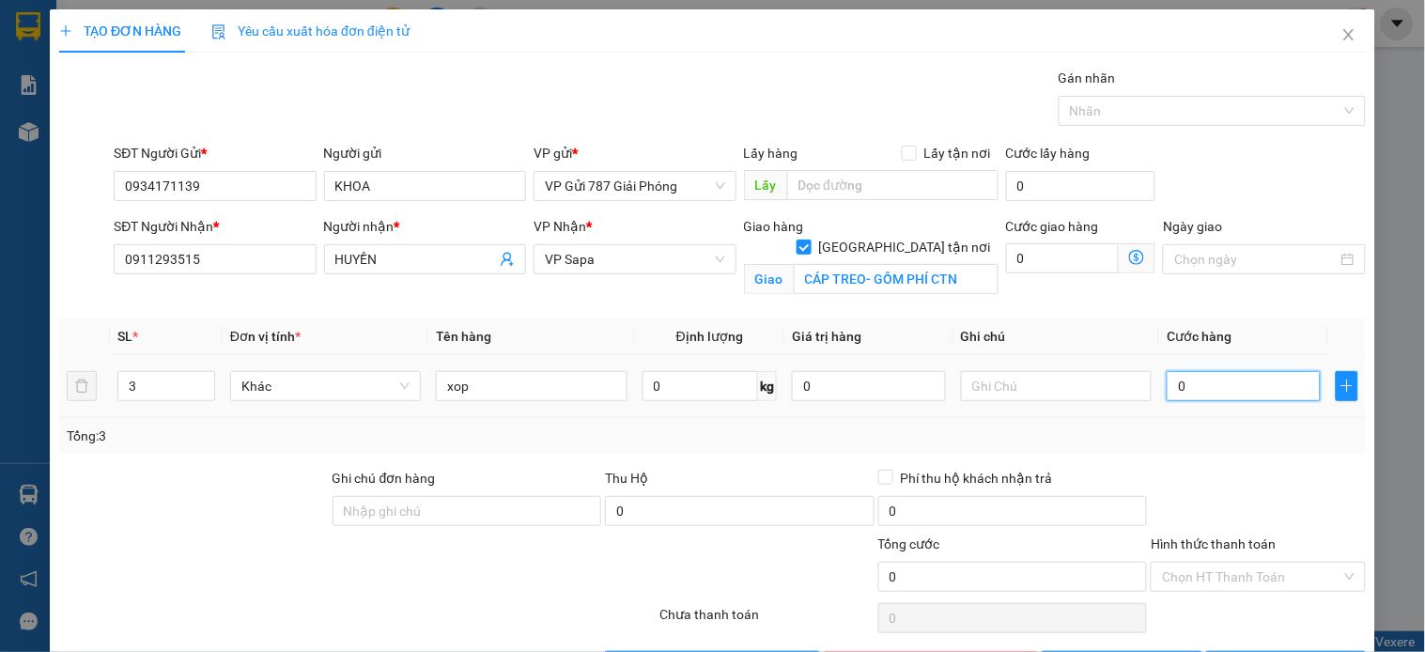
type input "5"
type input "55"
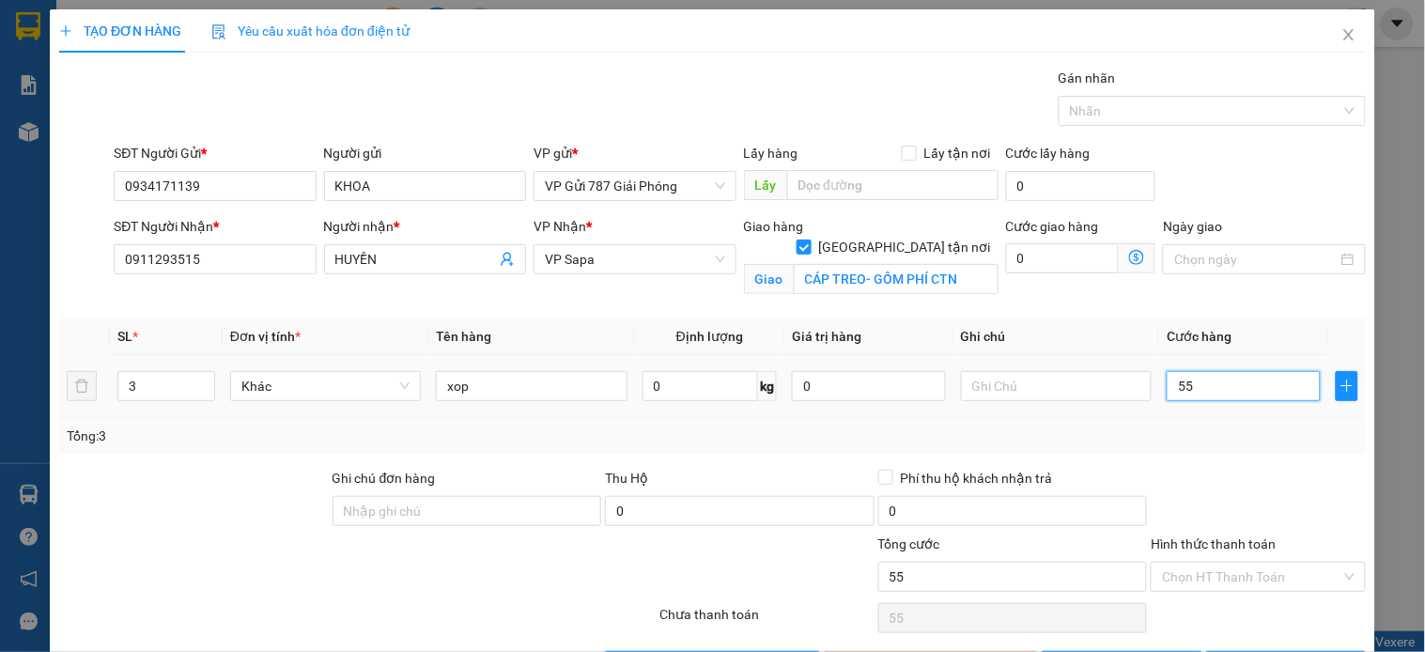
type input "555"
type input "5.550"
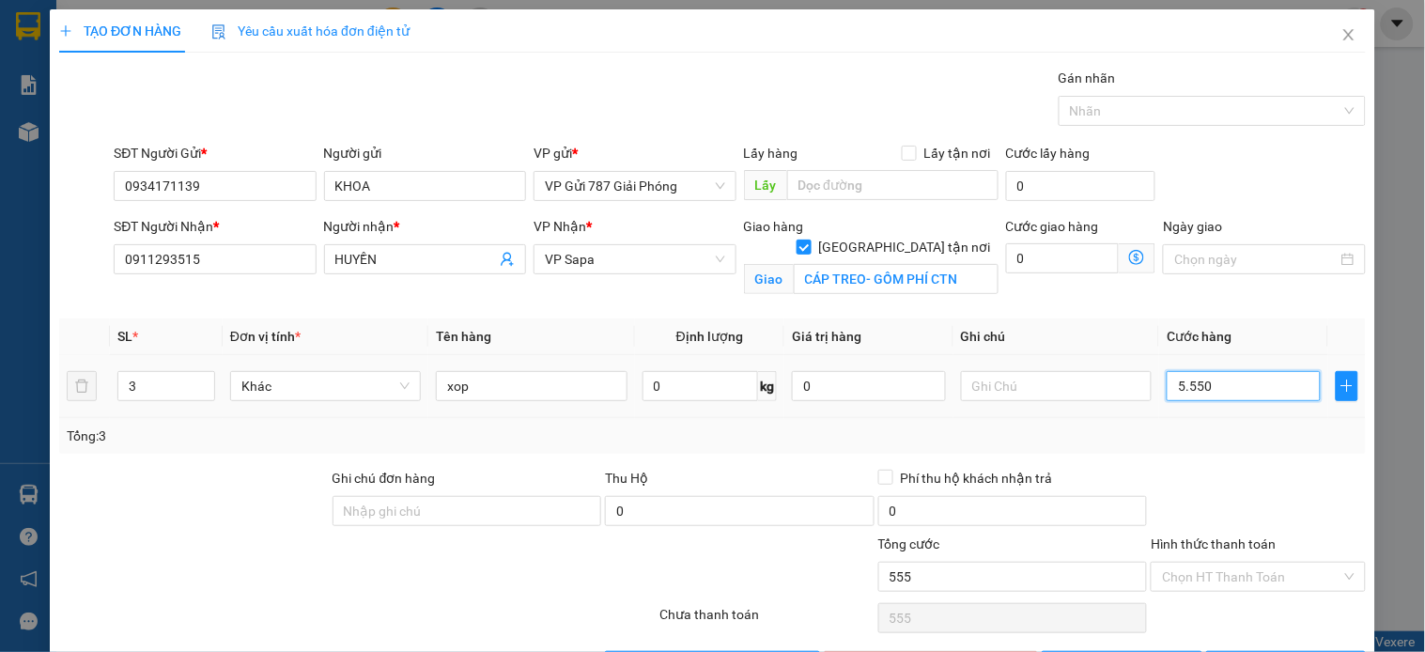
type input "5.550"
type input "555"
type input "55"
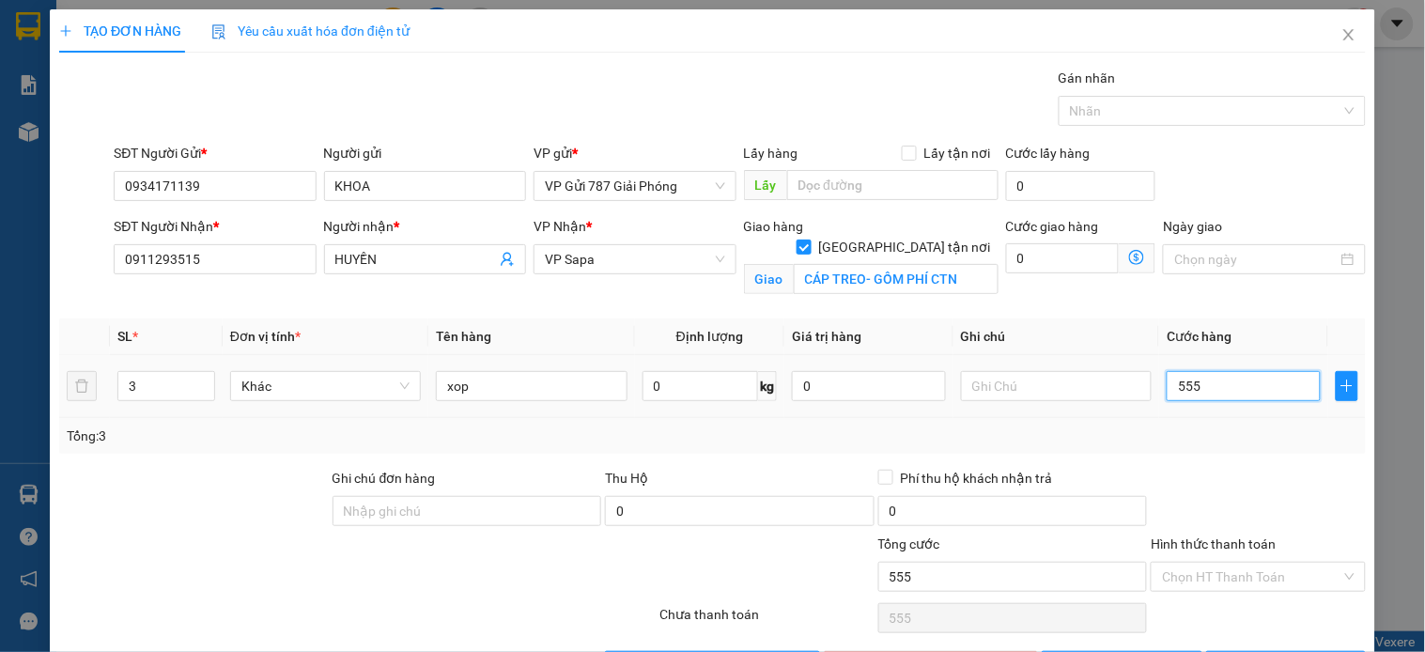
type input "55"
type input "550"
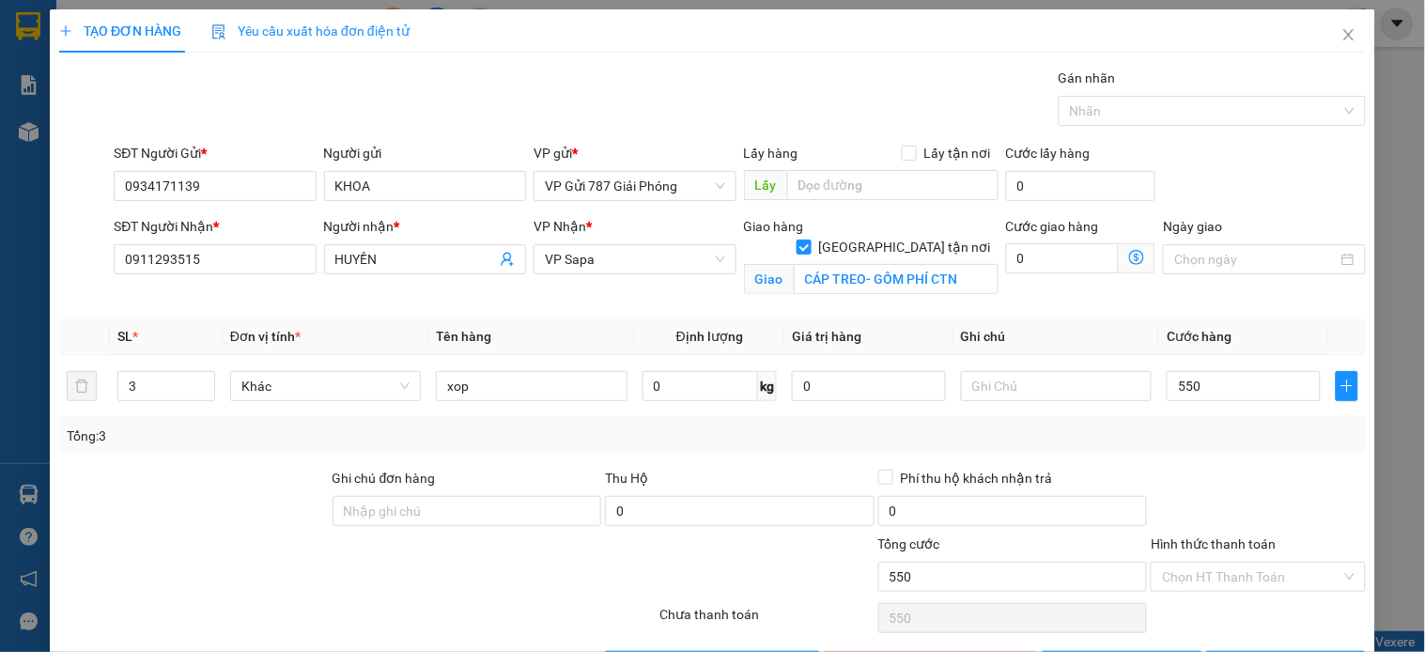
type input "550.000"
click at [1257, 333] on th "Cước hàng" at bounding box center [1244, 337] width 169 height 37
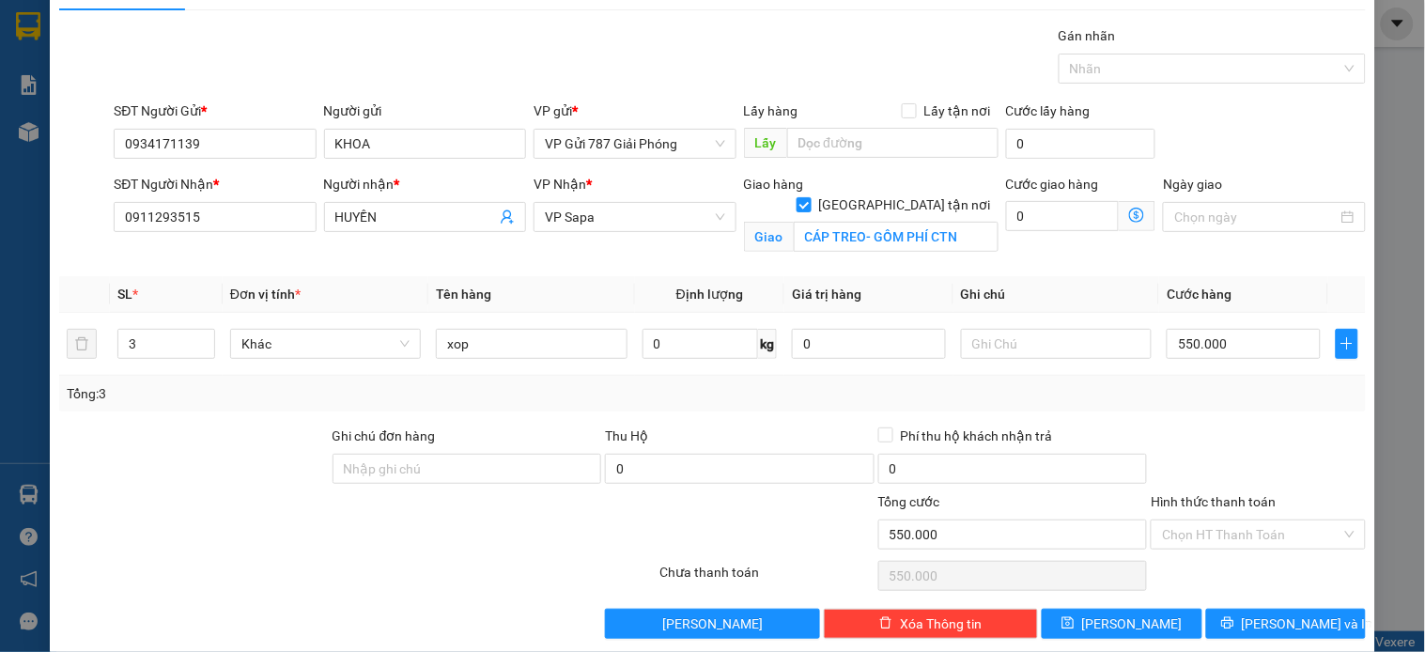
scroll to position [66, 0]
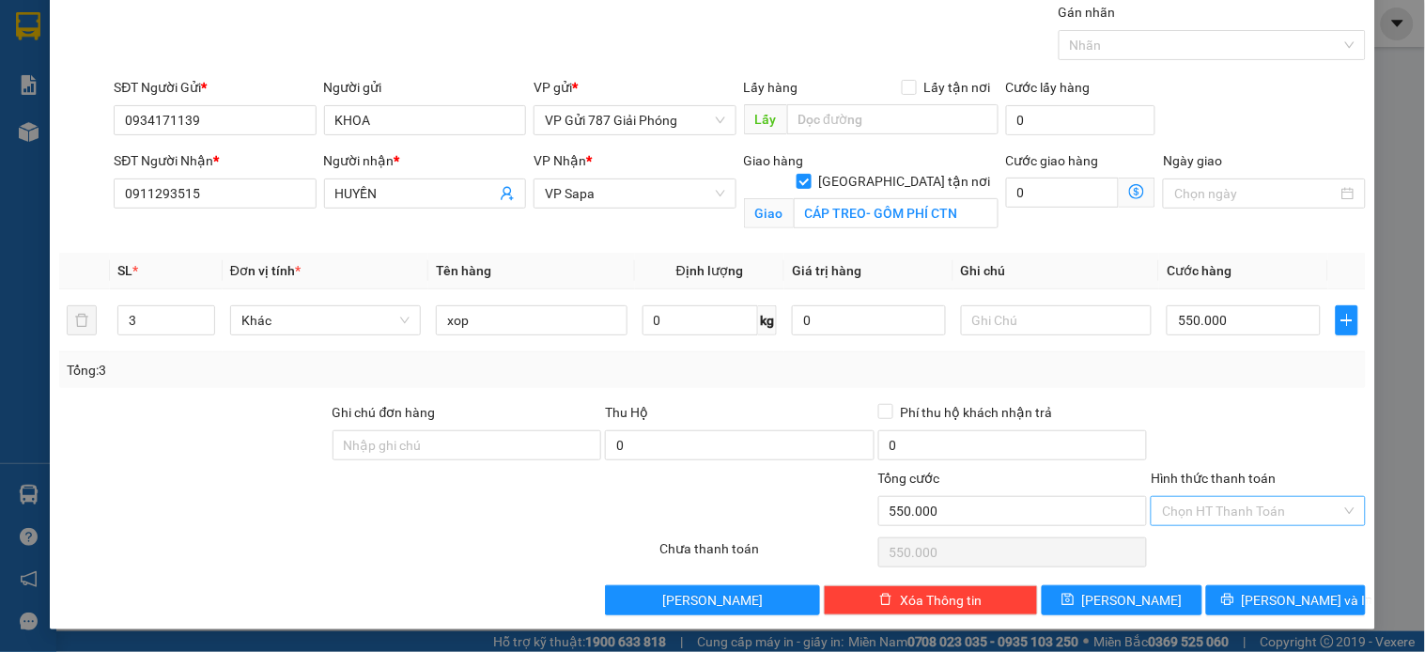
drag, startPoint x: 1238, startPoint y: 533, endPoint x: 1242, endPoint y: 522, distance: 12.2
click at [1238, 531] on div "Transit Pickup Surcharge Ids Transit Deliver Surcharge Ids Transit Deliver Surc…" at bounding box center [712, 309] width 1307 height 614
click at [1245, 514] on input "Hình thức thanh toán" at bounding box center [1251, 511] width 179 height 28
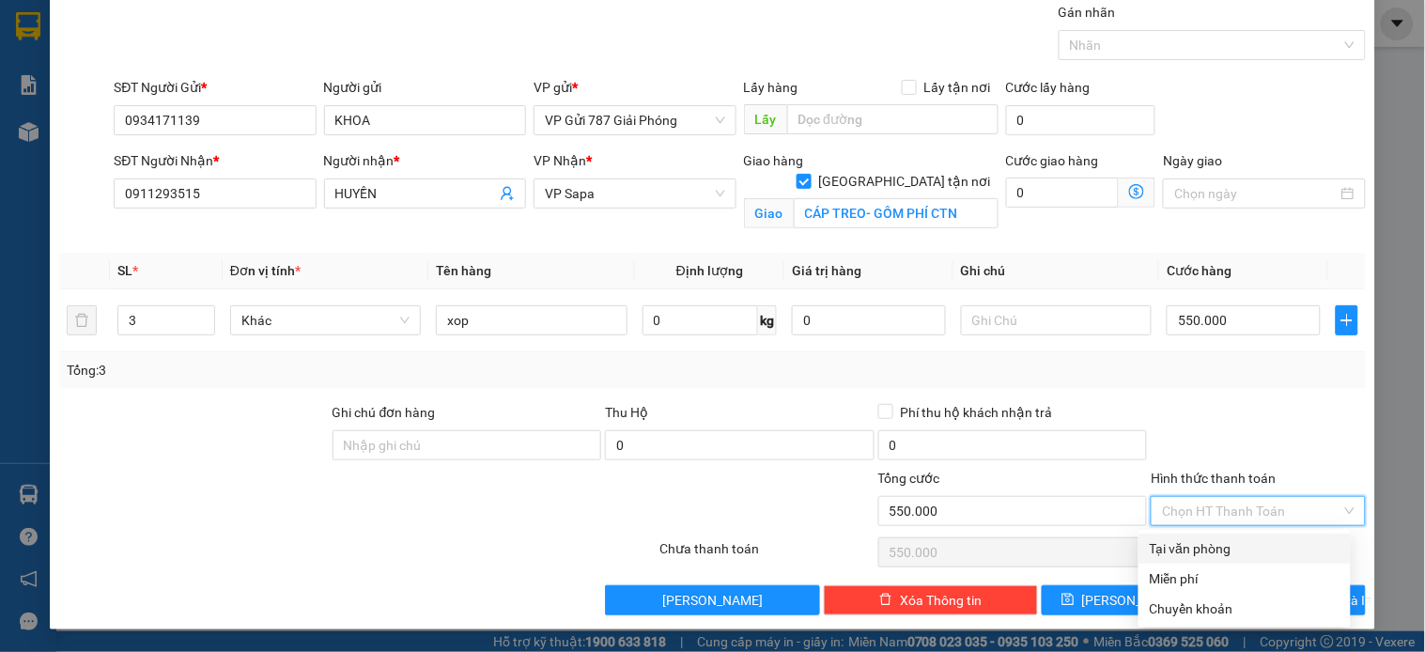
click at [1245, 543] on div "Tại văn phòng" at bounding box center [1245, 548] width 190 height 21
type input "0"
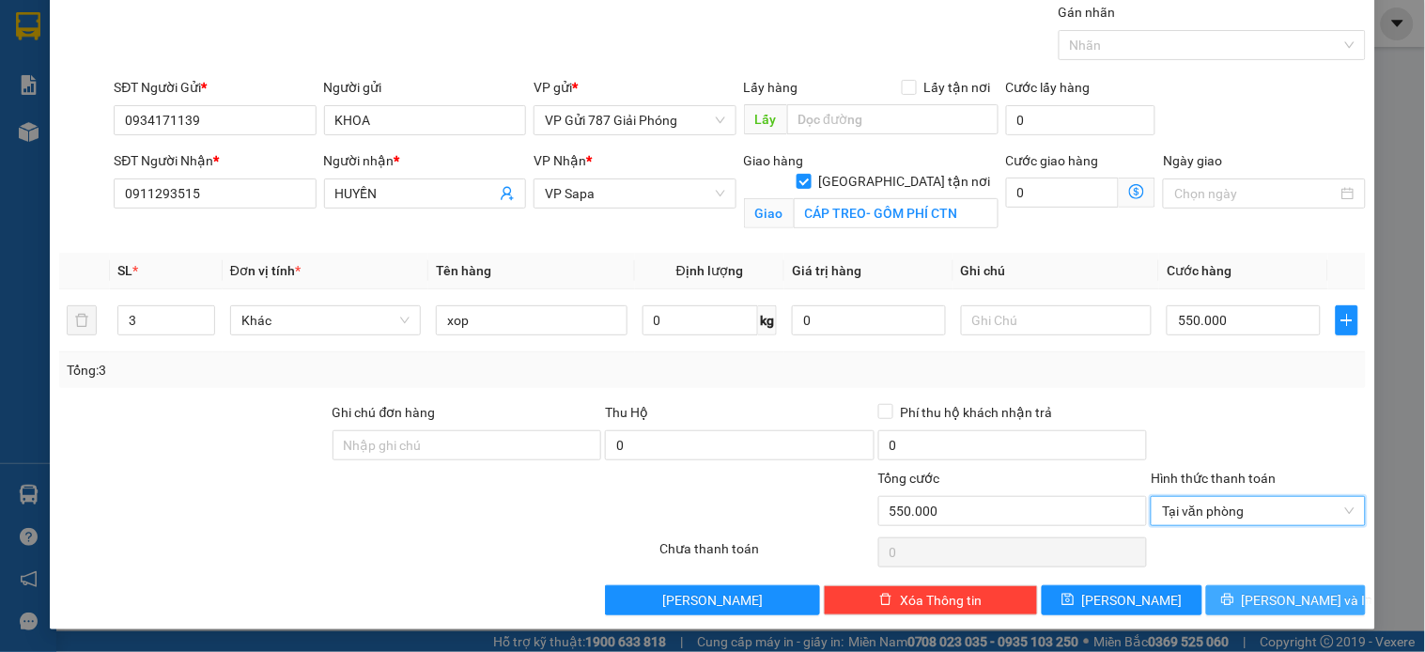
click at [1284, 609] on span "Lưu và In" at bounding box center [1308, 600] width 132 height 21
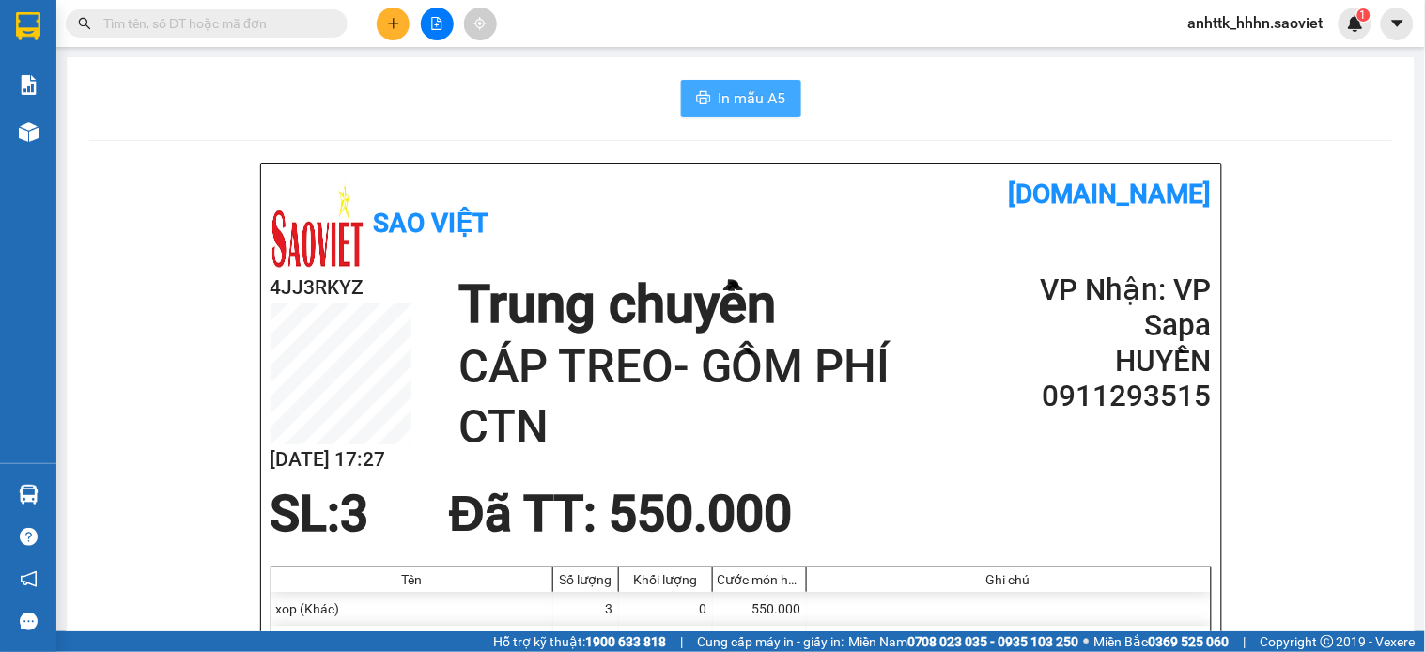
click at [756, 80] on button "In mẫu A5" at bounding box center [741, 99] width 120 height 38
click at [398, 28] on icon "plus" at bounding box center [393, 23] width 13 height 13
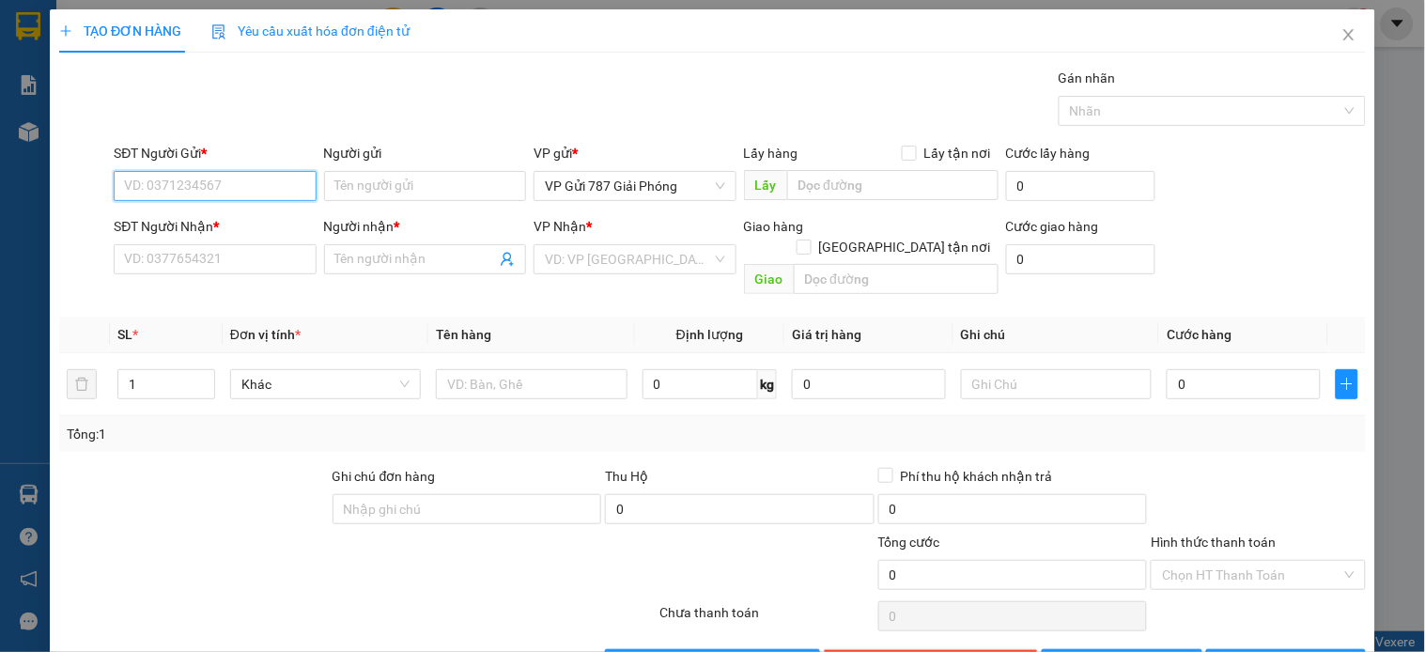
click at [203, 189] on input "SĐT Người Gửi *" at bounding box center [215, 186] width 202 height 30
type input "0869654838"
click at [239, 235] on div "0869654838 - Dũng" at bounding box center [213, 224] width 200 height 30
type input "Dũng"
type input "0866109994"
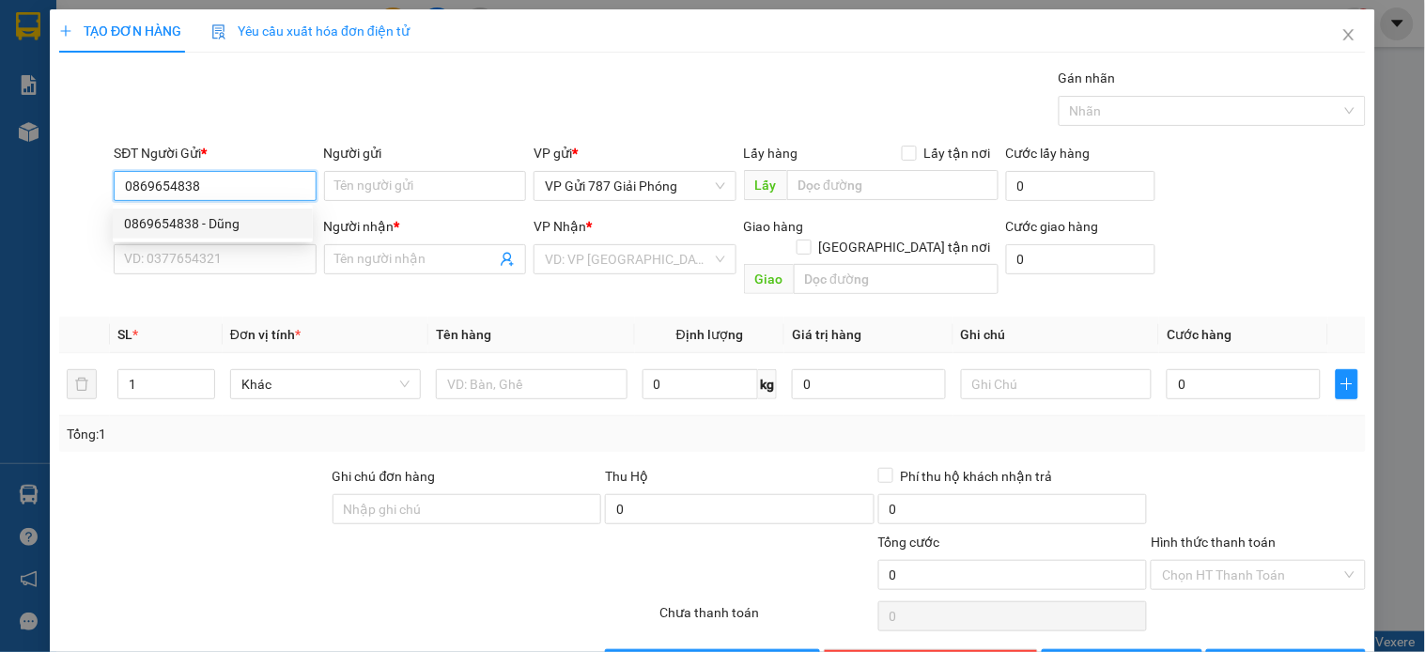
type input "Vinh"
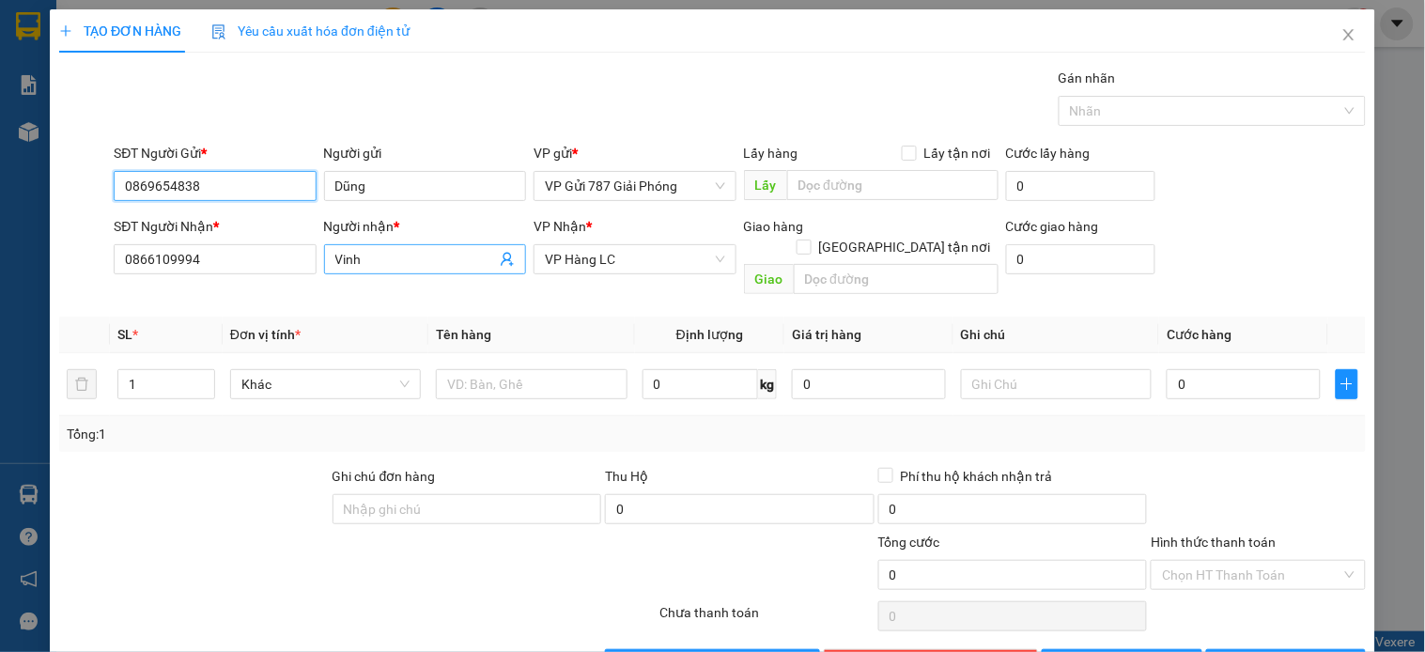
type input "0869654838"
click at [508, 264] on icon "user-add" at bounding box center [507, 259] width 15 height 15
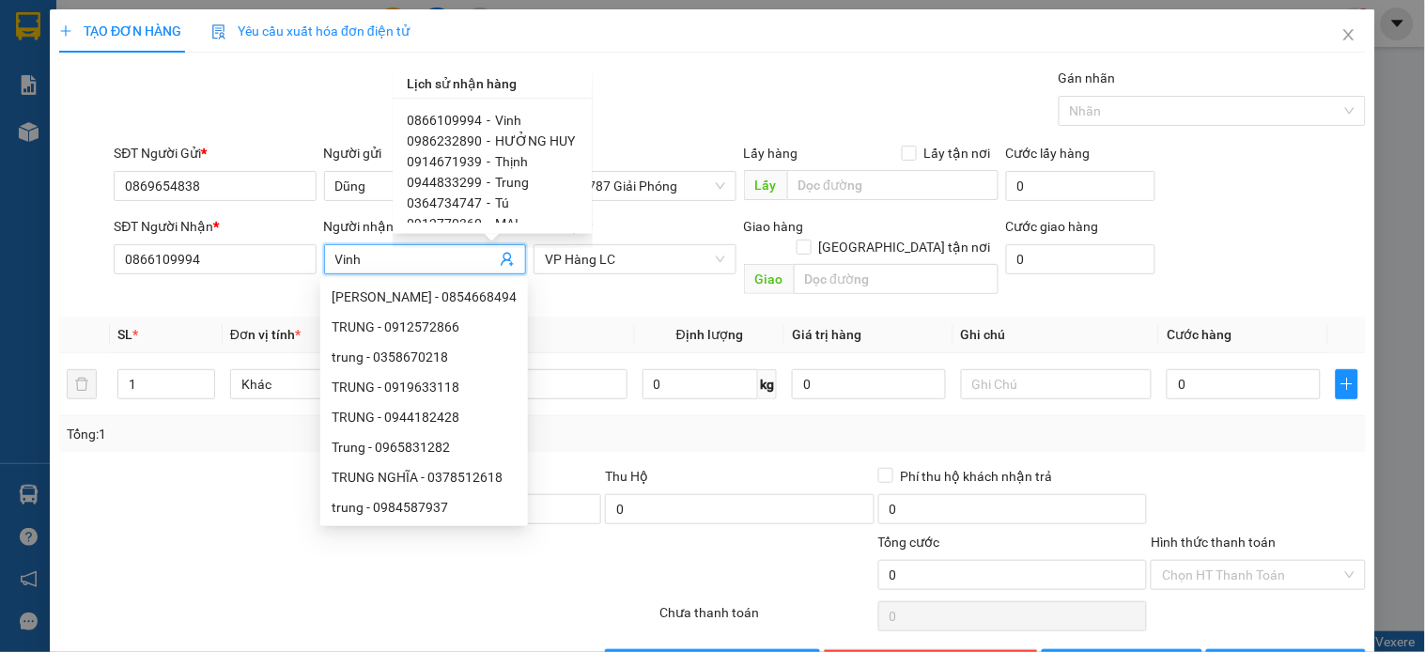
click at [546, 142] on span "HƯỞNG HUY" at bounding box center [536, 140] width 80 height 15
type input "0986232890"
type input "HƯỞNG HUY"
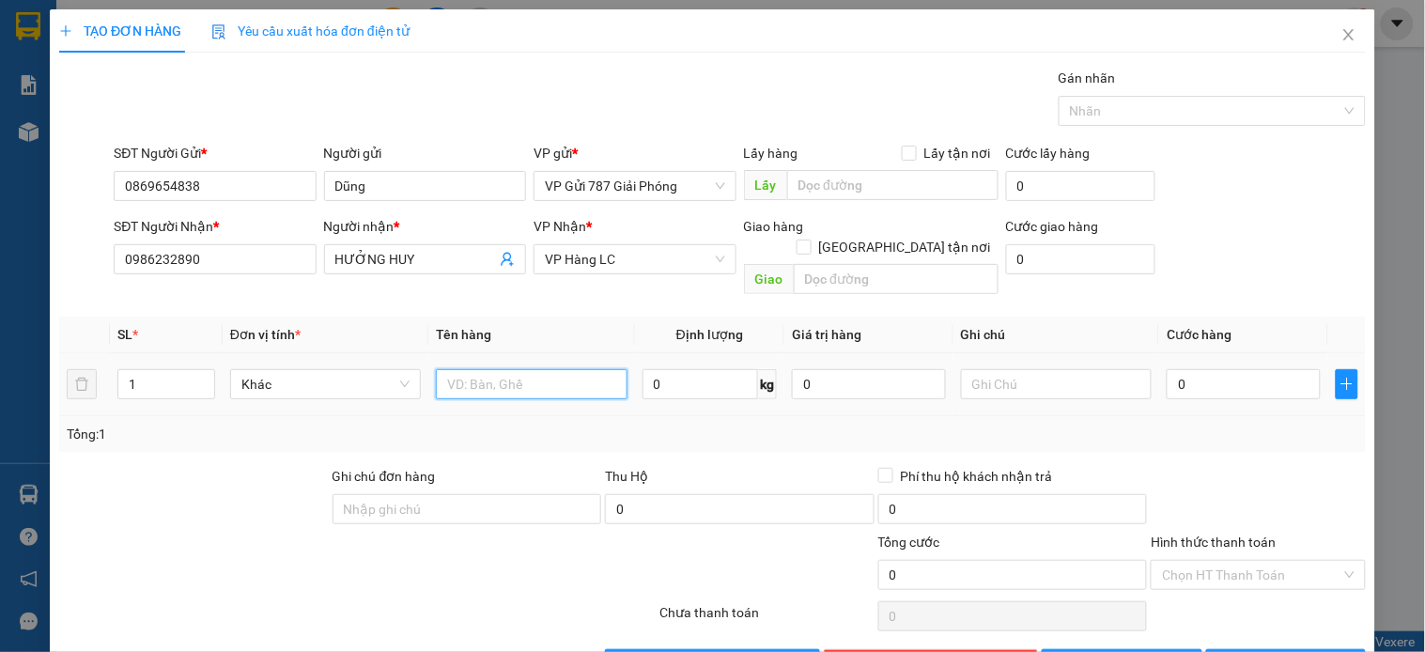
click at [543, 372] on input "text" at bounding box center [531, 384] width 191 height 30
type input "hoopj"
click at [1173, 369] on input "0" at bounding box center [1244, 384] width 154 height 30
type input "4"
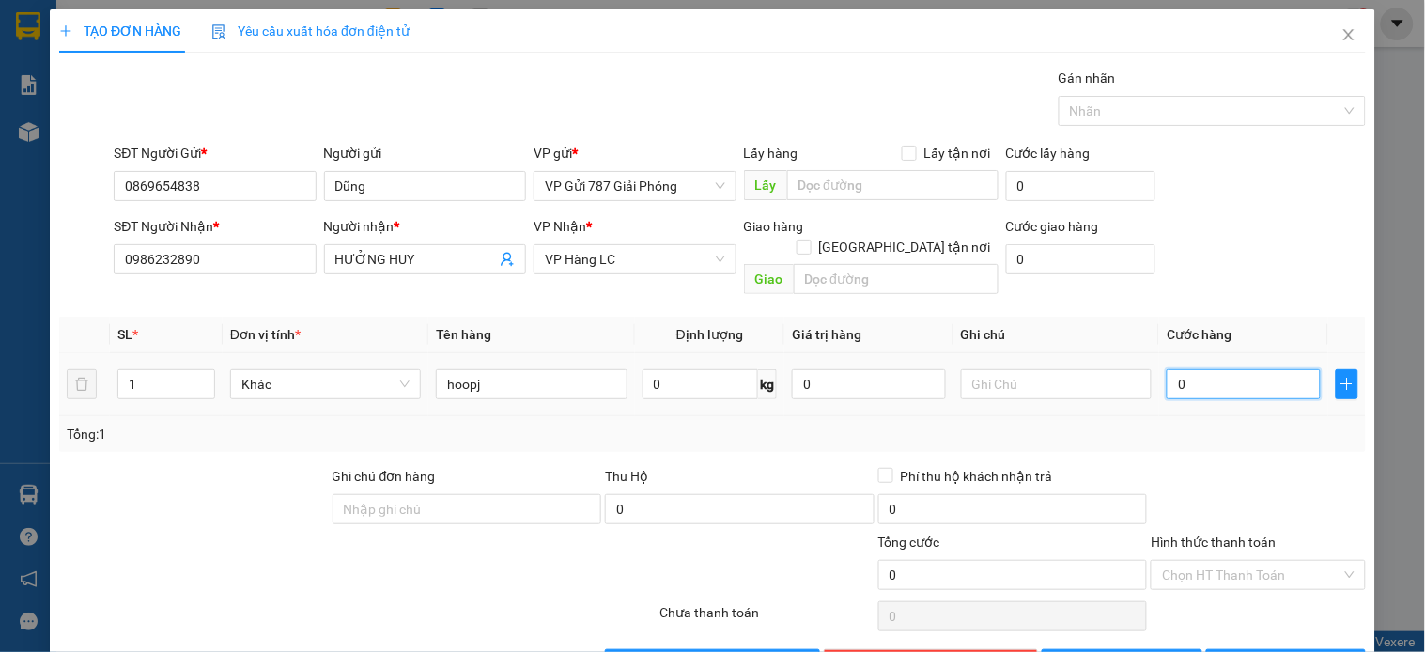
type input "4"
type input "40"
type input "40.000"
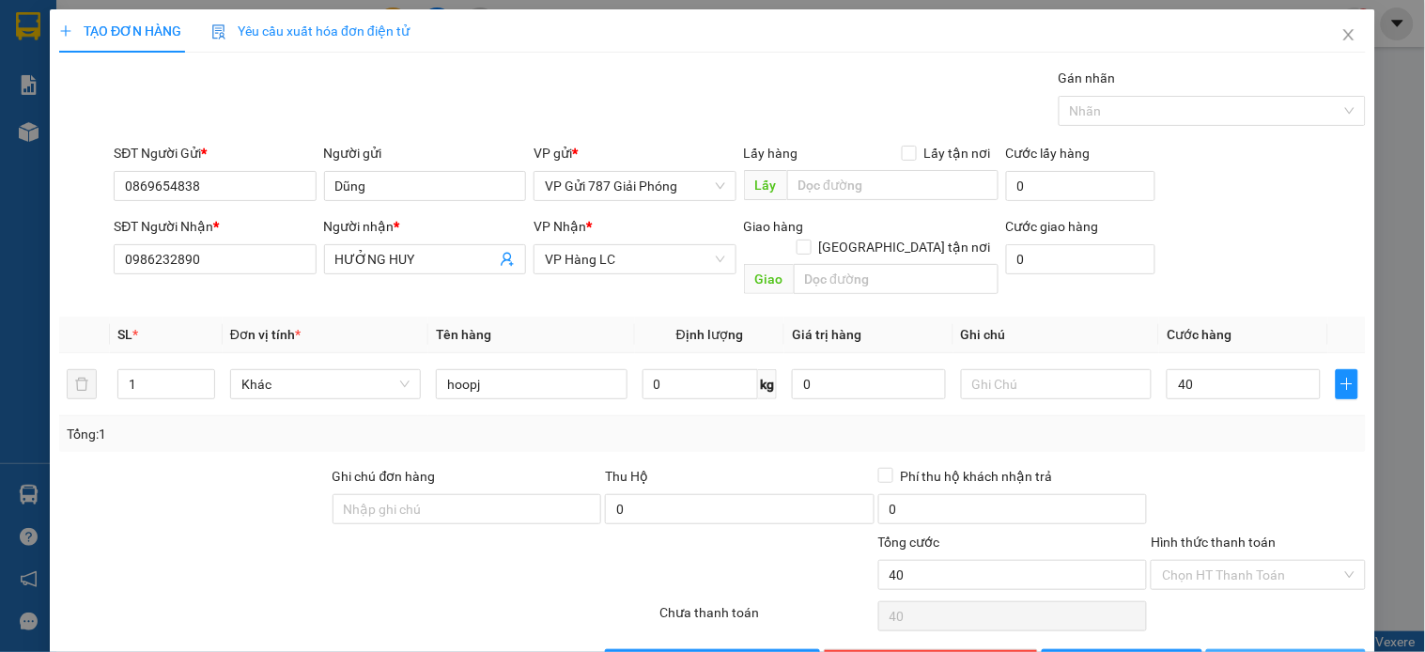
type input "40.000"
click at [1282, 651] on span "Lưu và In" at bounding box center [1308, 664] width 132 height 21
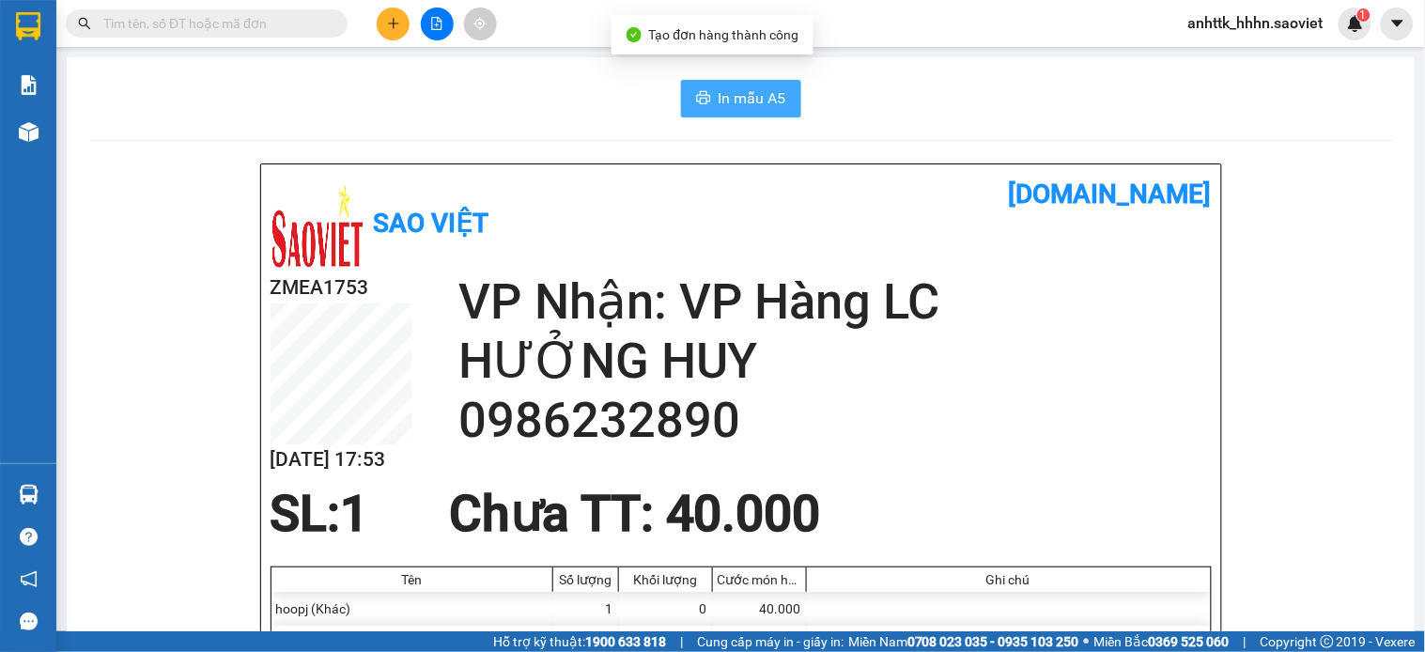
click at [787, 98] on div "In mẫu A5" at bounding box center [740, 99] width 1303 height 38
click at [787, 98] on button "In mẫu A5" at bounding box center [741, 99] width 120 height 38
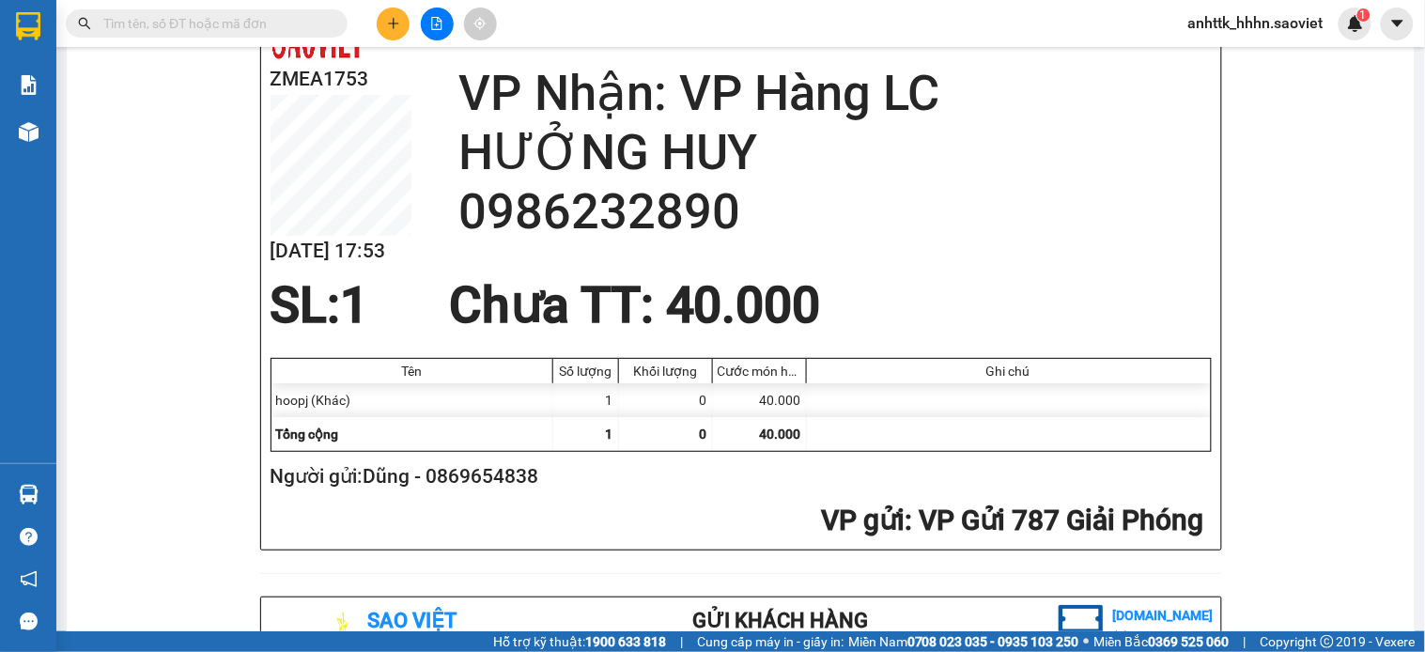
click at [494, 479] on h2 "Người gửi: Dũng - 0869654838" at bounding box center [738, 476] width 934 height 31
copy h2 "0869654838"
click at [382, 15] on button at bounding box center [393, 24] width 33 height 33
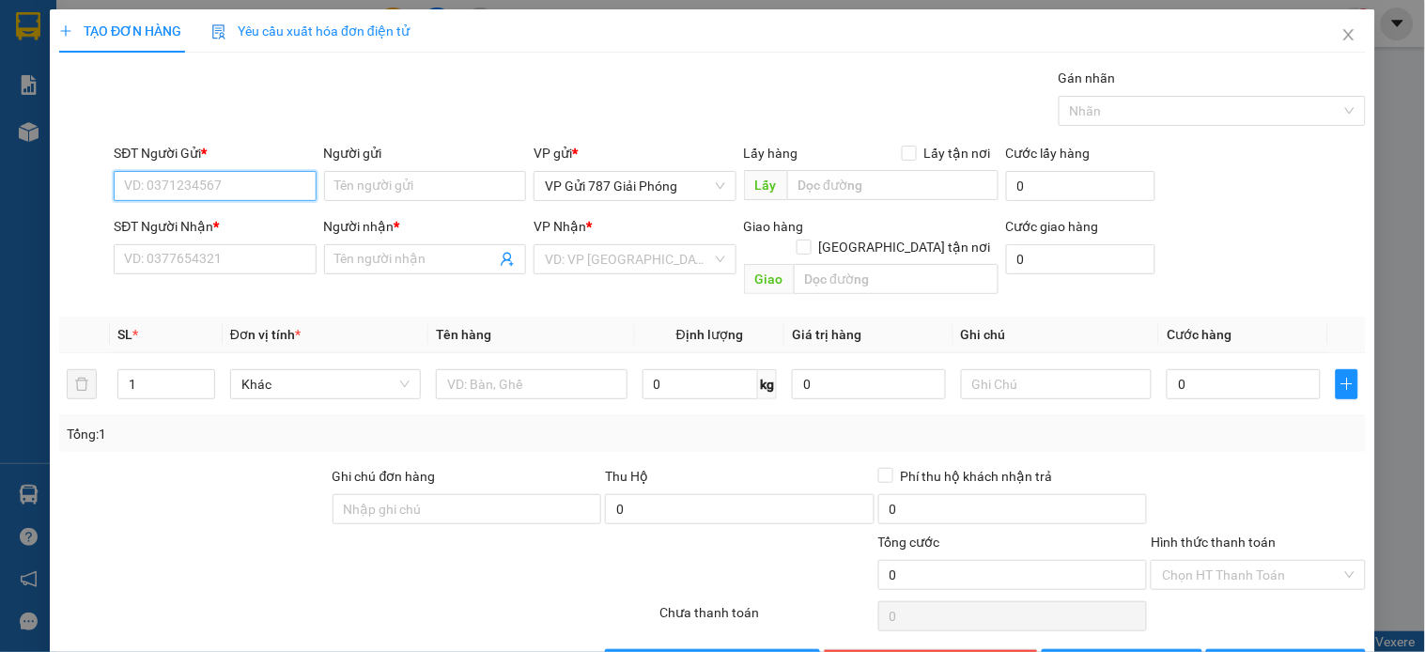
click at [268, 171] on input "SĐT Người Gửi *" at bounding box center [215, 186] width 202 height 30
paste input "0869654838"
type input "0869654838"
click at [237, 224] on div "0869654838 - Dũng" at bounding box center [213, 223] width 178 height 21
type input "Dũng"
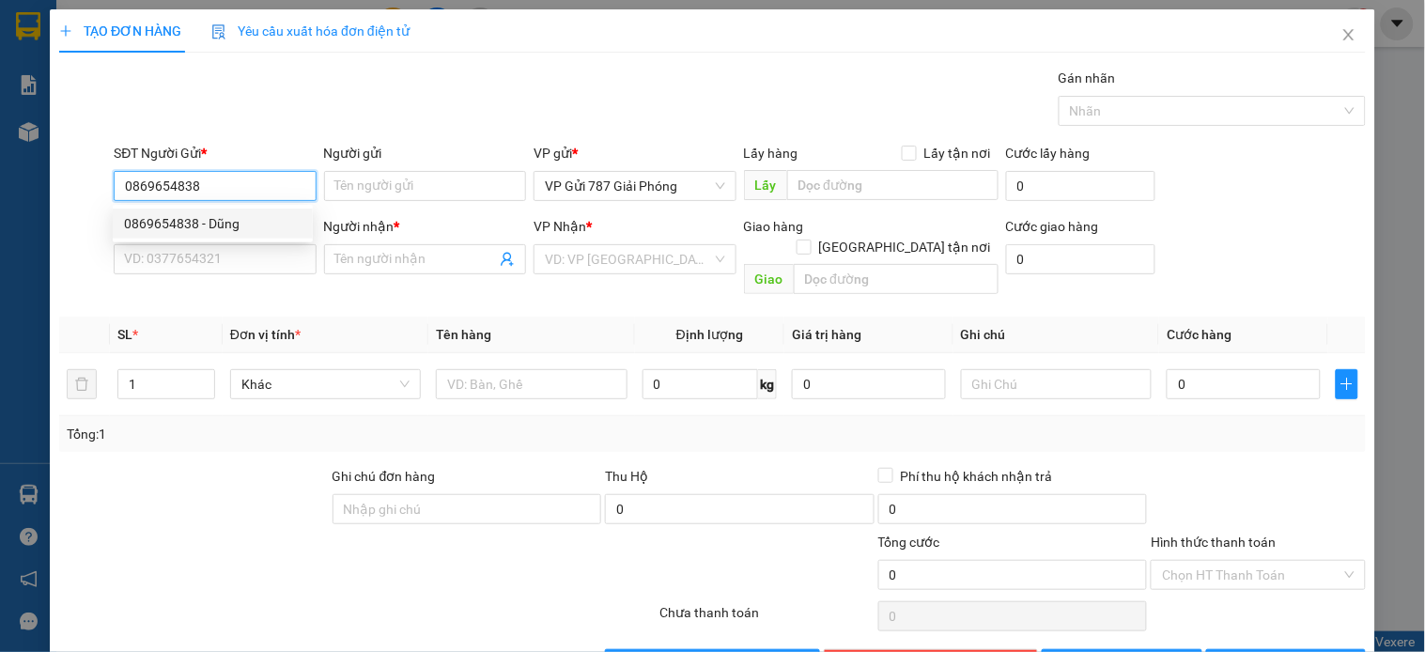
type input "0986232890"
type input "HƯỞNG HUY"
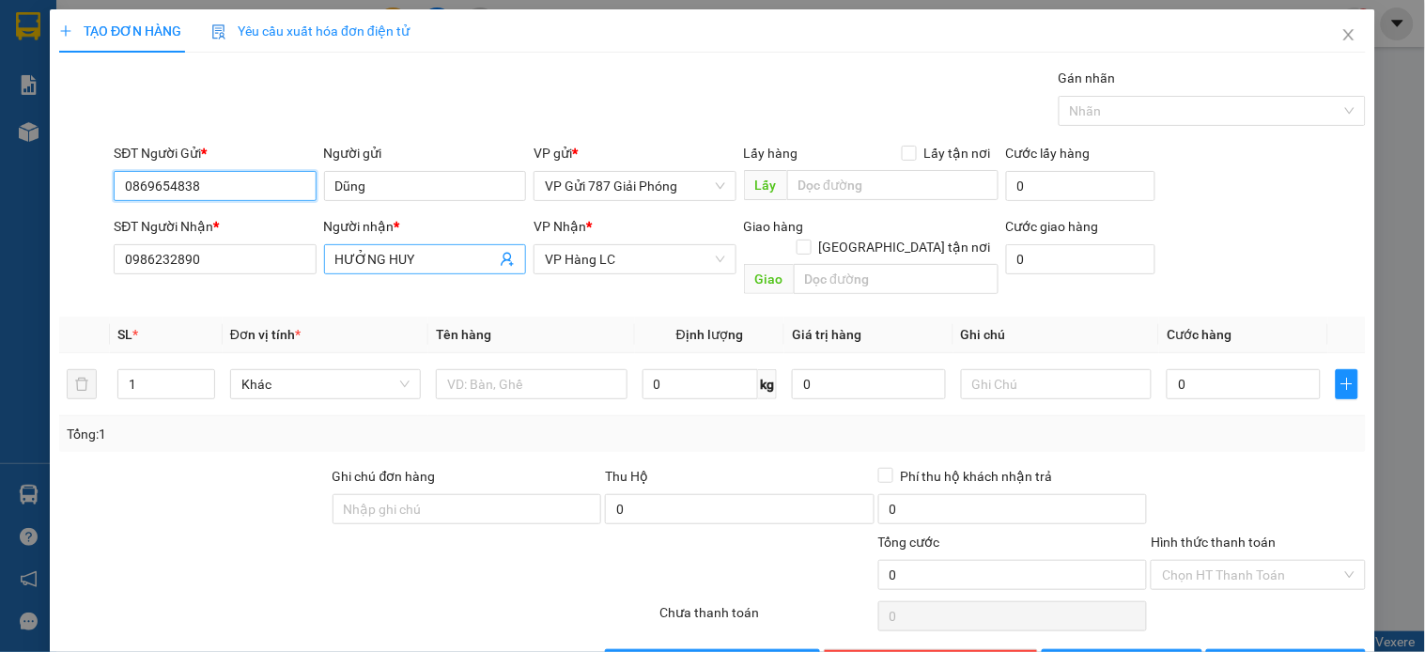
type input "0869654838"
click at [501, 259] on icon "user-add" at bounding box center [507, 260] width 12 height 14
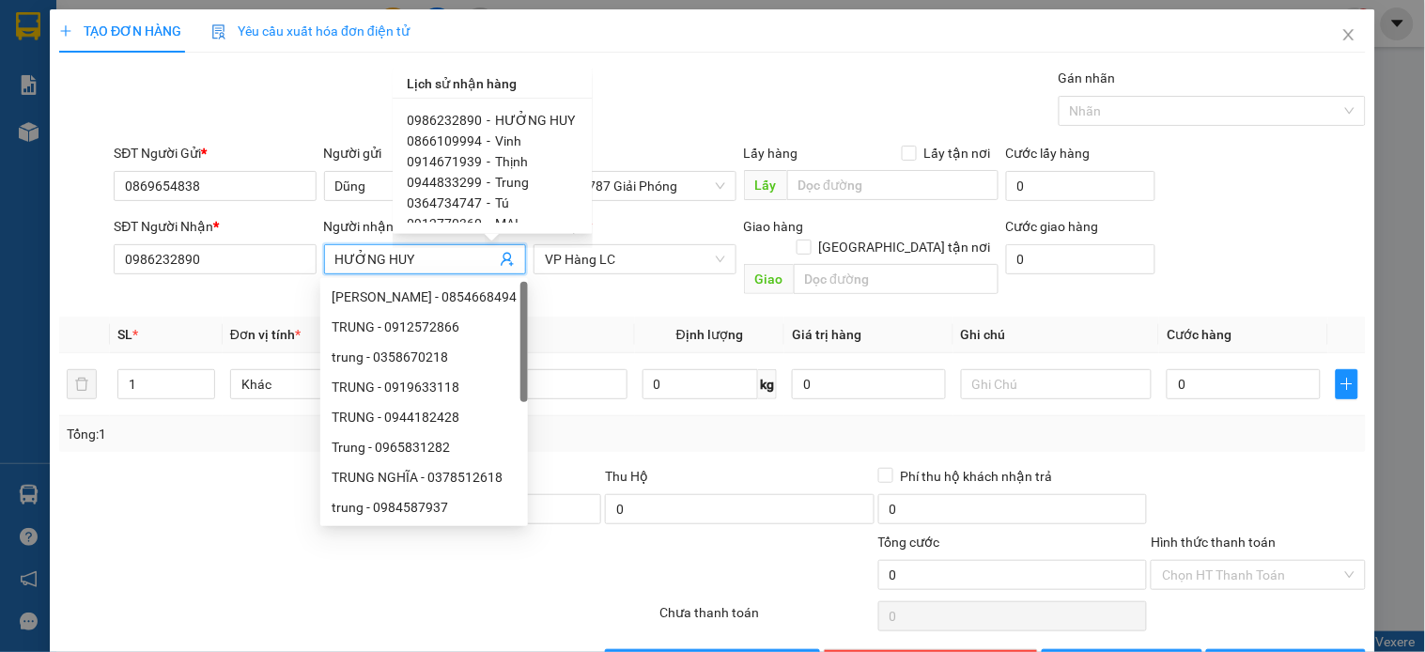
click at [503, 144] on span "Vinh" at bounding box center [509, 140] width 26 height 15
type input "0866109994"
type input "Vinh"
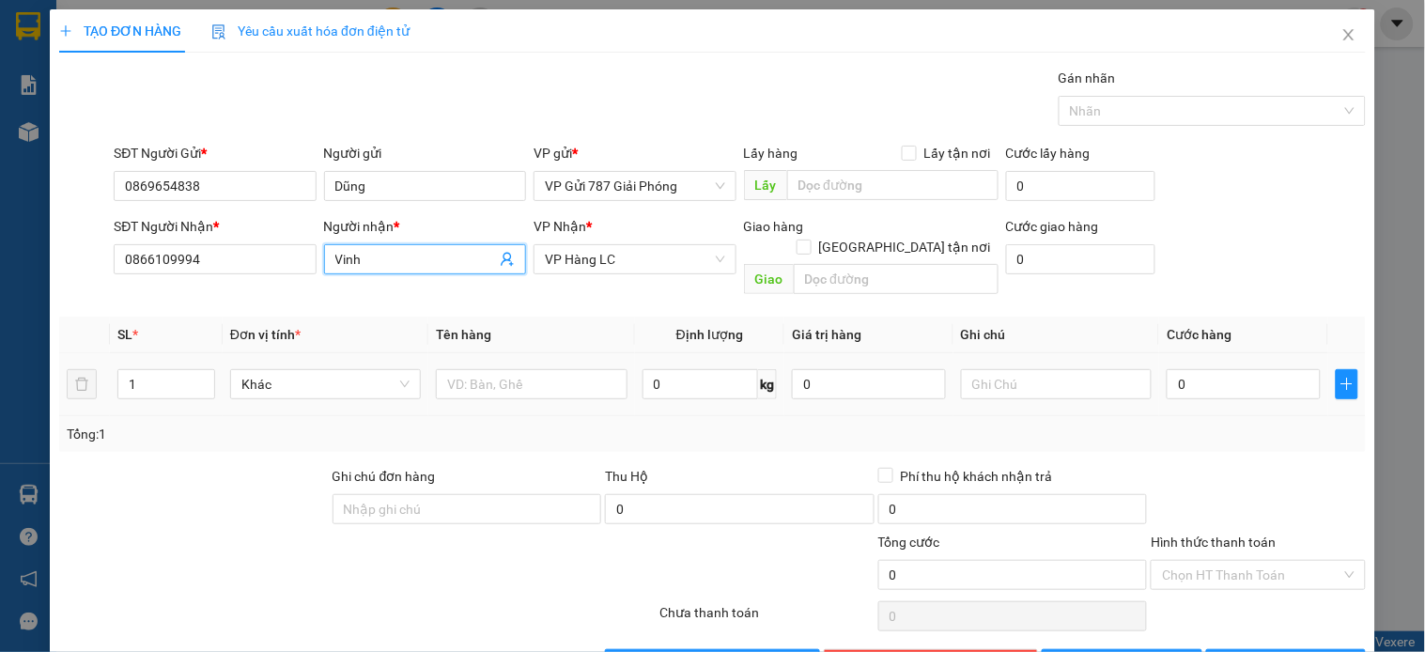
click at [532, 366] on div at bounding box center [531, 385] width 191 height 38
click at [531, 369] on input "text" at bounding box center [531, 384] width 191 height 30
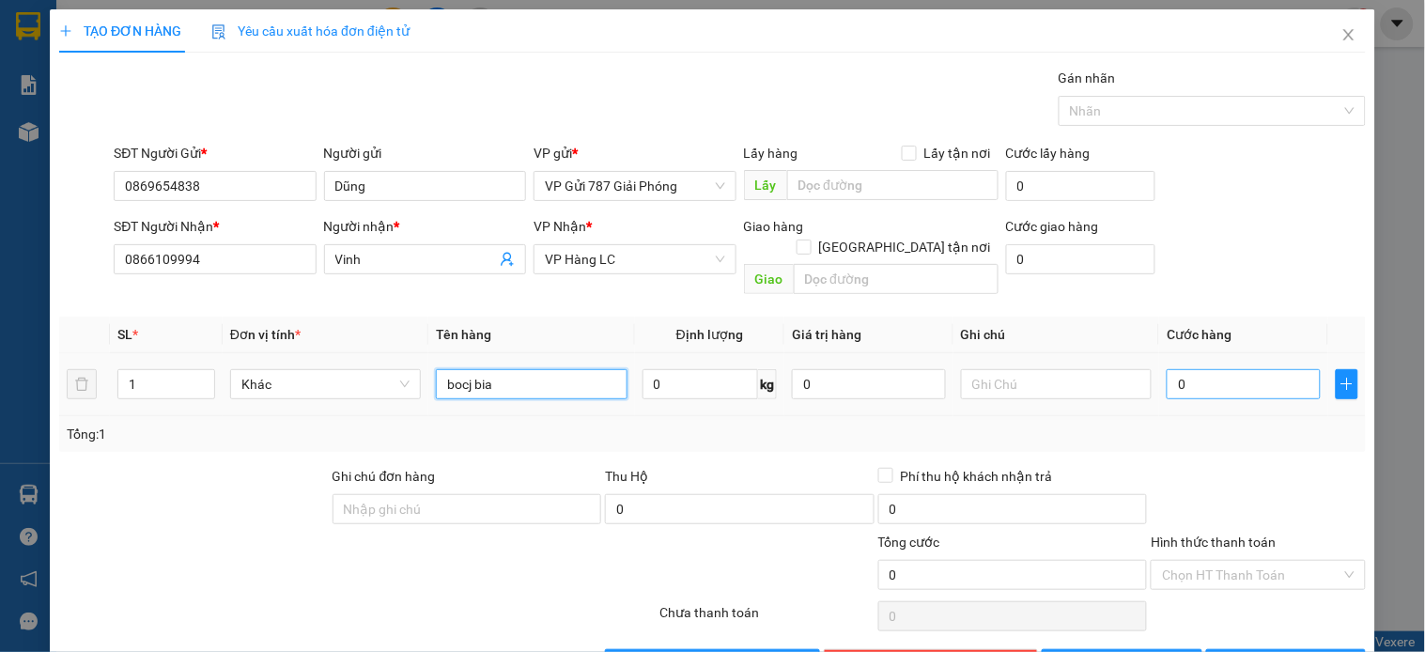
type input "bocj bia"
click at [1180, 369] on input "0" at bounding box center [1244, 384] width 154 height 30
type input "4"
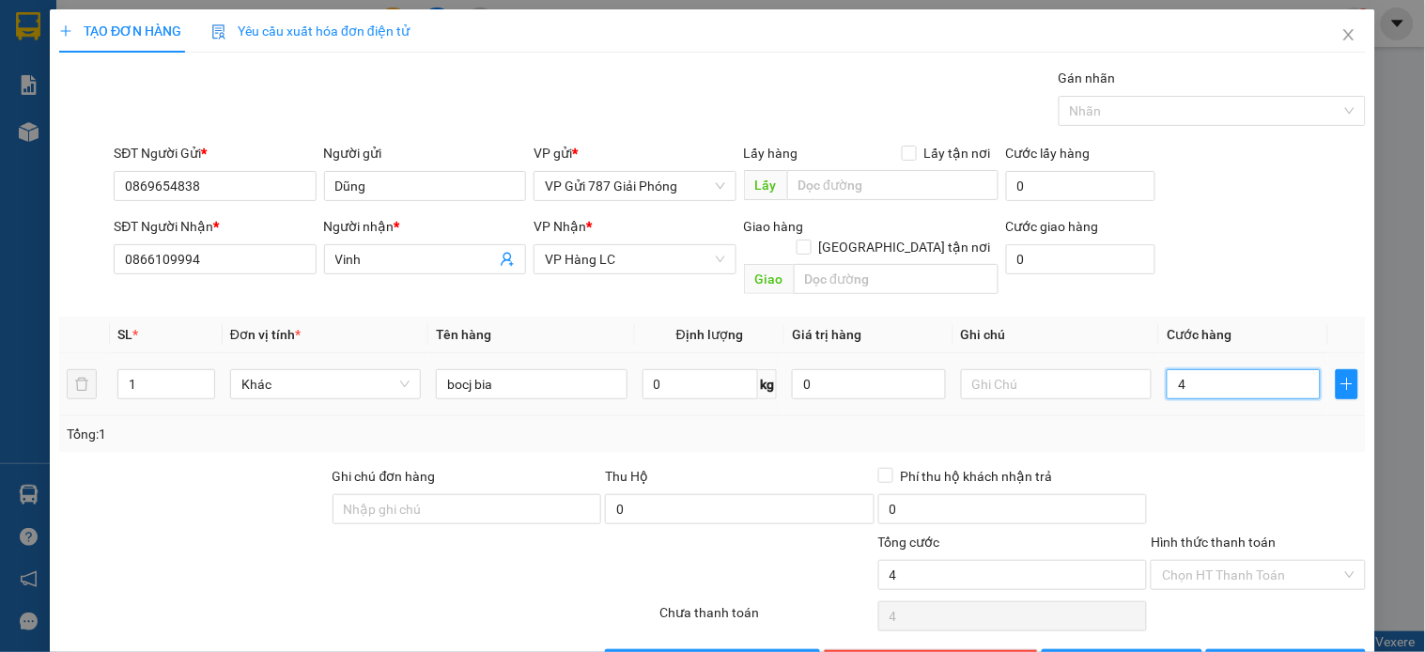
type input "40"
type input "40.000"
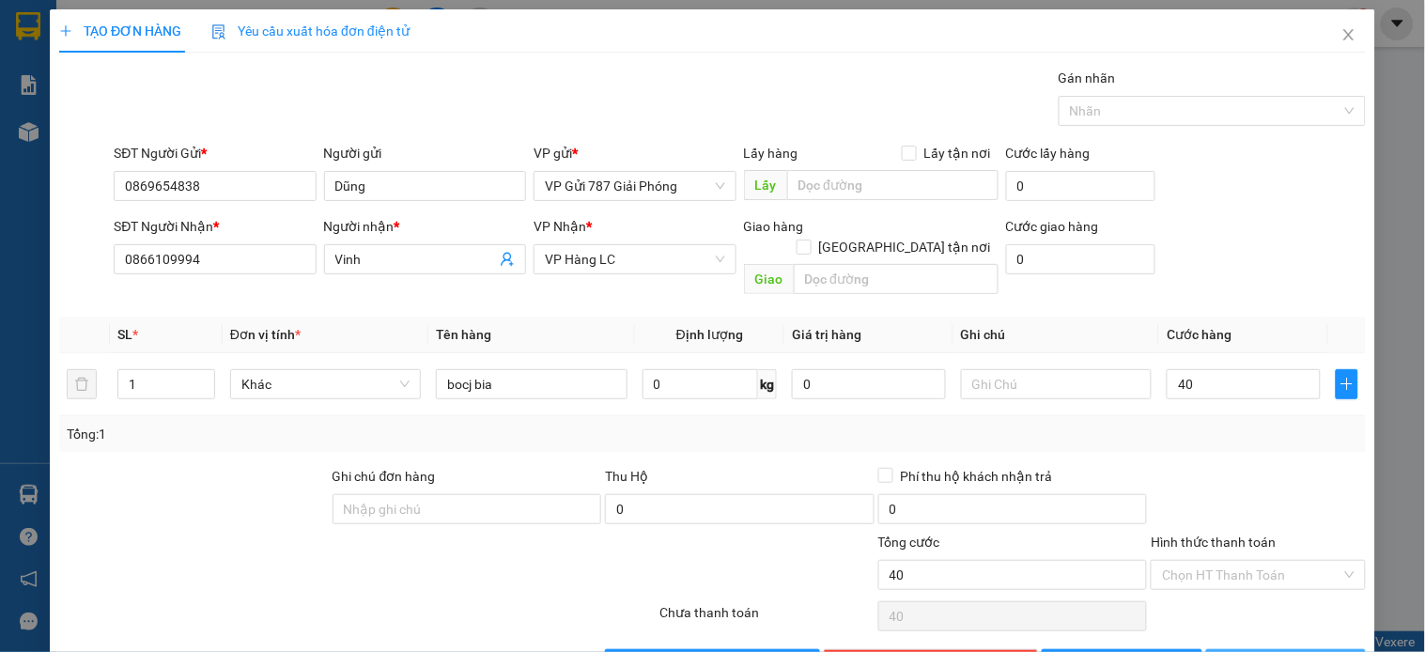
type input "40.000"
click at [1274, 649] on button "Lưu và In" at bounding box center [1287, 664] width 160 height 30
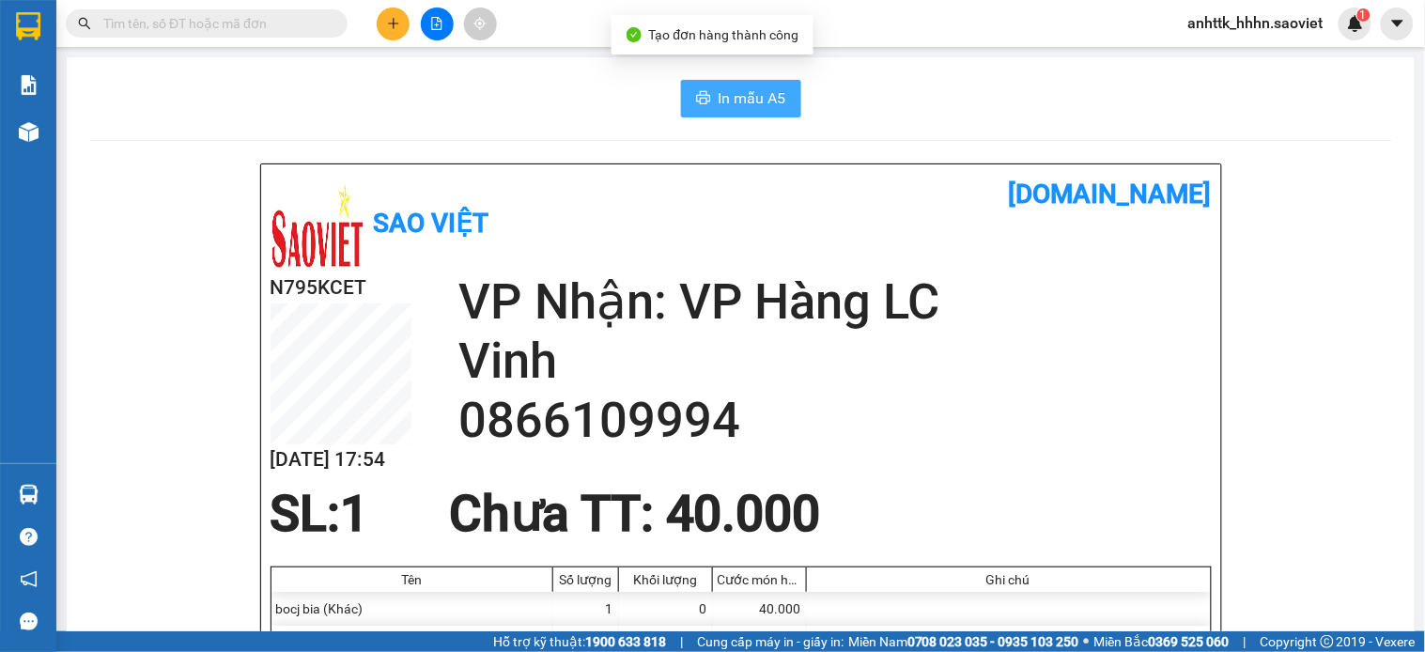
drag, startPoint x: 693, startPoint y: 77, endPoint x: 701, endPoint y: 108, distance: 32.1
click at [703, 110] on button "In mẫu A5" at bounding box center [741, 99] width 120 height 38
click at [383, 23] on button at bounding box center [393, 24] width 33 height 33
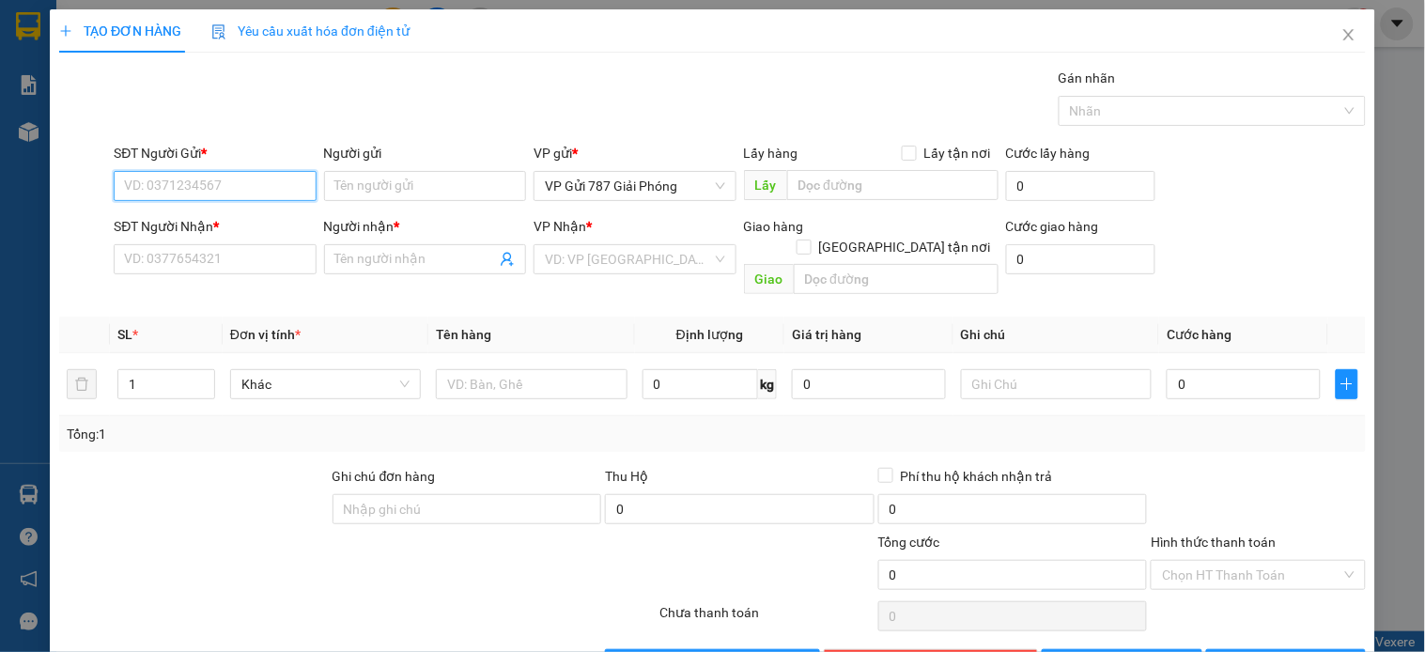
click at [195, 177] on input "SĐT Người Gửi *" at bounding box center [215, 186] width 202 height 30
type input "0984178498"
click at [212, 223] on div "0984178498" at bounding box center [213, 223] width 178 height 21
type input "0914875856"
type input "KHÁNH PHƯƠNG"
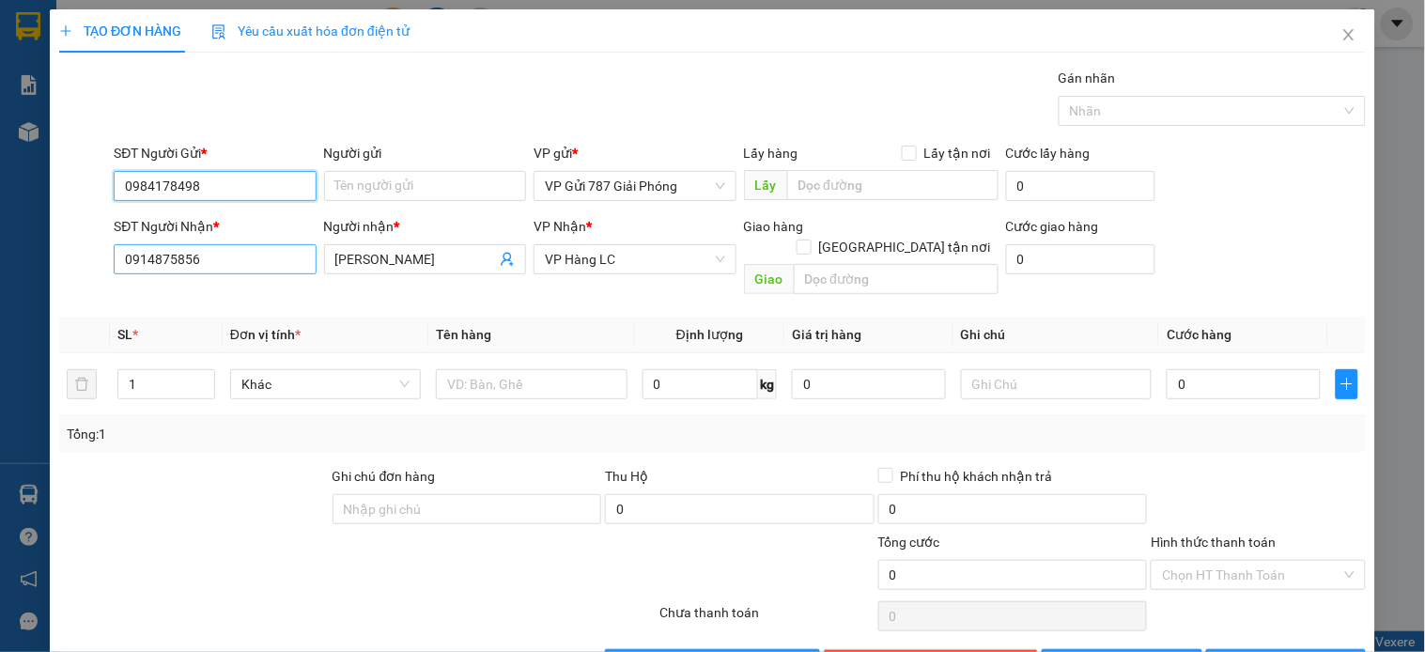
type input "0984178498"
drag, startPoint x: 250, startPoint y: 264, endPoint x: 0, endPoint y: 219, distance: 254.0
click at [0, 246] on div "TẠO ĐƠN HÀNG Yêu cầu xuất hóa đơn điện tử Transit Pickup Surcharge Ids Transit …" at bounding box center [712, 326] width 1425 height 652
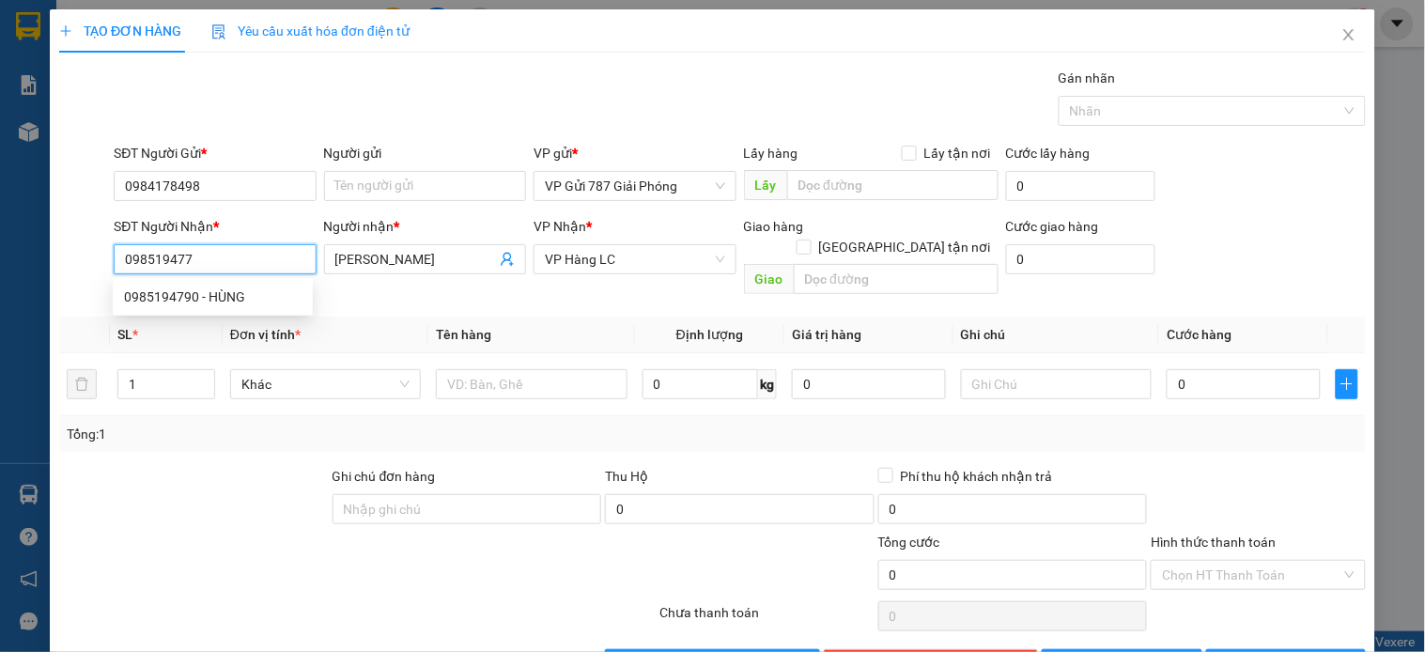
type input "0985194778"
click at [244, 302] on div "0985194778 - KIÊN" at bounding box center [213, 297] width 178 height 21
type input "KIÊN"
type input "px báo hạ vplc"
type input "0985194778"
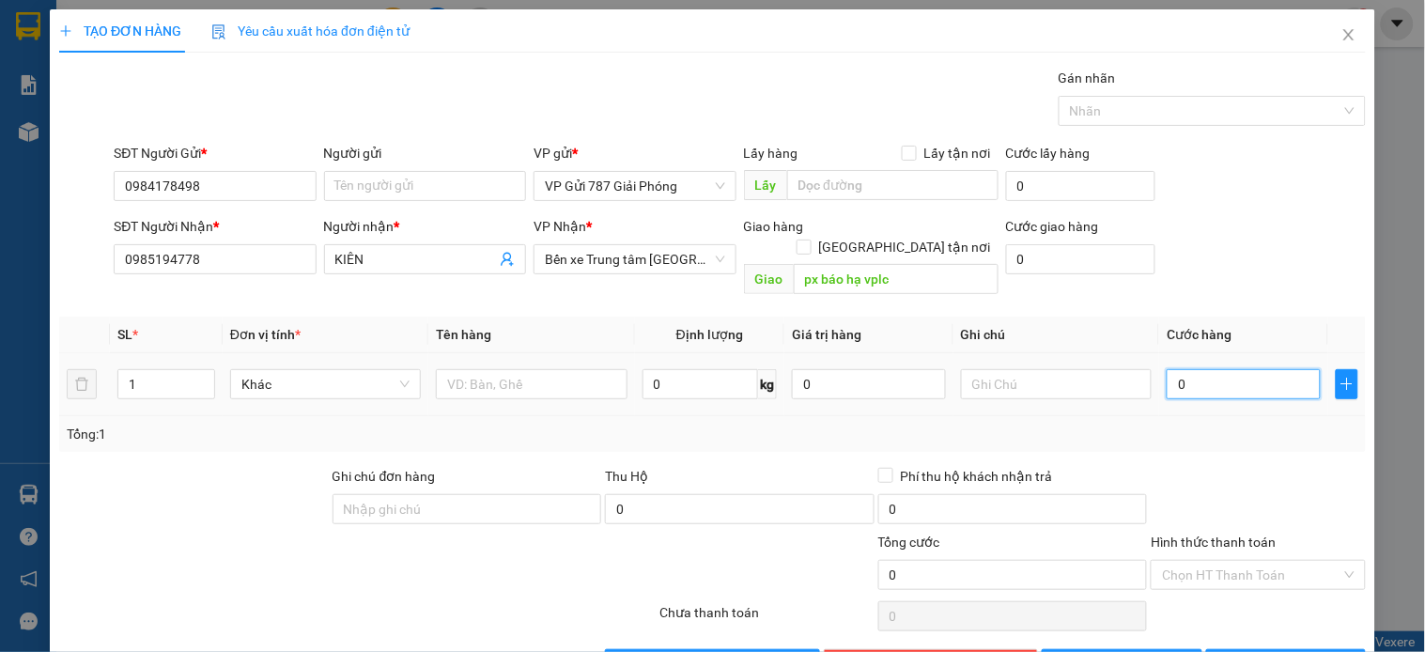
click at [1169, 369] on input "0" at bounding box center [1244, 384] width 154 height 30
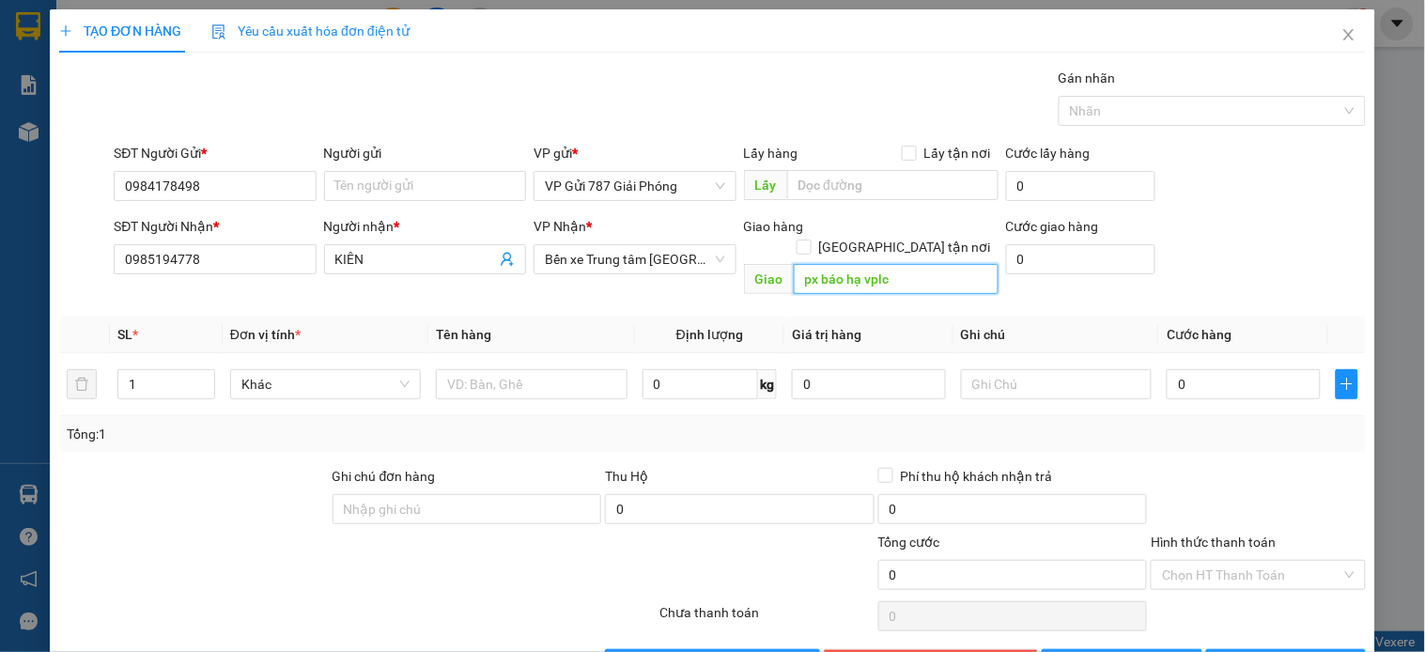
click at [934, 270] on input "px báo hạ vplc" at bounding box center [896, 279] width 205 height 30
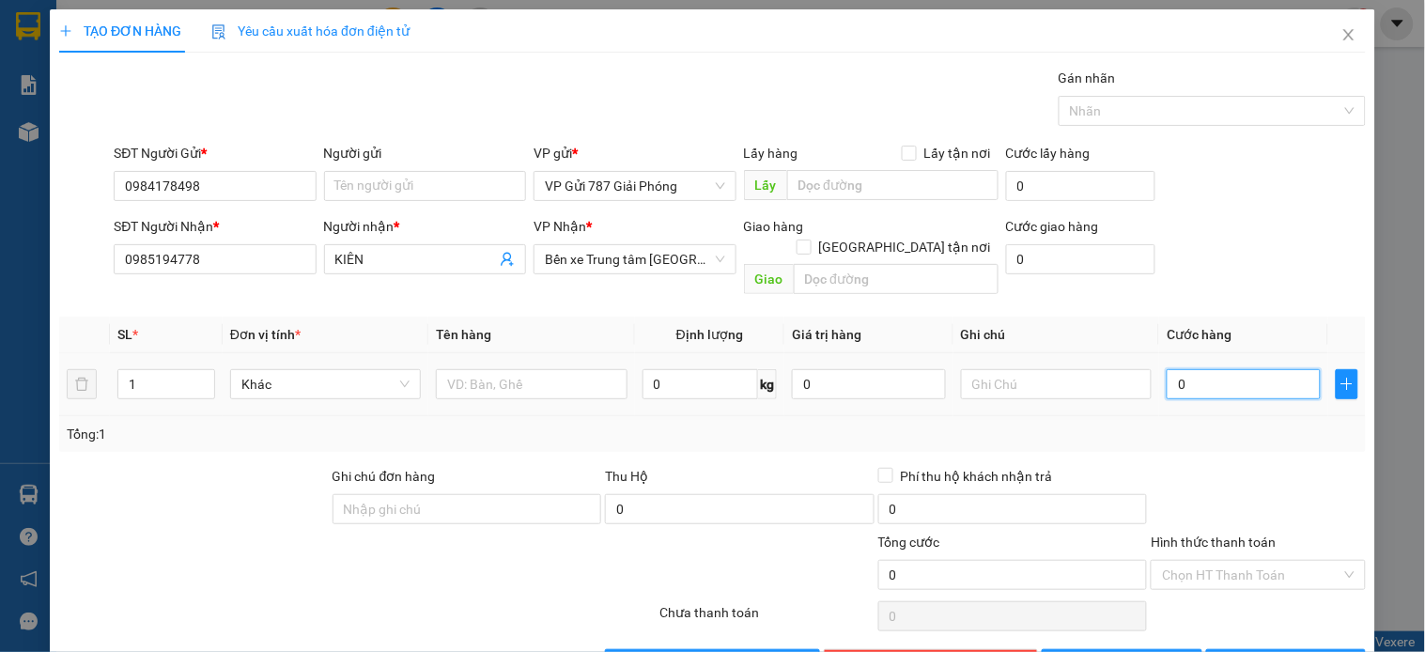
click at [1225, 369] on input "0" at bounding box center [1244, 384] width 154 height 30
type input "04"
type input "4"
type input "040"
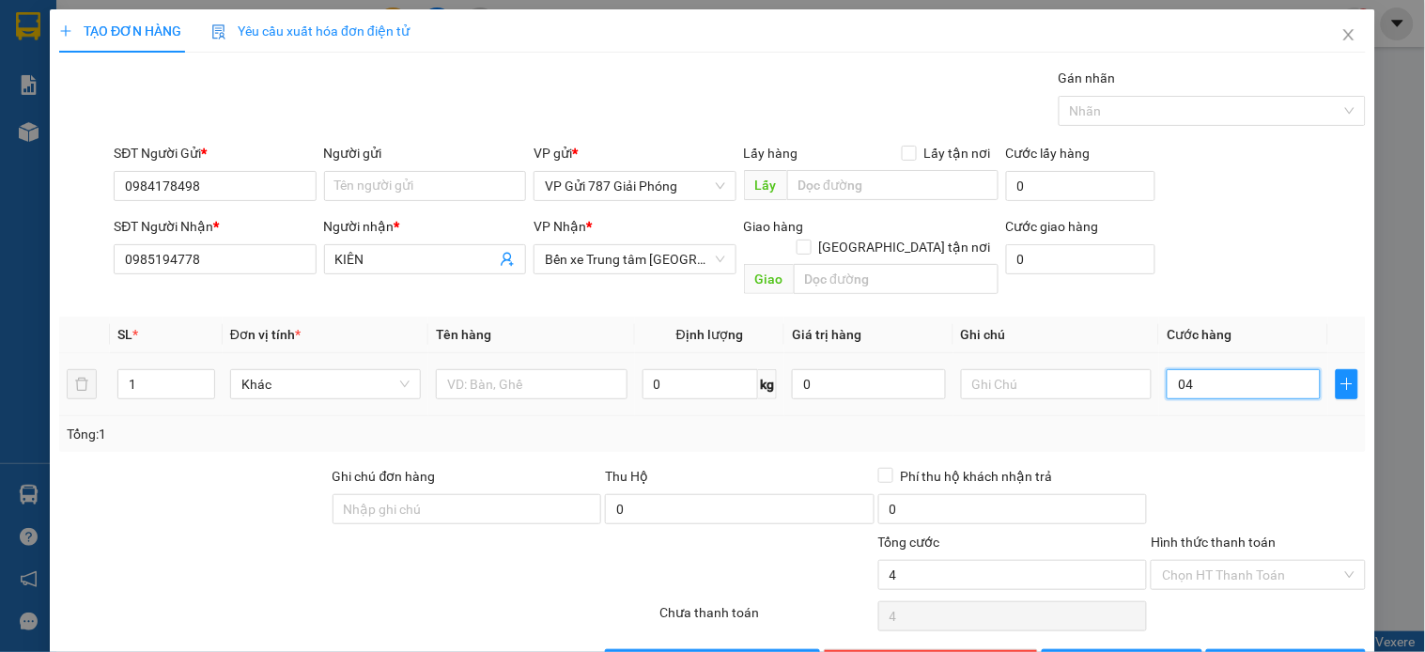
type input "40"
type input "40.000"
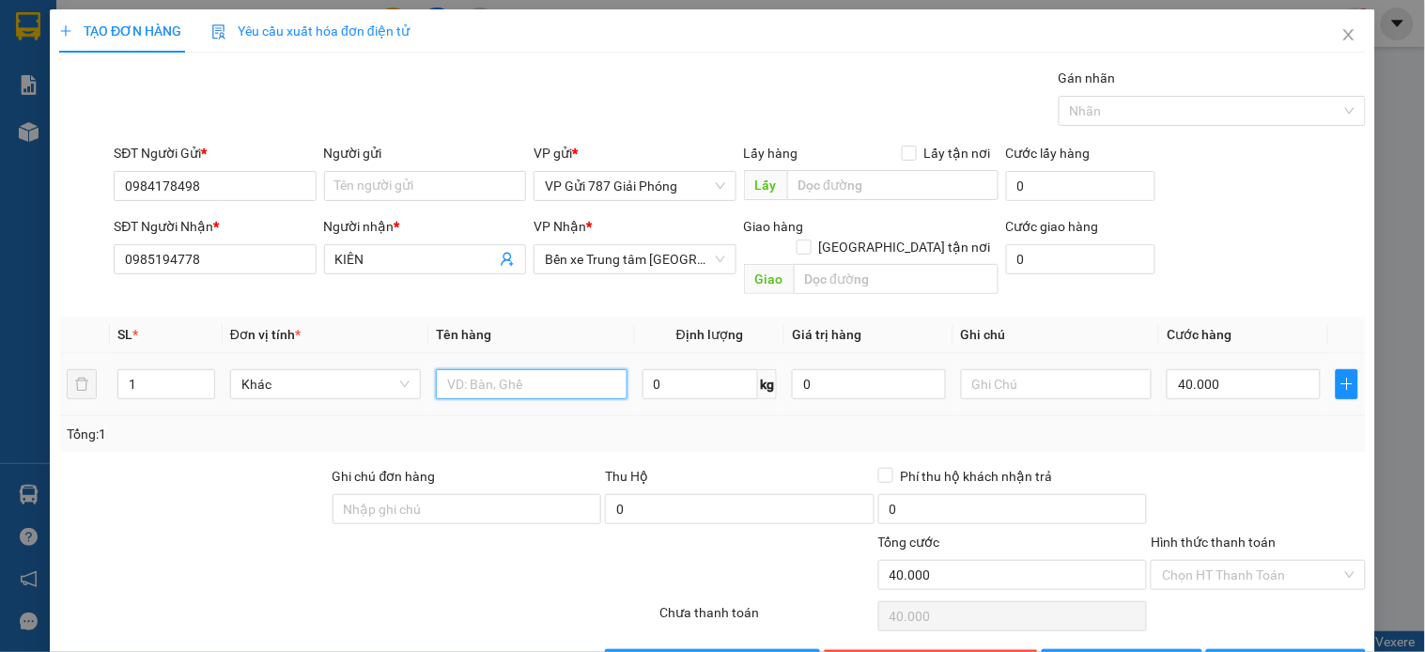
click at [496, 369] on input "text" at bounding box center [531, 384] width 191 height 30
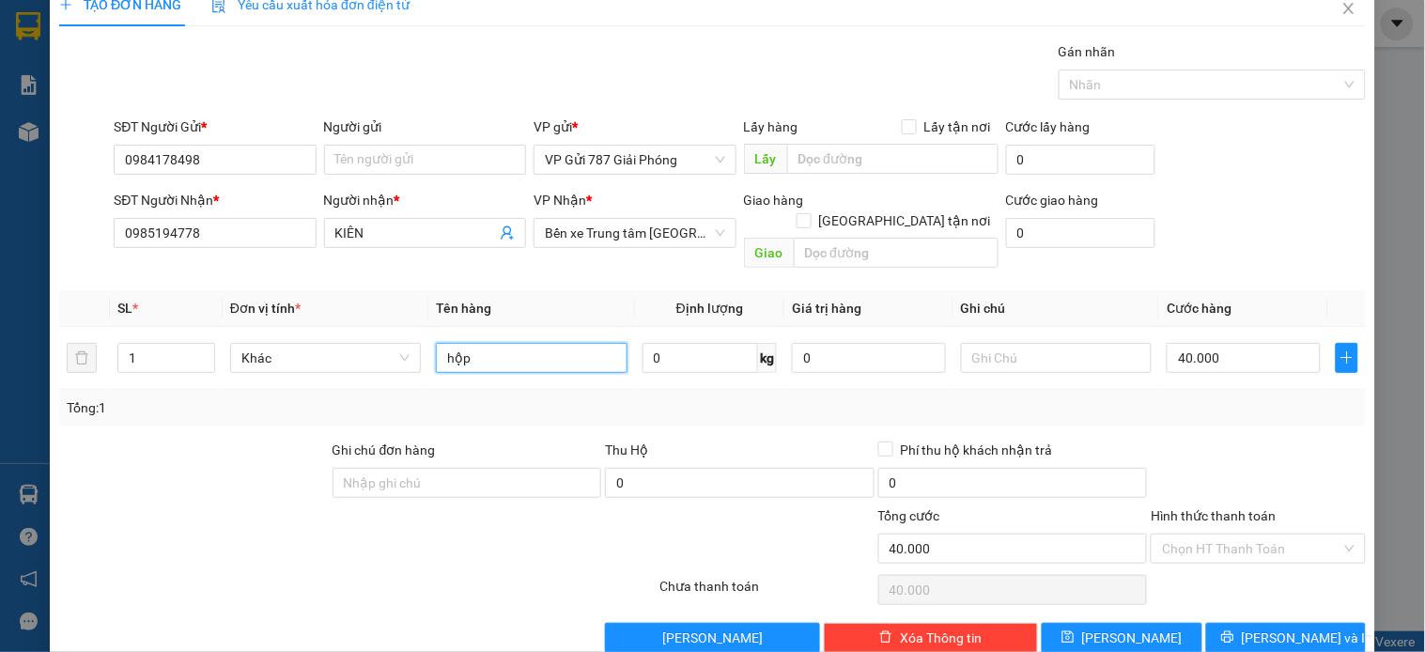
scroll to position [42, 0]
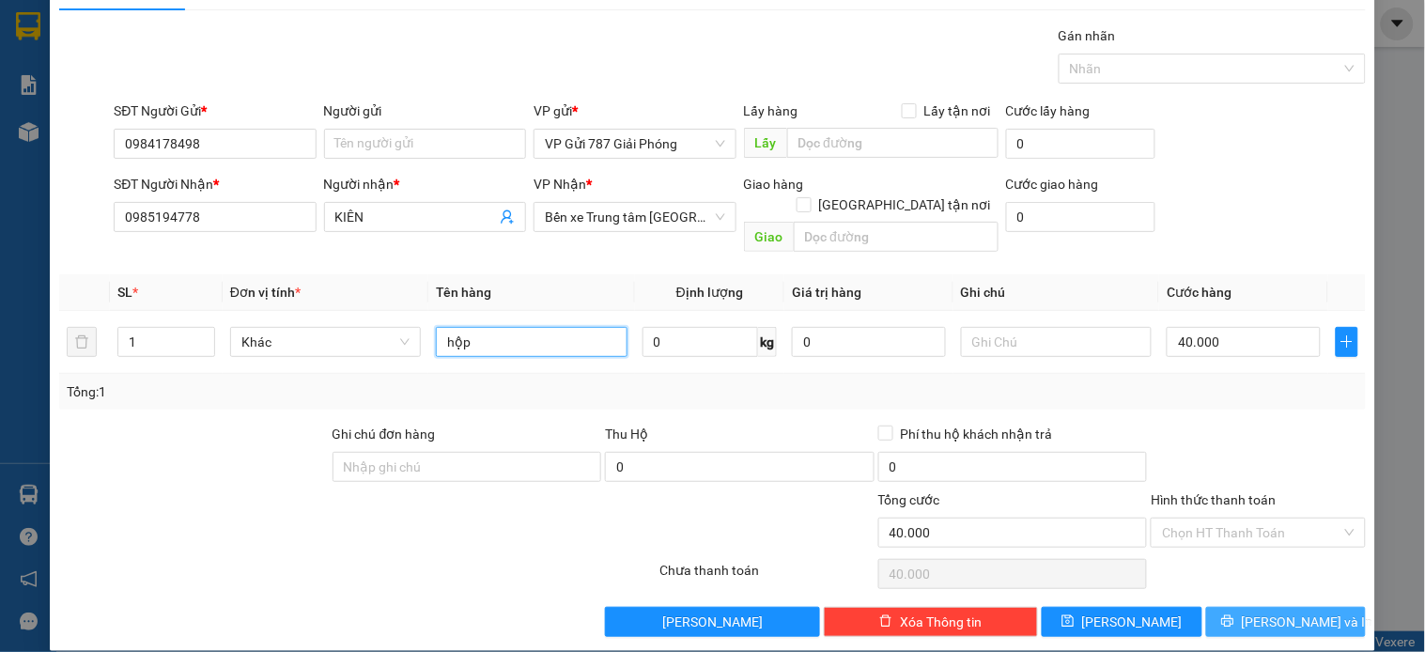
type input "hộp"
click at [1235, 607] on button "Lưu và In" at bounding box center [1287, 622] width 160 height 30
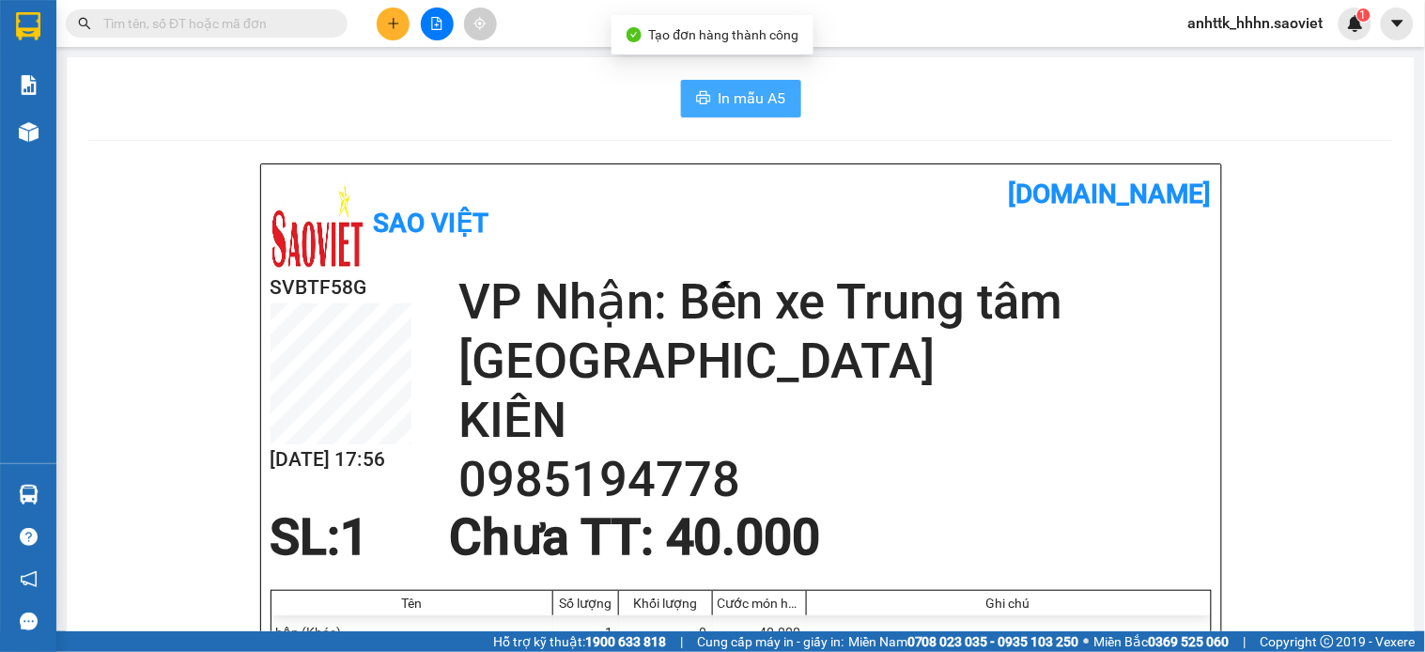
click at [707, 108] on button "In mẫu A5" at bounding box center [741, 99] width 120 height 38
click at [390, 6] on div "Kết quả tìm kiếm ( 0 ) Bộ lọc No Data anhttk_hhhn.saoviet 1" at bounding box center [712, 23] width 1425 height 47
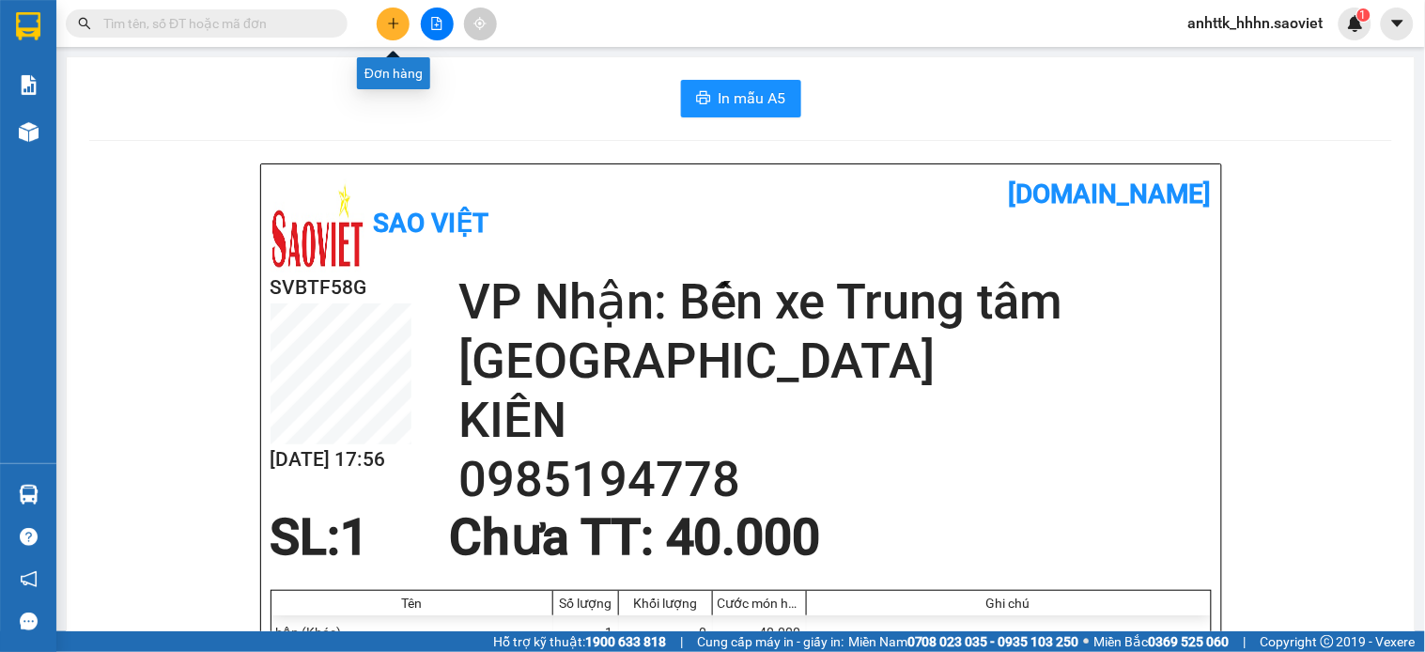
click at [395, 19] on icon "plus" at bounding box center [393, 23] width 13 height 13
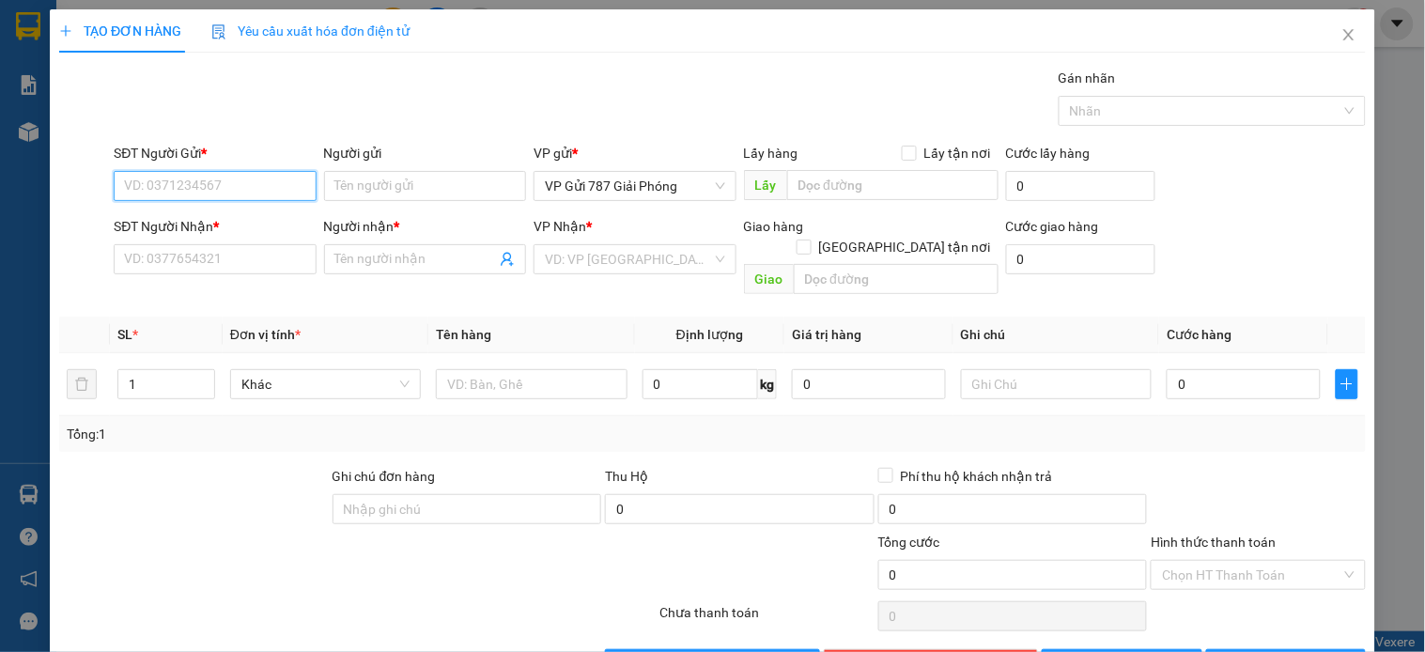
click at [255, 186] on input "SĐT Người Gửi *" at bounding box center [215, 186] width 202 height 30
click at [166, 191] on input "091587585" at bounding box center [215, 186] width 202 height 30
type input "0915878585"
click at [194, 214] on div "0915878585 - SỸ" at bounding box center [213, 223] width 178 height 21
type input "SỸ"
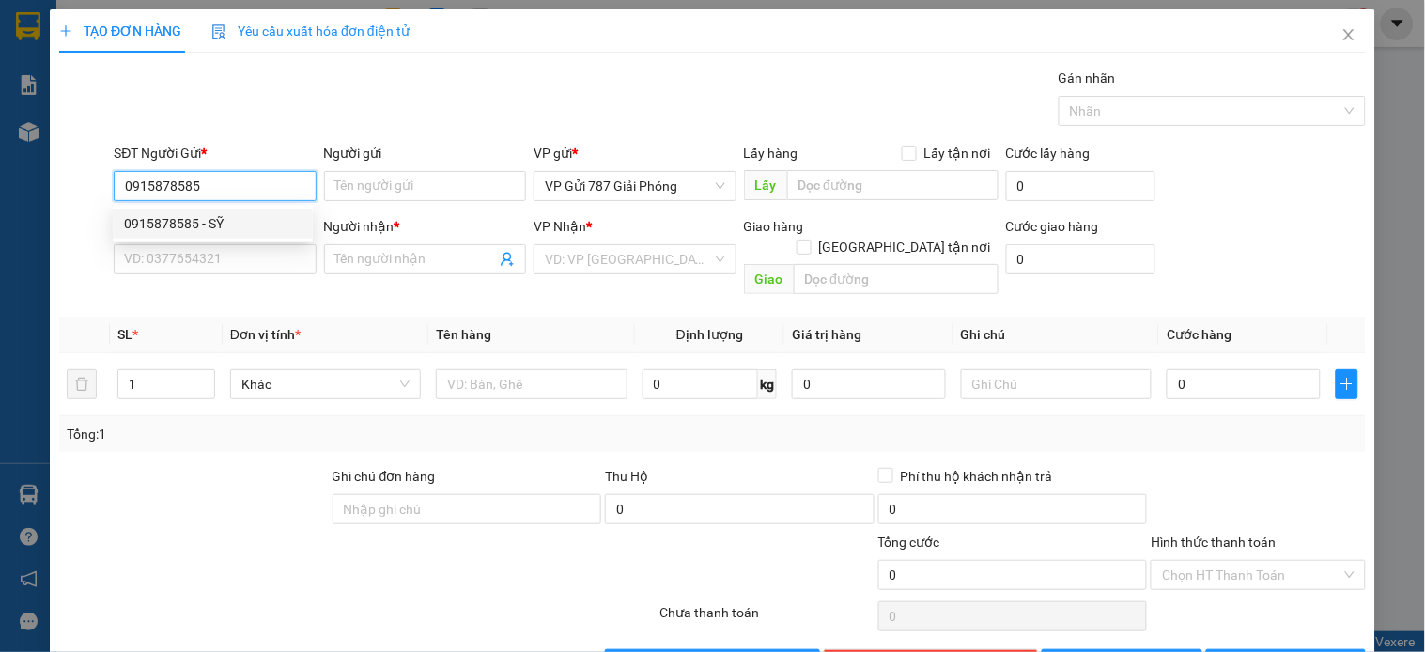
type input "0912770360"
type input "MAI"
type input "0915878585"
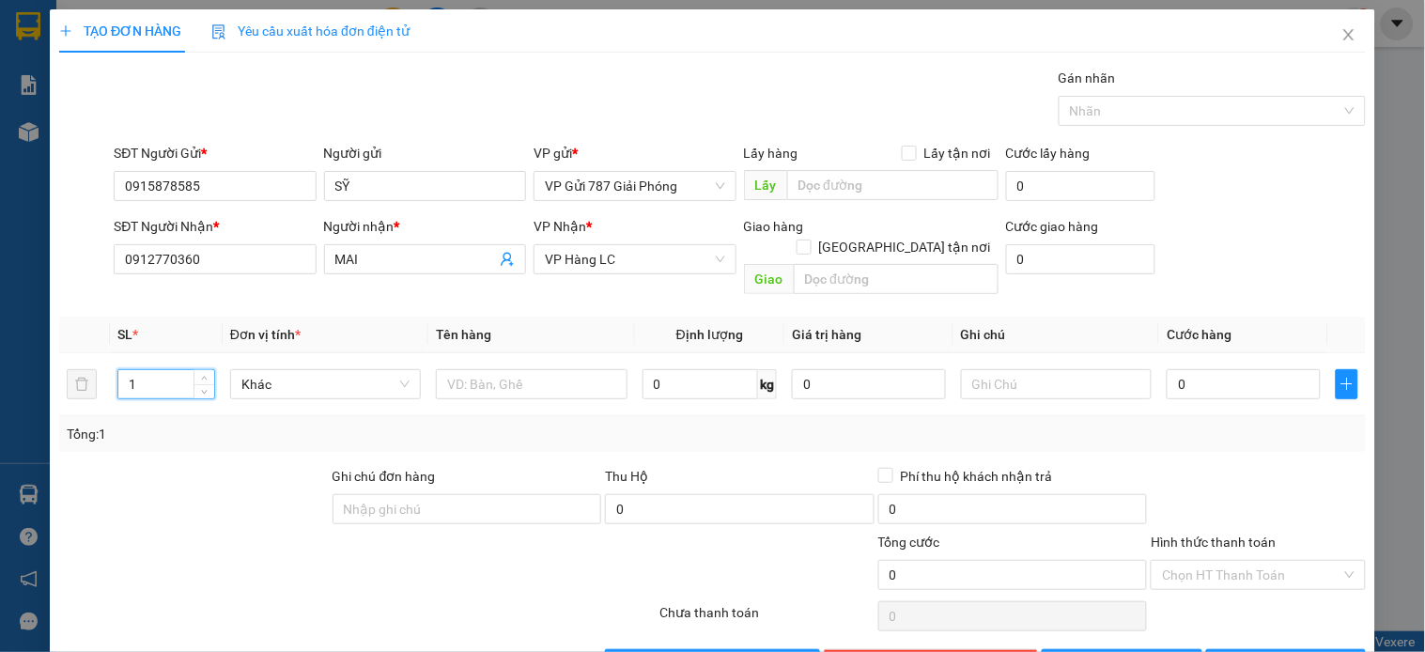
drag, startPoint x: 150, startPoint y: 353, endPoint x: 6, endPoint y: 392, distance: 149.7
click at [6, 392] on div "TẠO ĐƠN HÀNG Yêu cầu xuất hóa đơn điện tử Transit Pickup Surcharge Ids Transit …" at bounding box center [712, 326] width 1425 height 652
type input "1"
click at [545, 369] on input "text" at bounding box center [531, 384] width 191 height 30
type input "lốc máy"
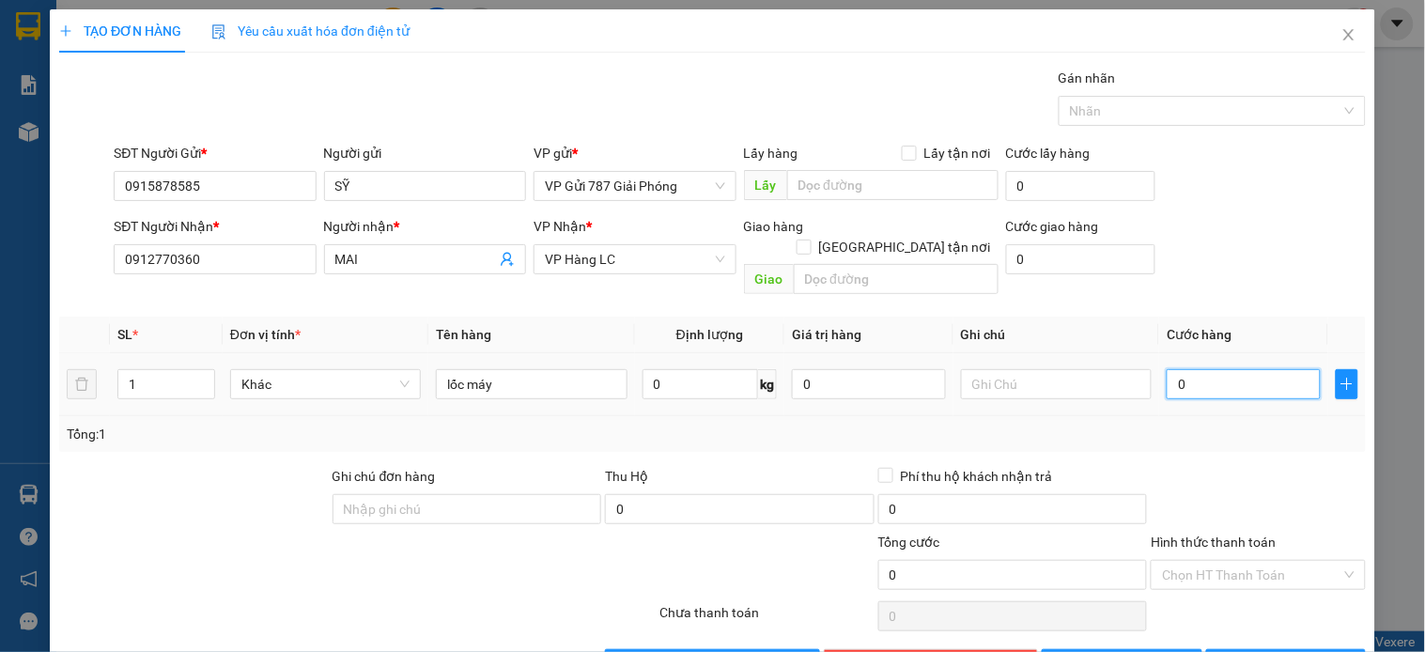
click at [1270, 372] on input "0" at bounding box center [1244, 384] width 154 height 30
type input "3"
type input "30"
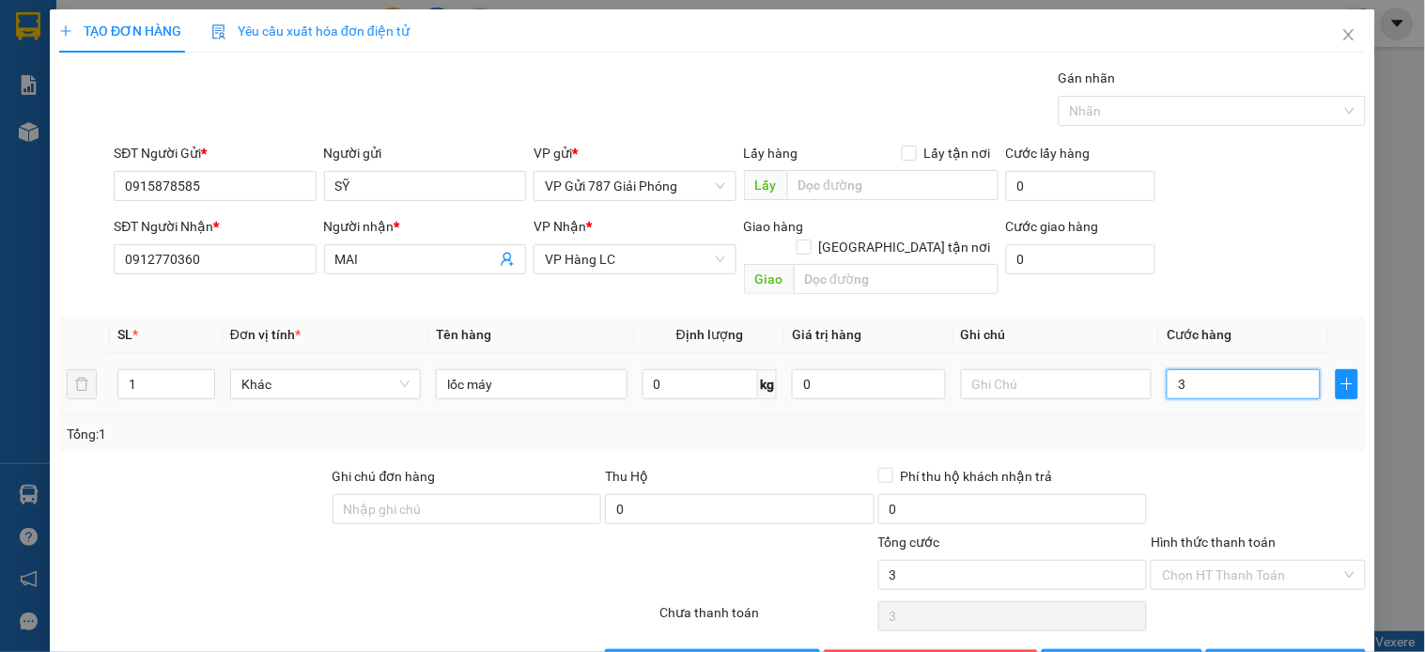
type input "30"
type input "300"
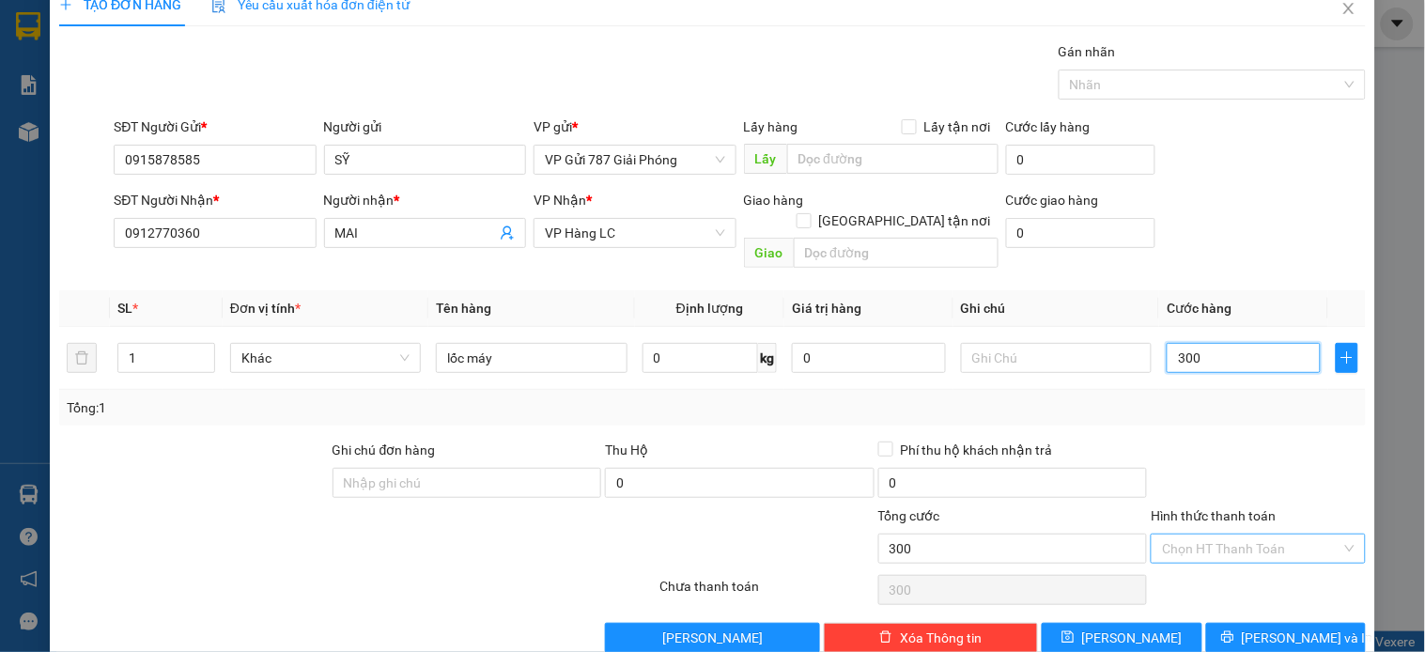
scroll to position [42, 0]
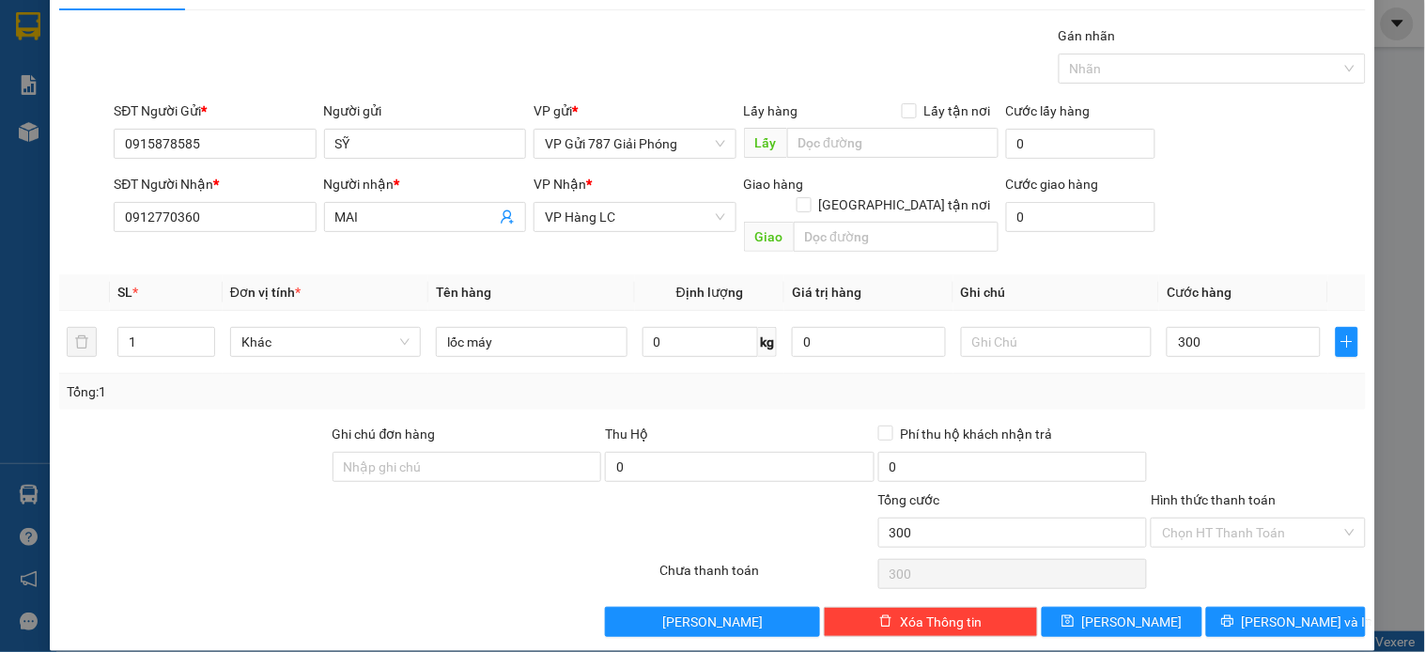
type input "300.000"
click at [1253, 583] on div "Transit Pickup Surcharge Ids Transit Deliver Surcharge Ids Transit Deliver Surc…" at bounding box center [712, 331] width 1307 height 612
click at [1253, 614] on button "Lưu và In" at bounding box center [1287, 622] width 160 height 30
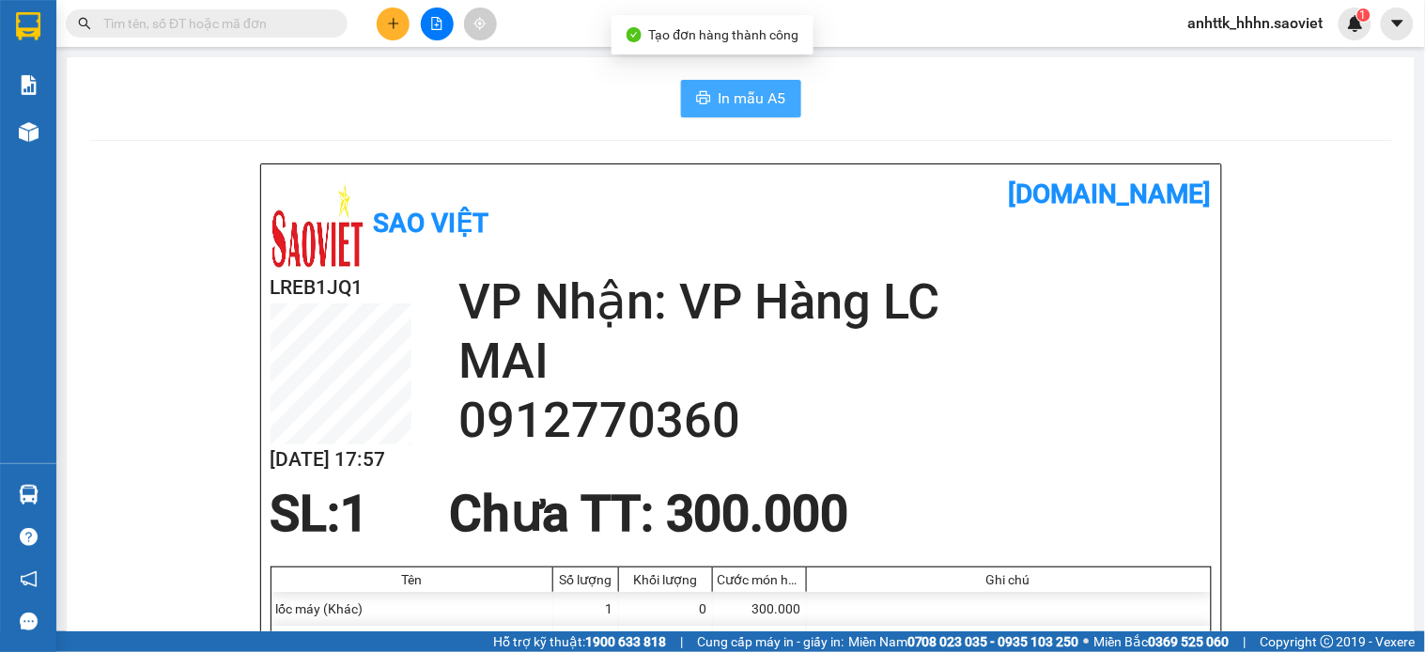
drag, startPoint x: 695, startPoint y: 68, endPoint x: 696, endPoint y: 114, distance: 46.1
click at [697, 103] on icon "printer" at bounding box center [703, 97] width 14 height 13
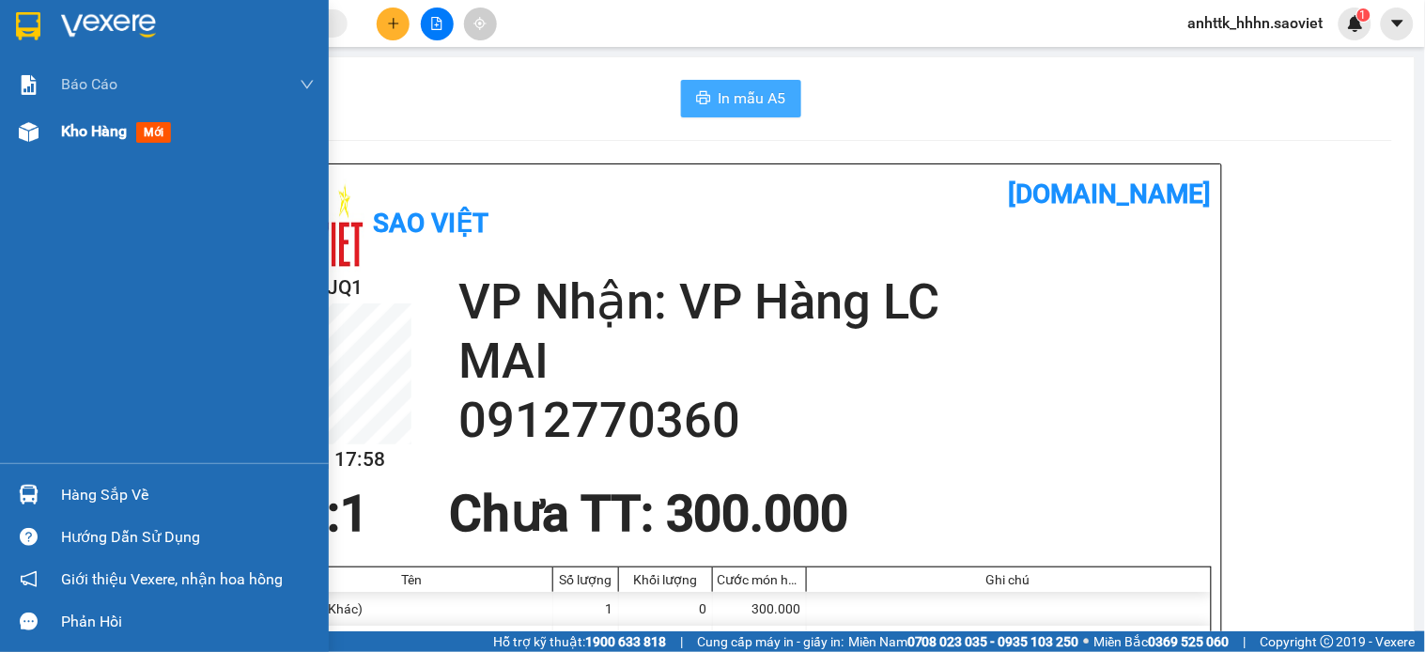
click at [67, 139] on span "Kho hàng" at bounding box center [94, 131] width 66 height 18
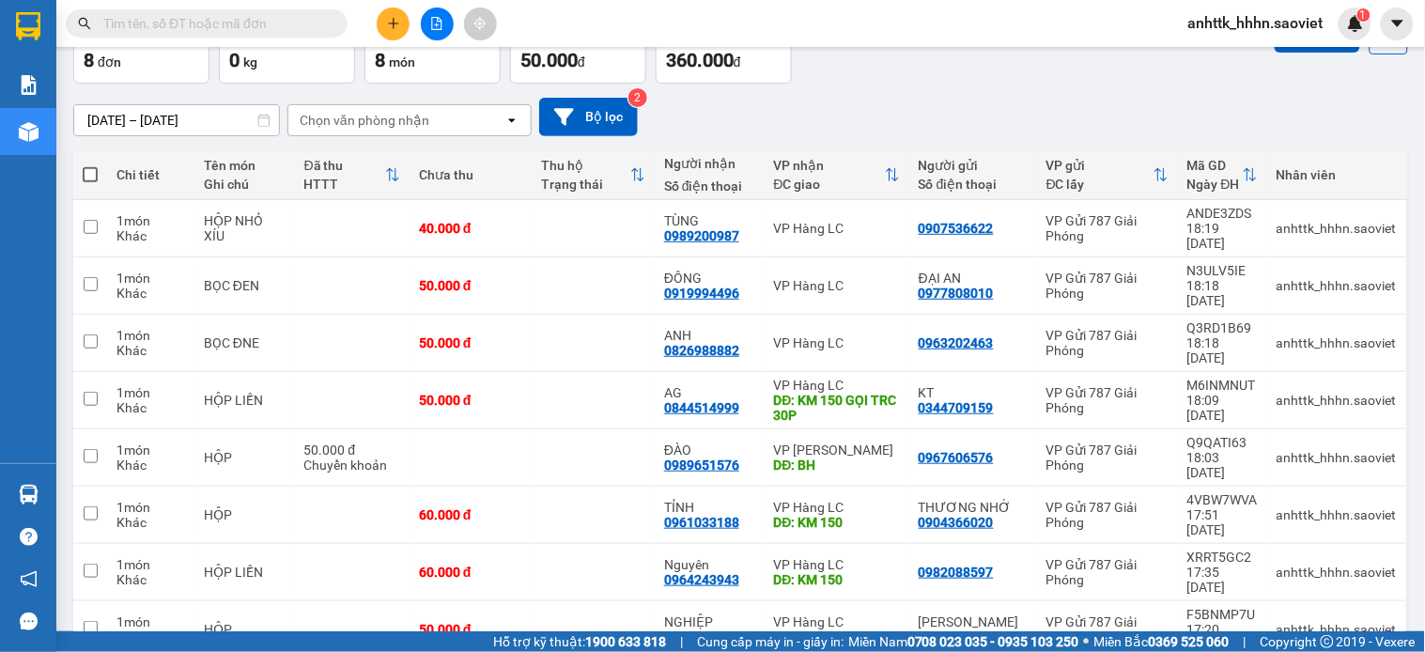
scroll to position [101, 0]
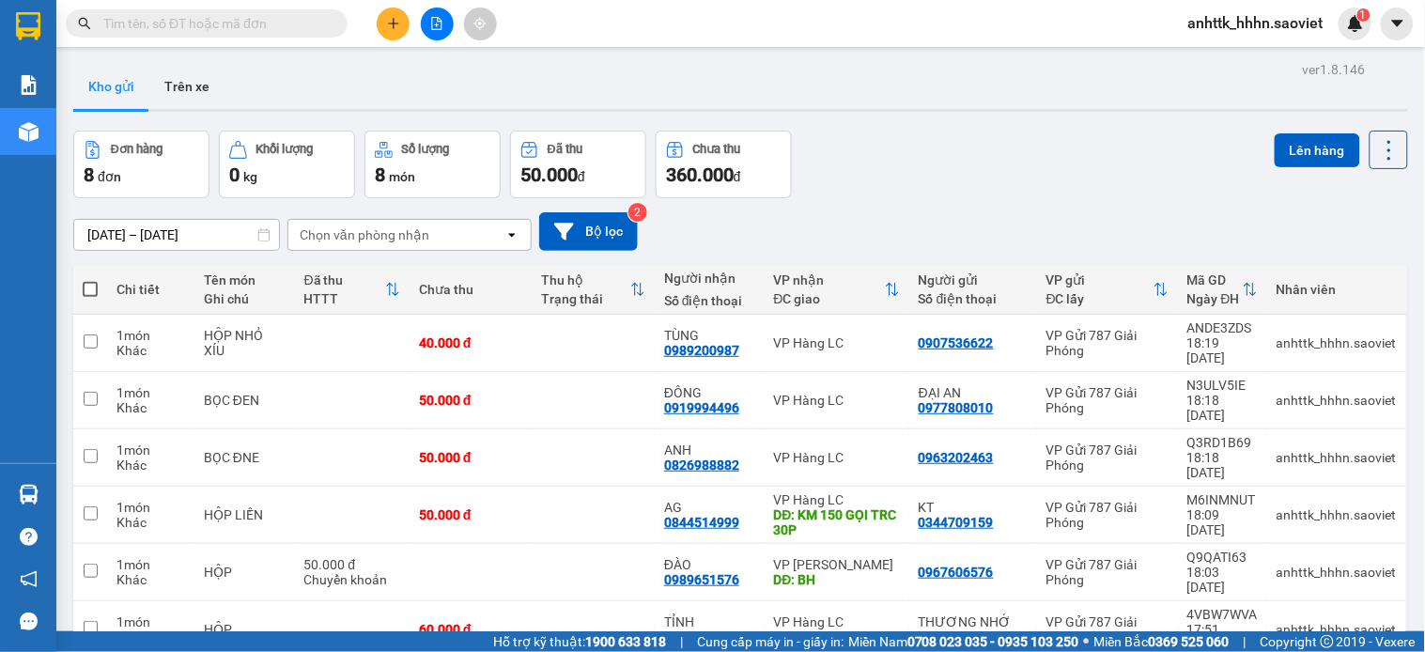
click at [240, 13] on input "text" at bounding box center [214, 23] width 222 height 21
click at [445, 15] on button at bounding box center [437, 24] width 33 height 33
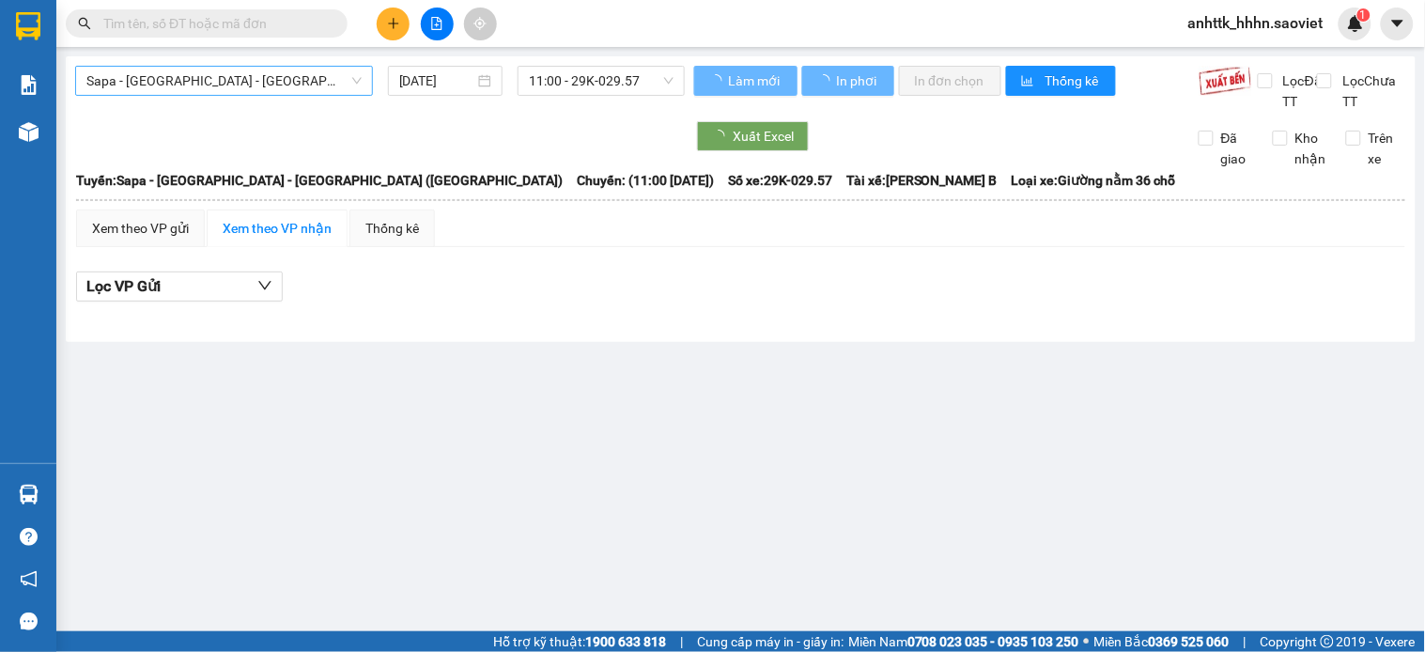
click at [310, 89] on span "Sapa - [GEOGRAPHIC_DATA] - [GEOGRAPHIC_DATA] ([GEOGRAPHIC_DATA])" at bounding box center [223, 81] width 275 height 28
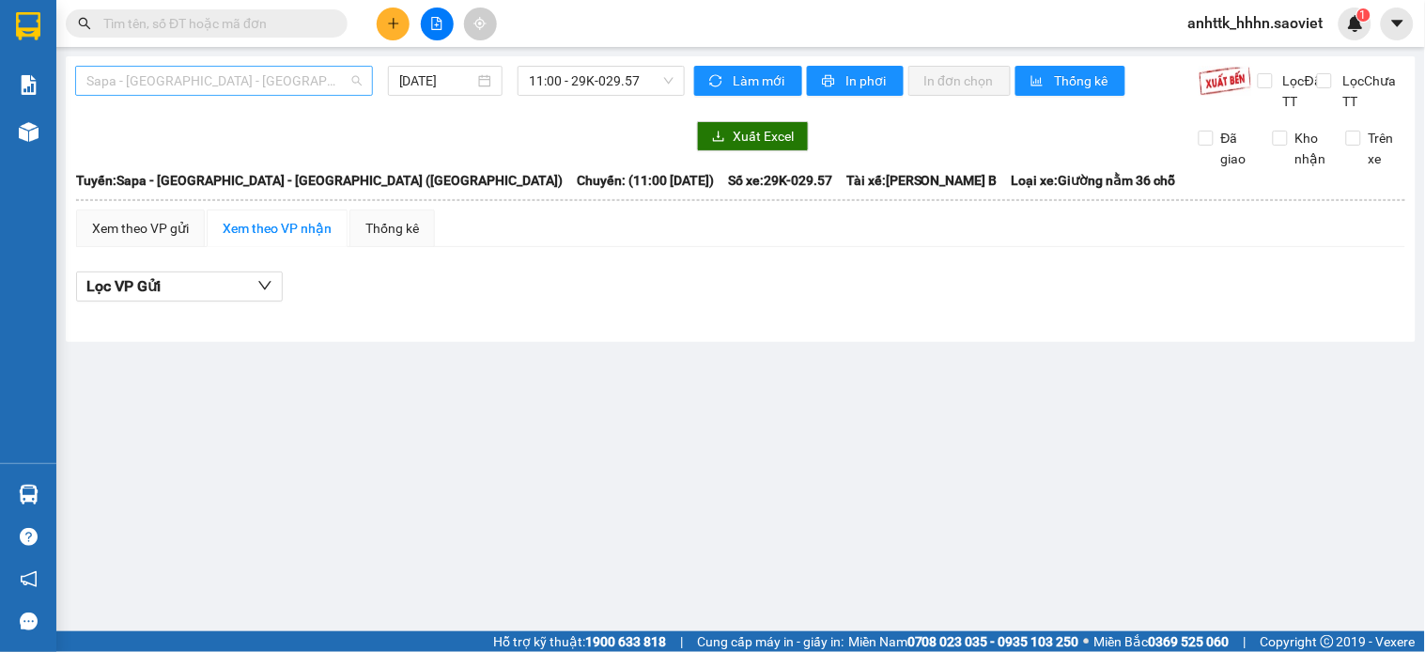
type input "a"
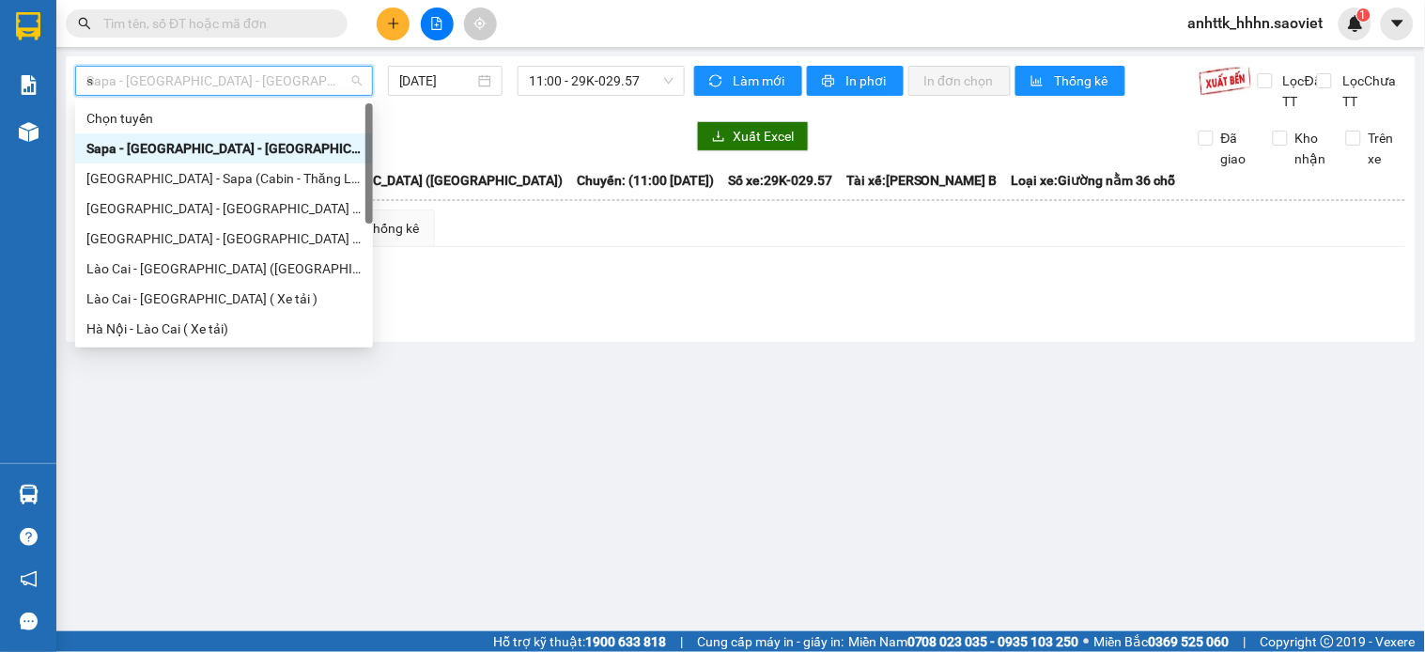
type input "sa"
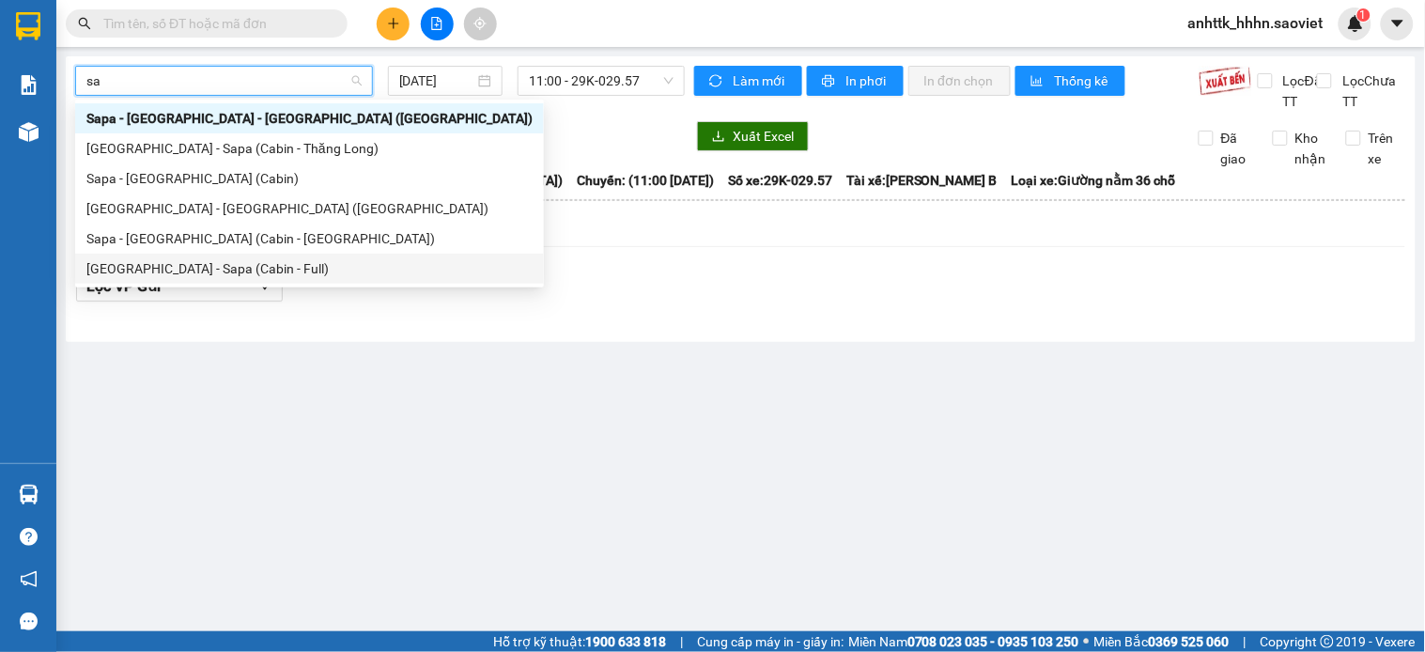
click at [307, 266] on div "[GEOGRAPHIC_DATA] - Sapa (Cabin - Full)" at bounding box center [309, 268] width 446 height 21
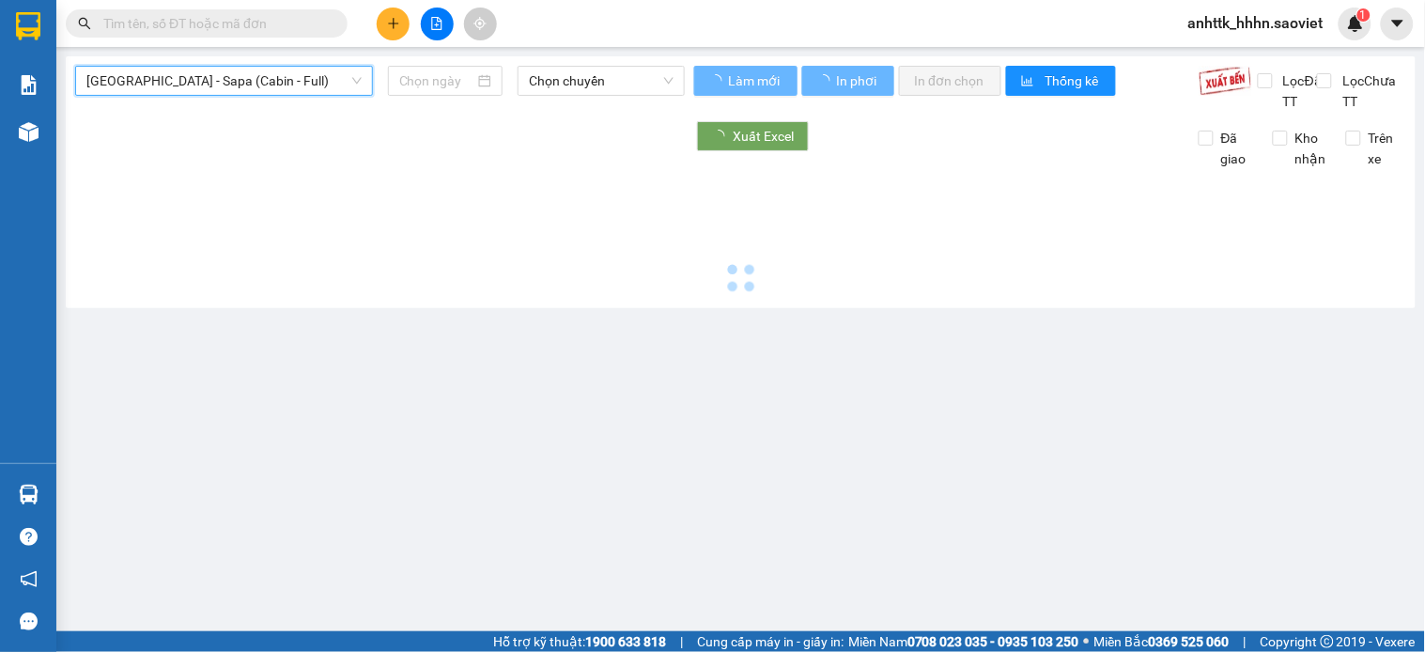
type input "[DATE]"
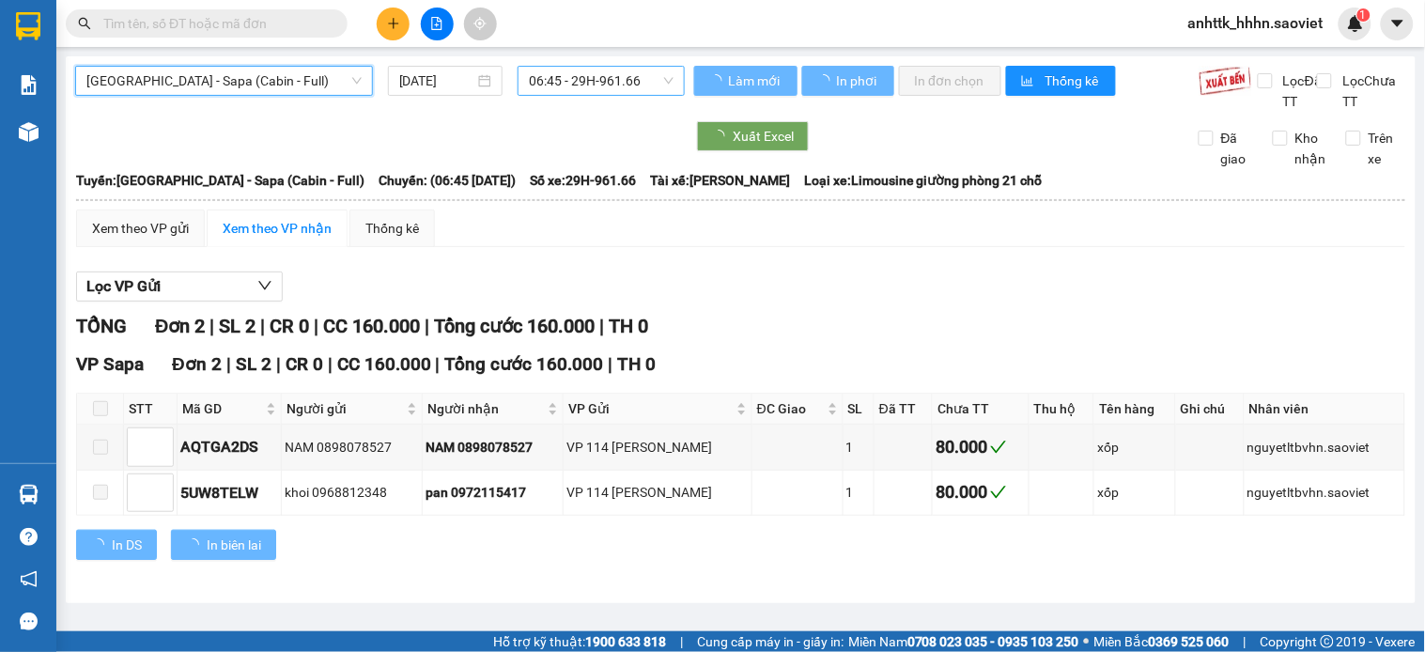
click at [564, 81] on span "06:45 - 29H-961.66" at bounding box center [601, 81] width 145 height 28
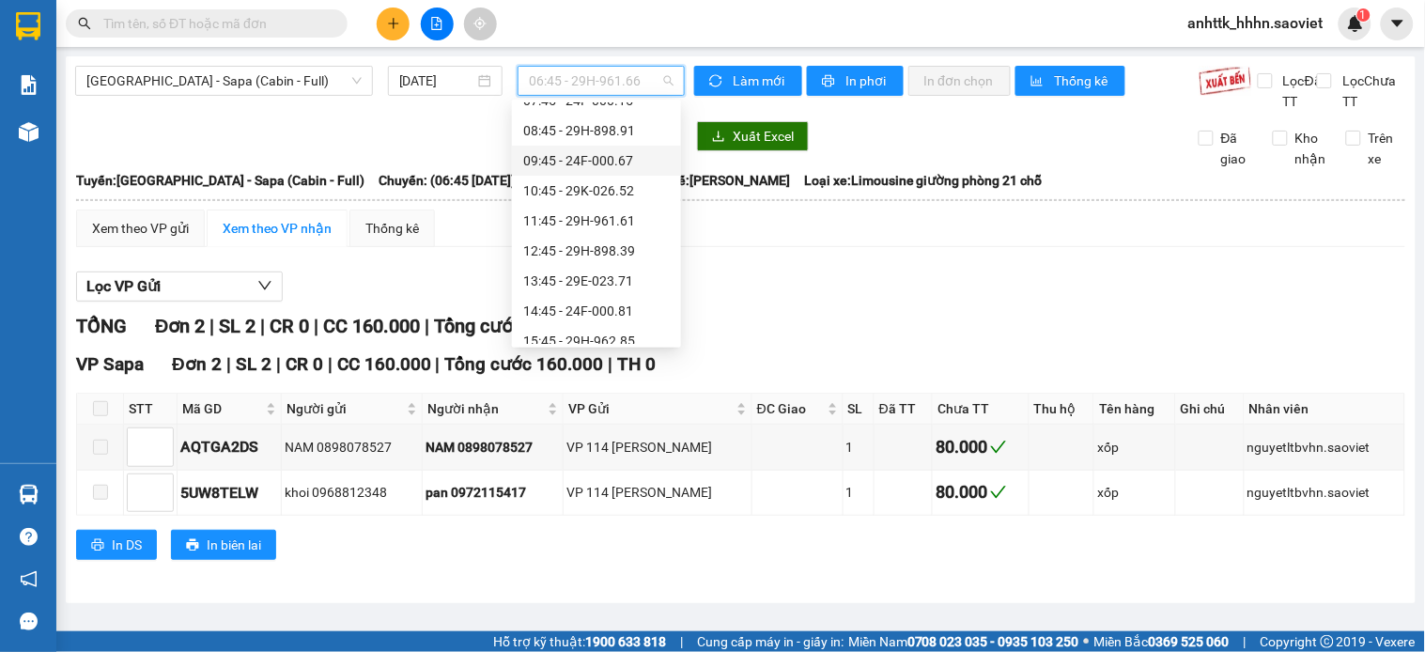
scroll to position [209, 0]
click at [628, 302] on div "19:15 - 24F-000.01" at bounding box center [596, 300] width 147 height 21
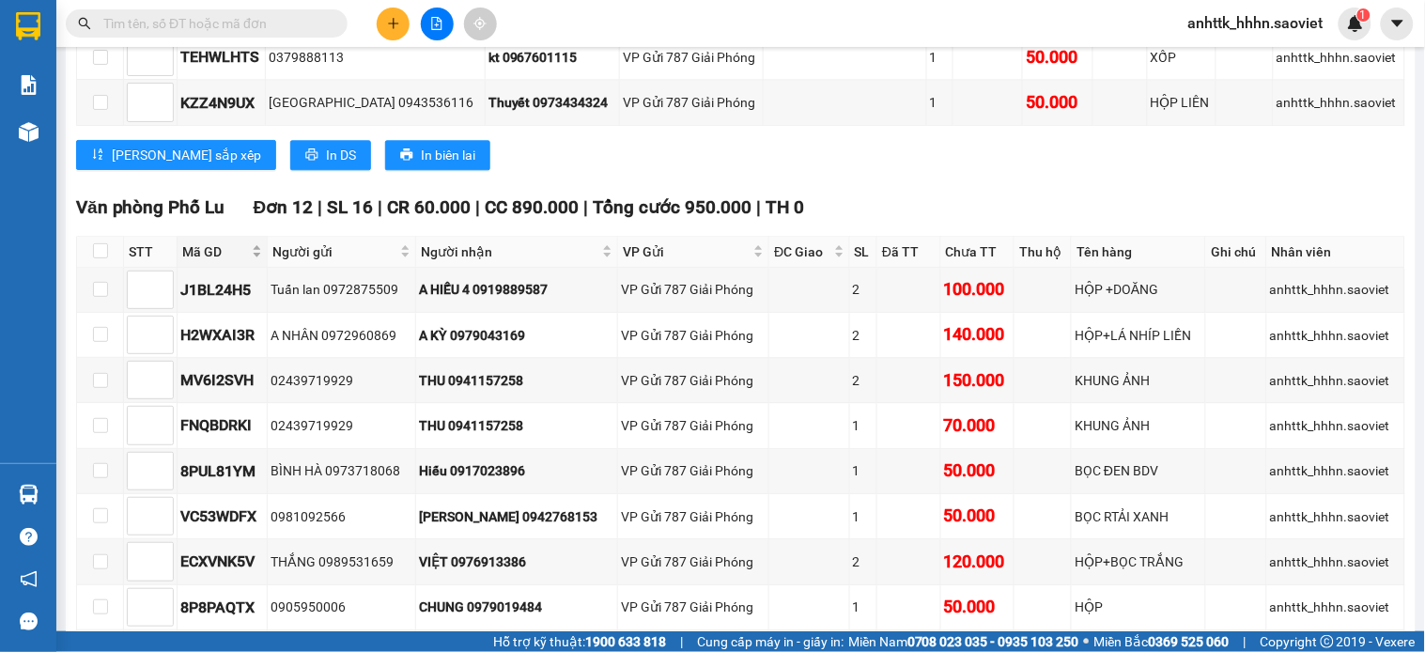
scroll to position [2923, 0]
click at [103, 257] on input "checkbox" at bounding box center [100, 249] width 15 height 15
checkbox input "true"
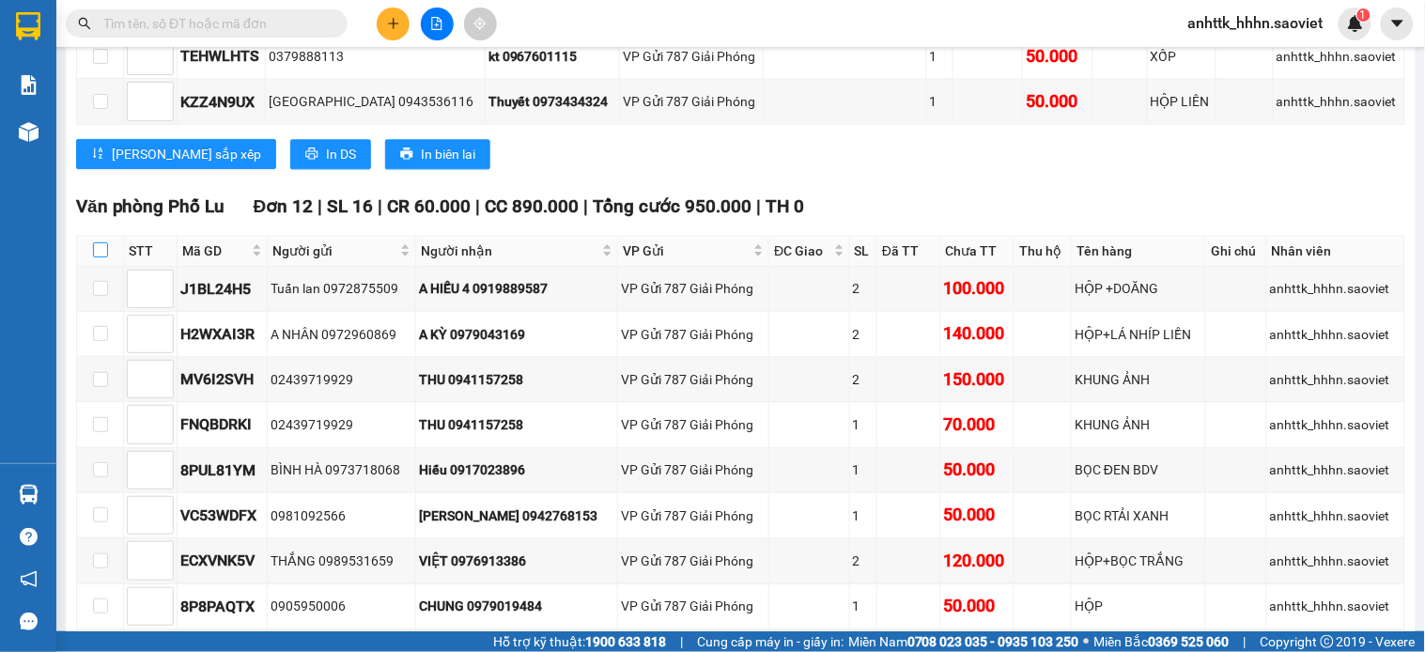
checkbox input "true"
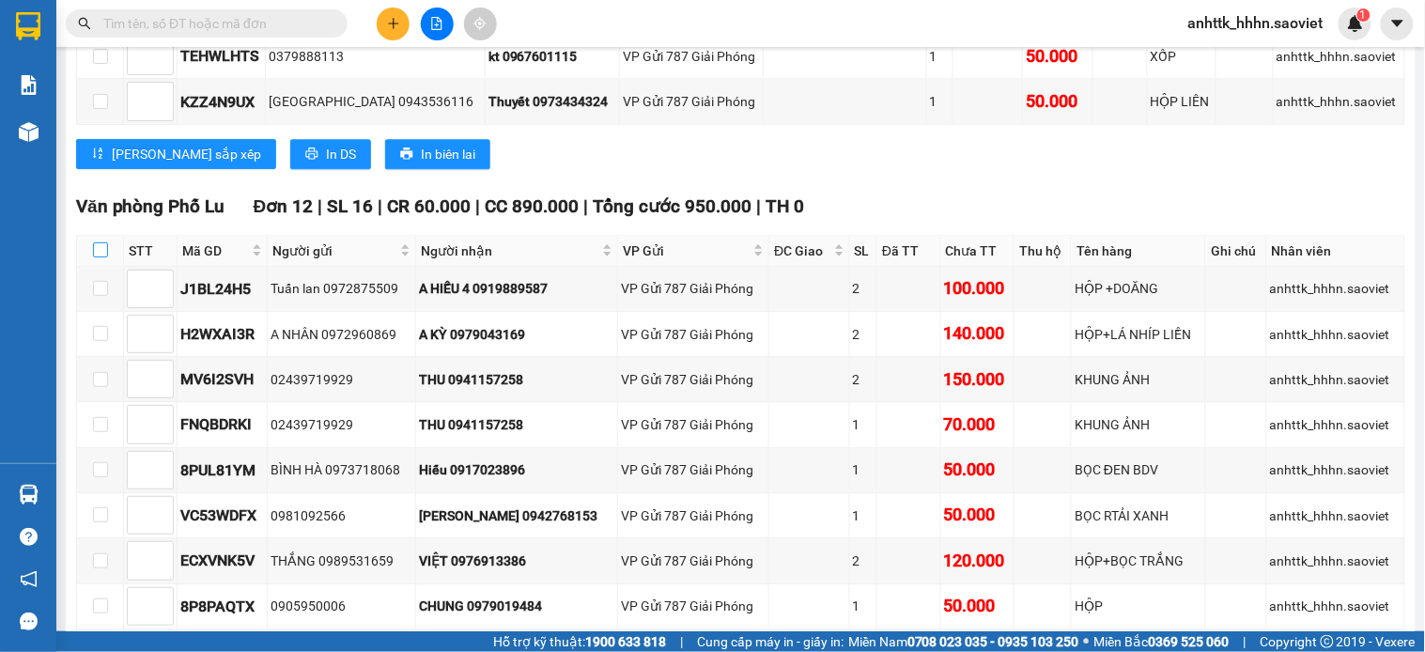
checkbox input "true"
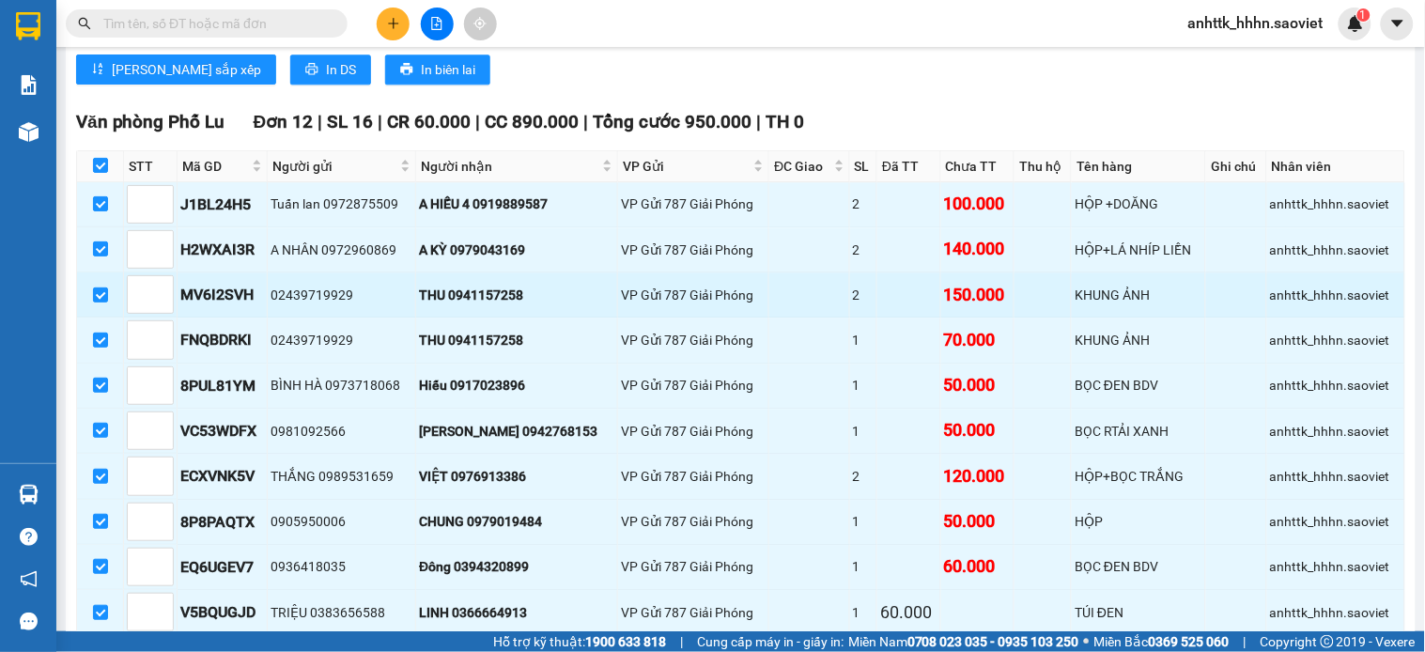
scroll to position [3028, 0]
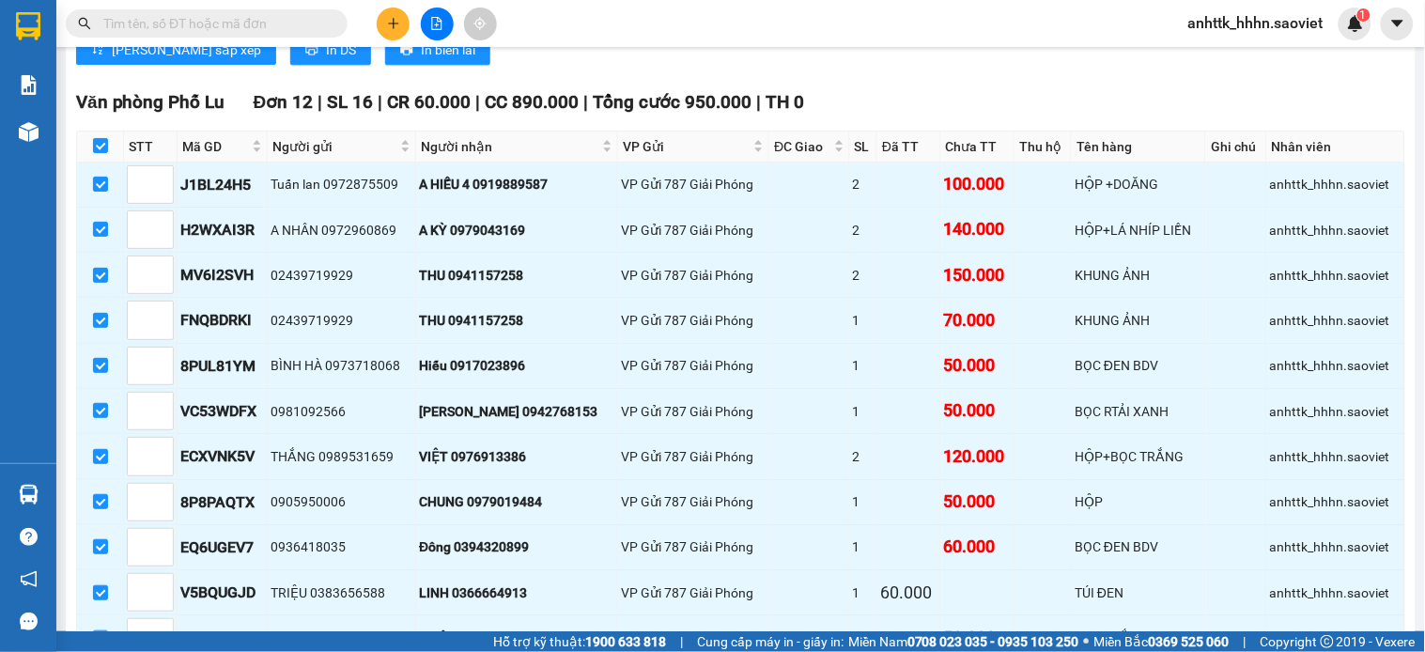
click at [927, 117] on div "Văn phòng [GEOGRAPHIC_DATA] 12 | SL 16 | CR 60.000 | CC 890.000 | Tổng cước 950…" at bounding box center [741, 102] width 1330 height 28
click at [1366, 117] on div "Văn phòng [GEOGRAPHIC_DATA] 12 | SL 16 | CR 60.000 | CC 890.000 | Tổng cước 950…" at bounding box center [741, 102] width 1330 height 28
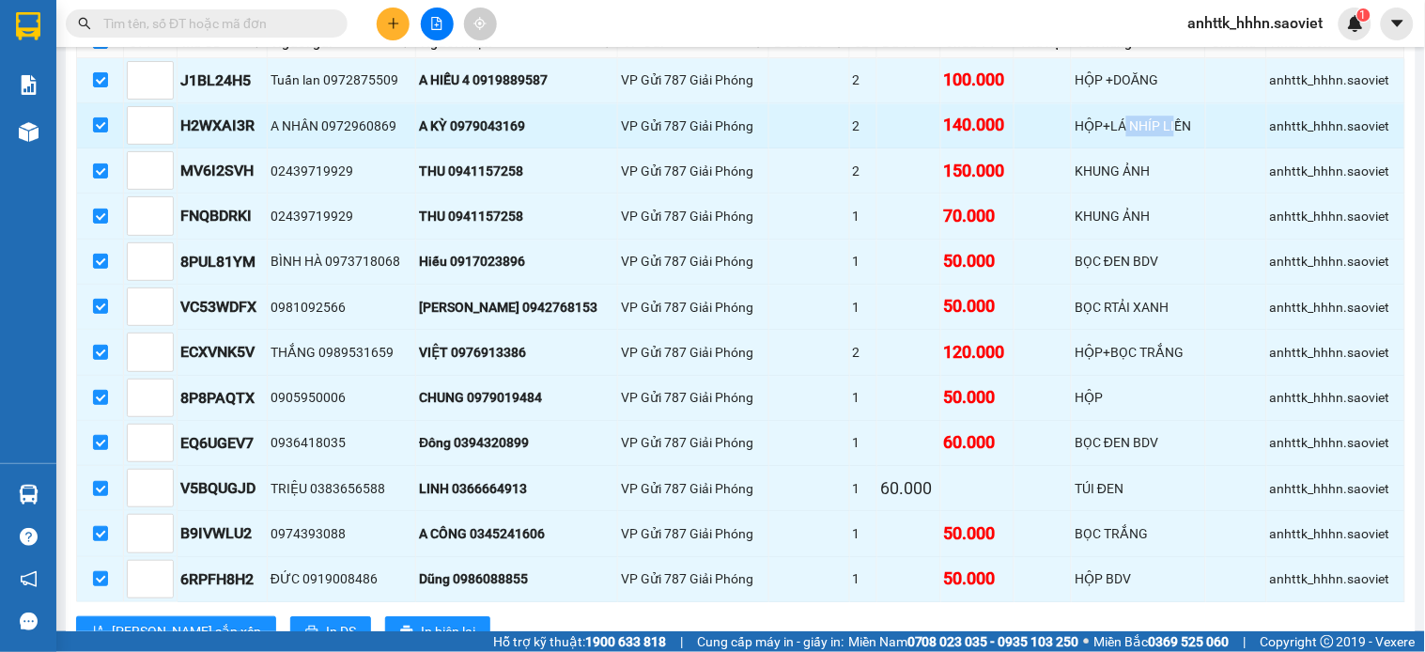
drag, startPoint x: 1103, startPoint y: 167, endPoint x: 1151, endPoint y: 170, distance: 48.0
click at [1151, 136] on div "HỘP+LÁ NHÍP LIỀN" at bounding box center [1139, 126] width 128 height 21
click at [1160, 136] on div "HỘP+LÁ NHÍP LIỀN" at bounding box center [1139, 126] width 128 height 21
drag, startPoint x: 1055, startPoint y: 161, endPoint x: 1184, endPoint y: 167, distance: 128.9
click at [1170, 148] on td "HỘP+LÁ NHÍP LIỀN" at bounding box center [1139, 125] width 134 height 45
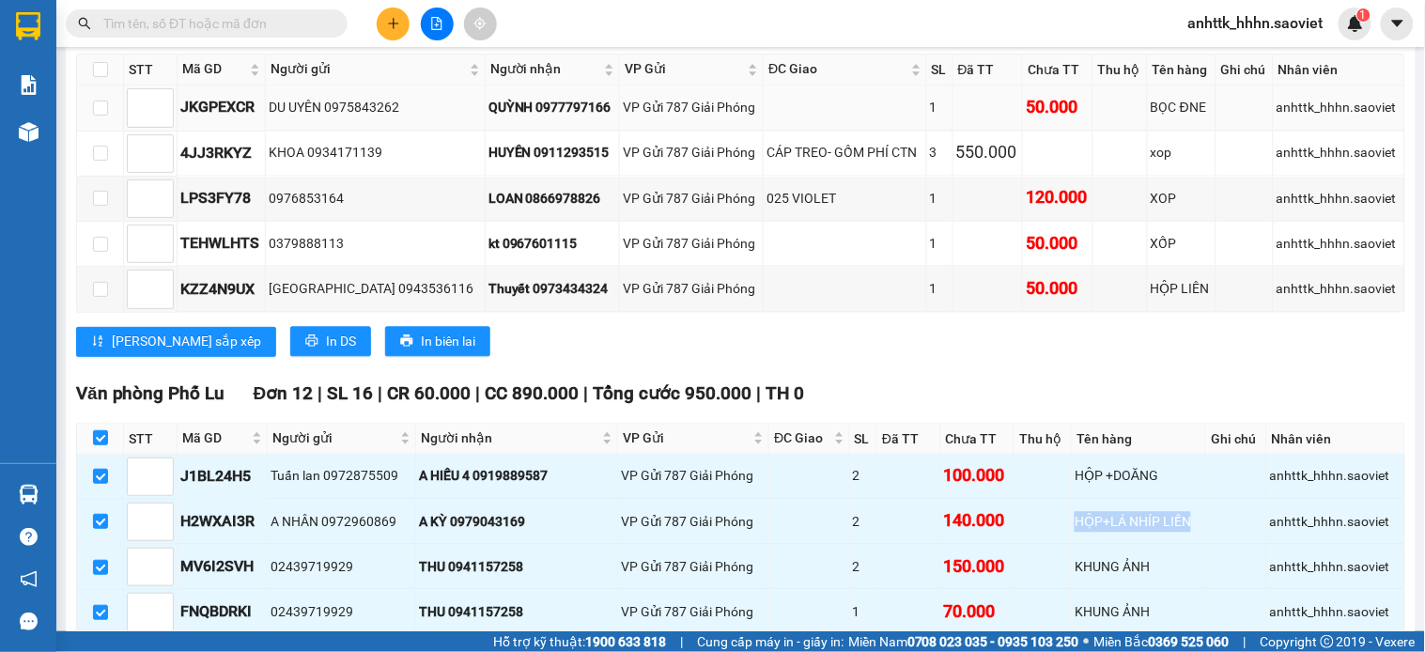
scroll to position [2714, 0]
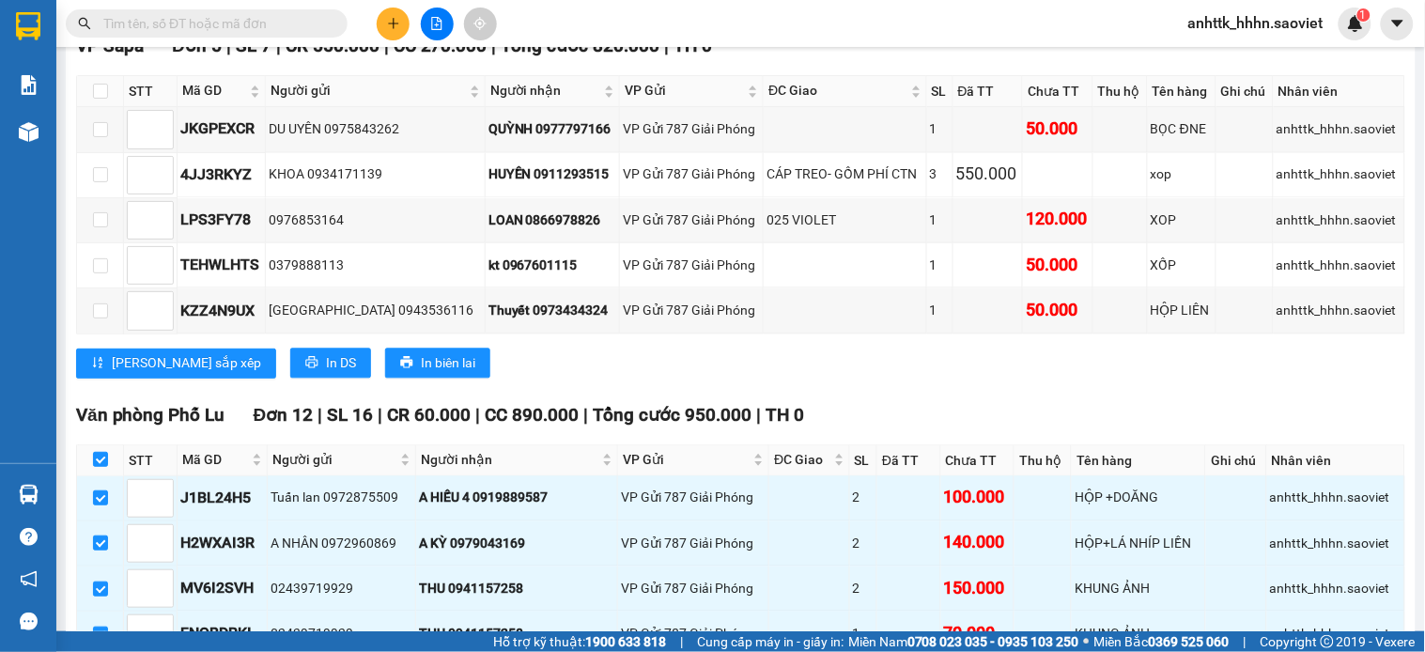
click at [1114, 392] on div "VP Sapa Đơn 5 | SL 7 | CR 550.000 | CC 270.000 | Tổng cước 820.000 | TH 0 STT M…" at bounding box center [741, 212] width 1330 height 359
click at [1004, 430] on div "Văn phòng [GEOGRAPHIC_DATA] 12 | SL 16 | CR 60.000 | CC 890.000 | Tổng cước 950…" at bounding box center [741, 416] width 1330 height 28
